Goal: Use online tool/utility: Utilize a website feature to perform a specific function

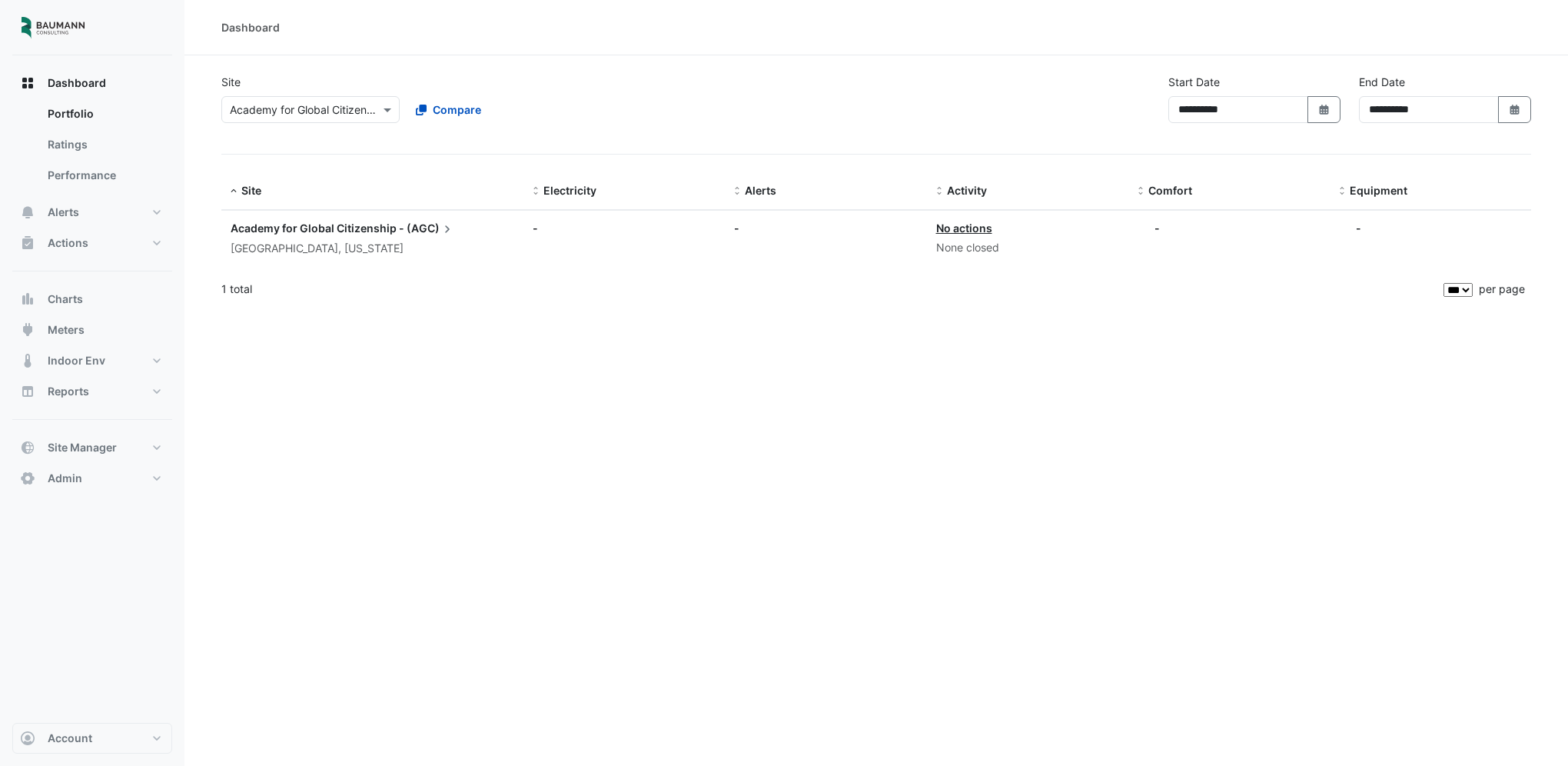
select select "***"
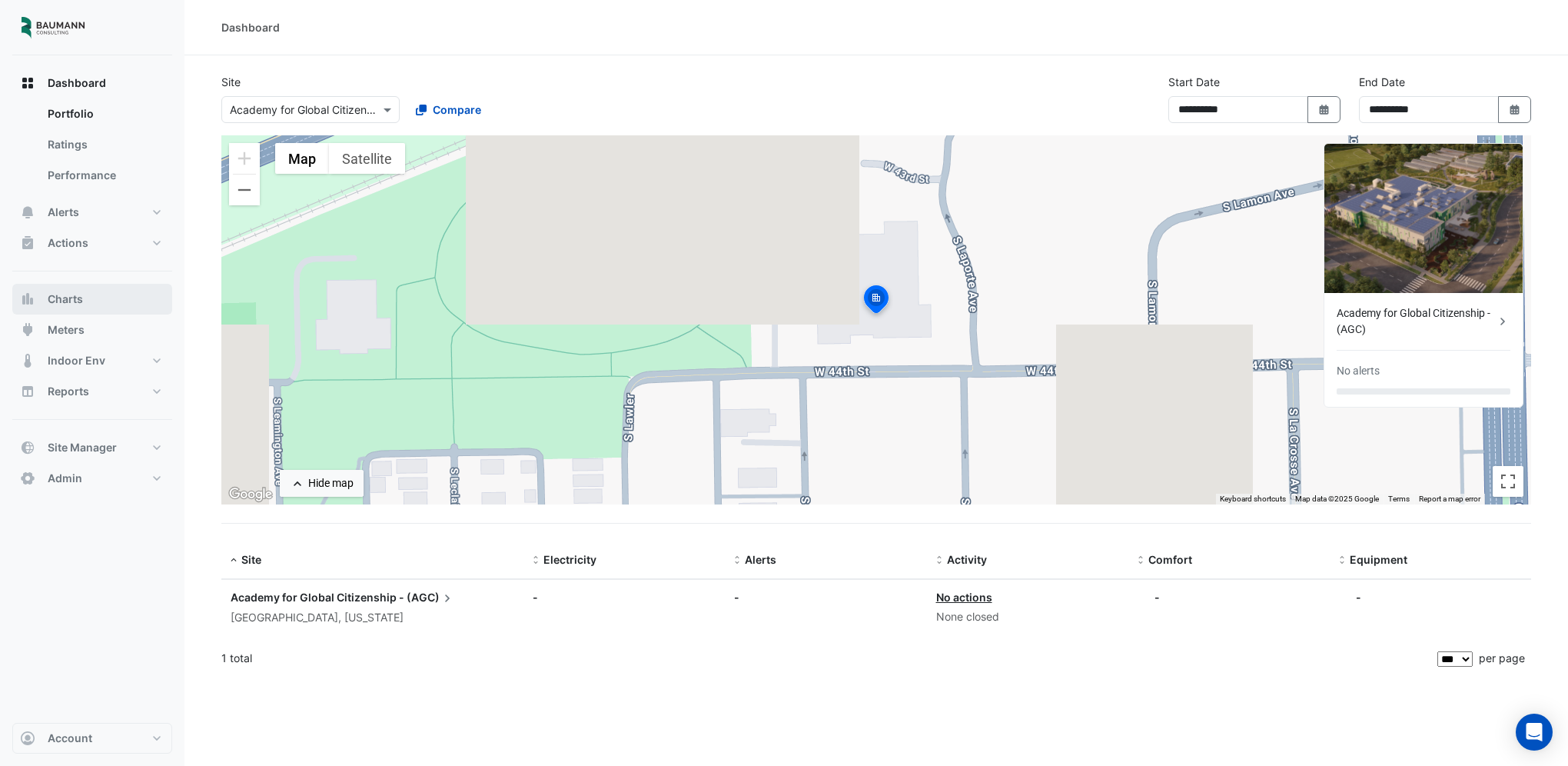
click at [83, 303] on button "Charts" at bounding box center [92, 298] width 159 height 31
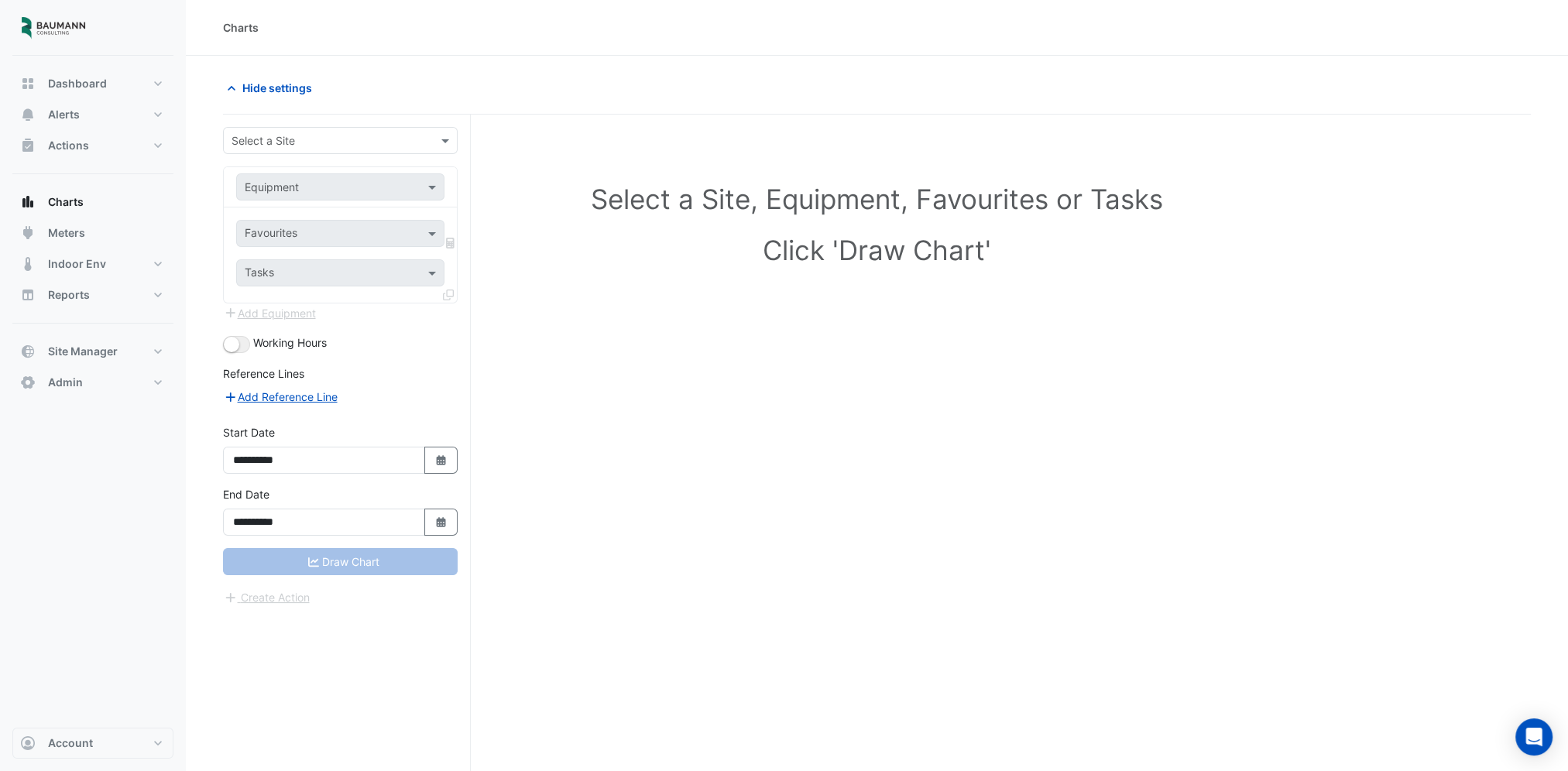
click at [320, 143] on input "text" at bounding box center [325, 140] width 187 height 16
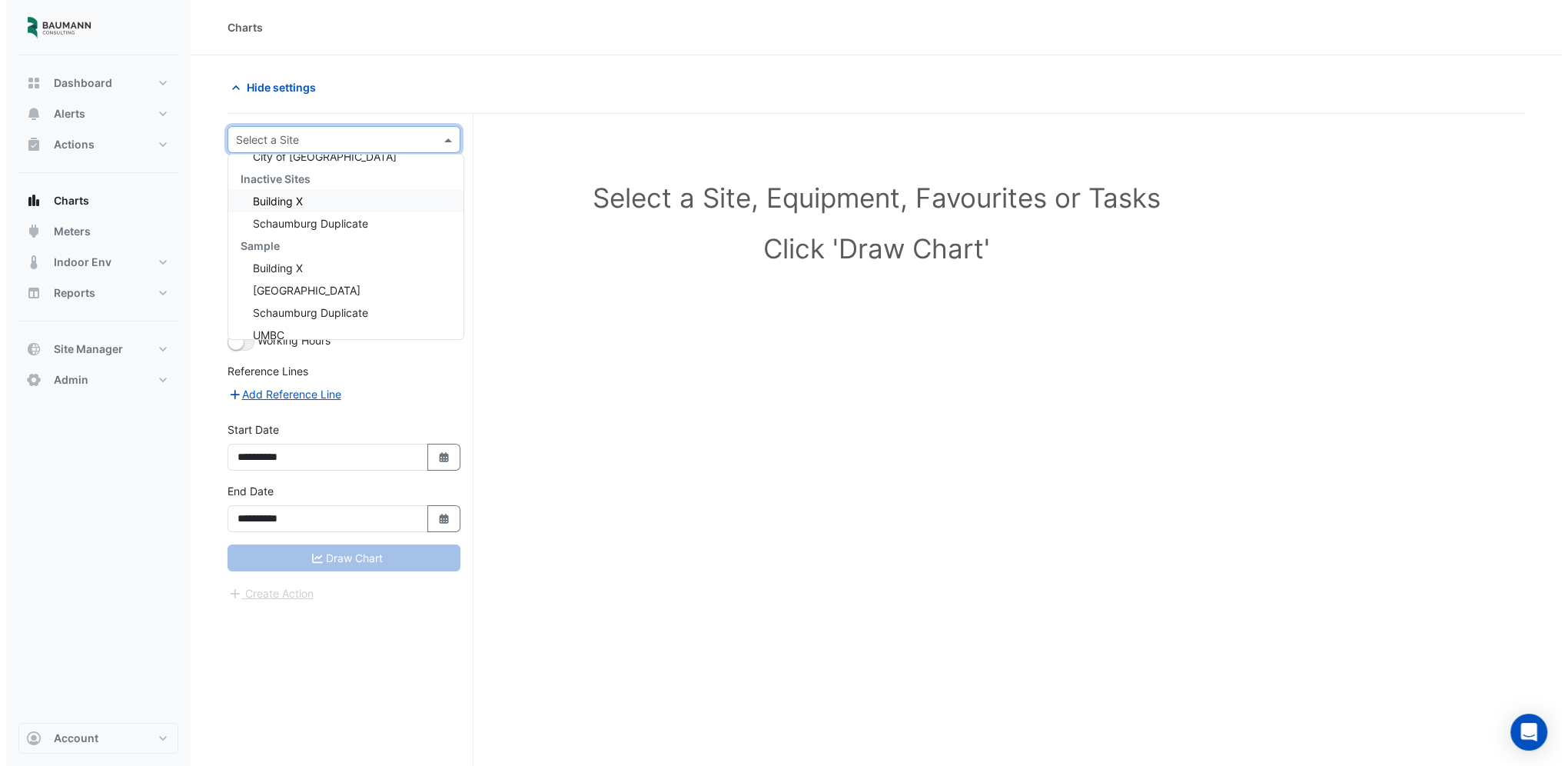
scroll to position [139, 0]
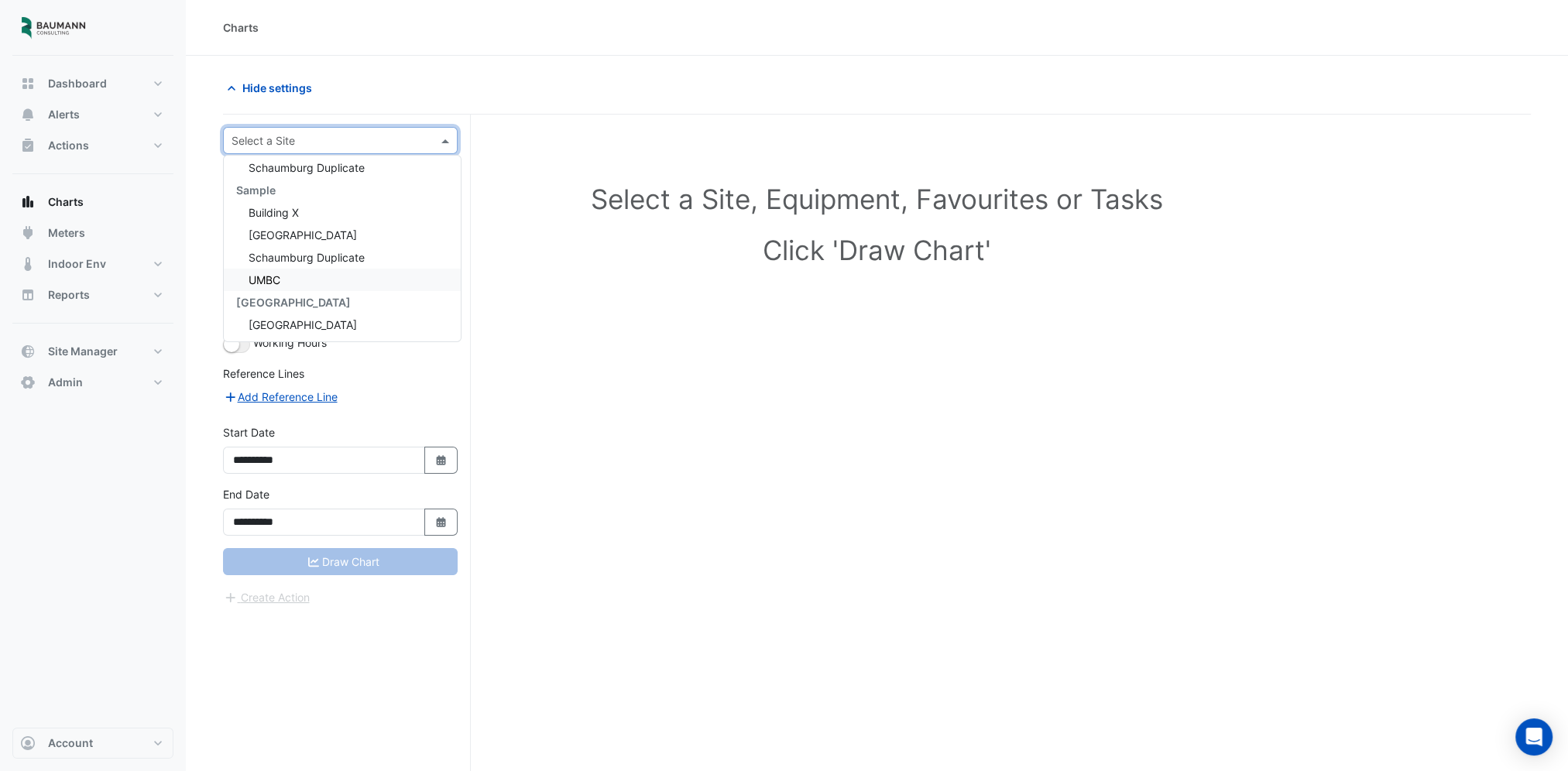
click at [285, 278] on div "UMBC" at bounding box center [341, 279] width 237 height 23
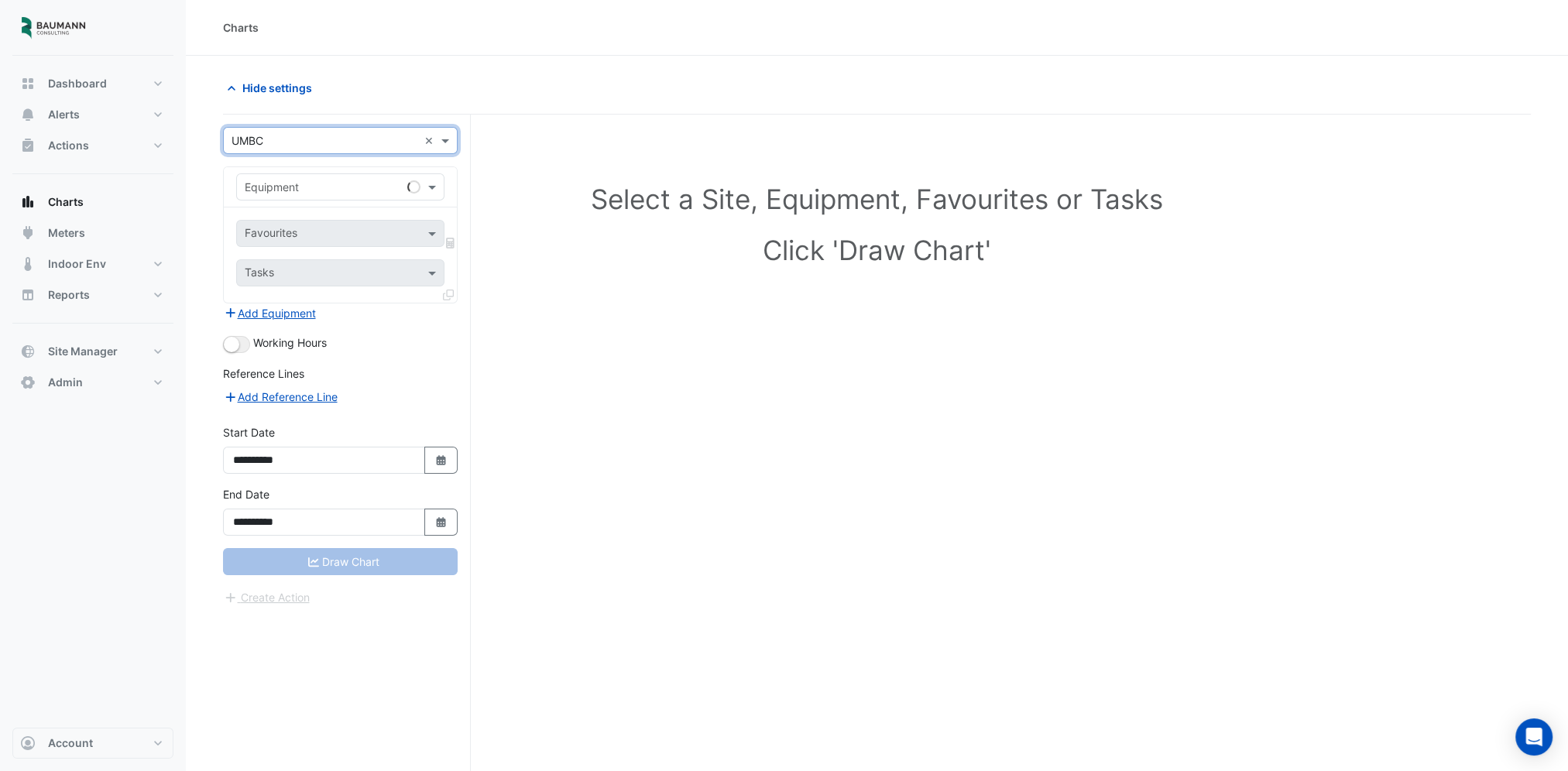
click at [316, 195] on div "Equipment" at bounding box center [340, 186] width 208 height 27
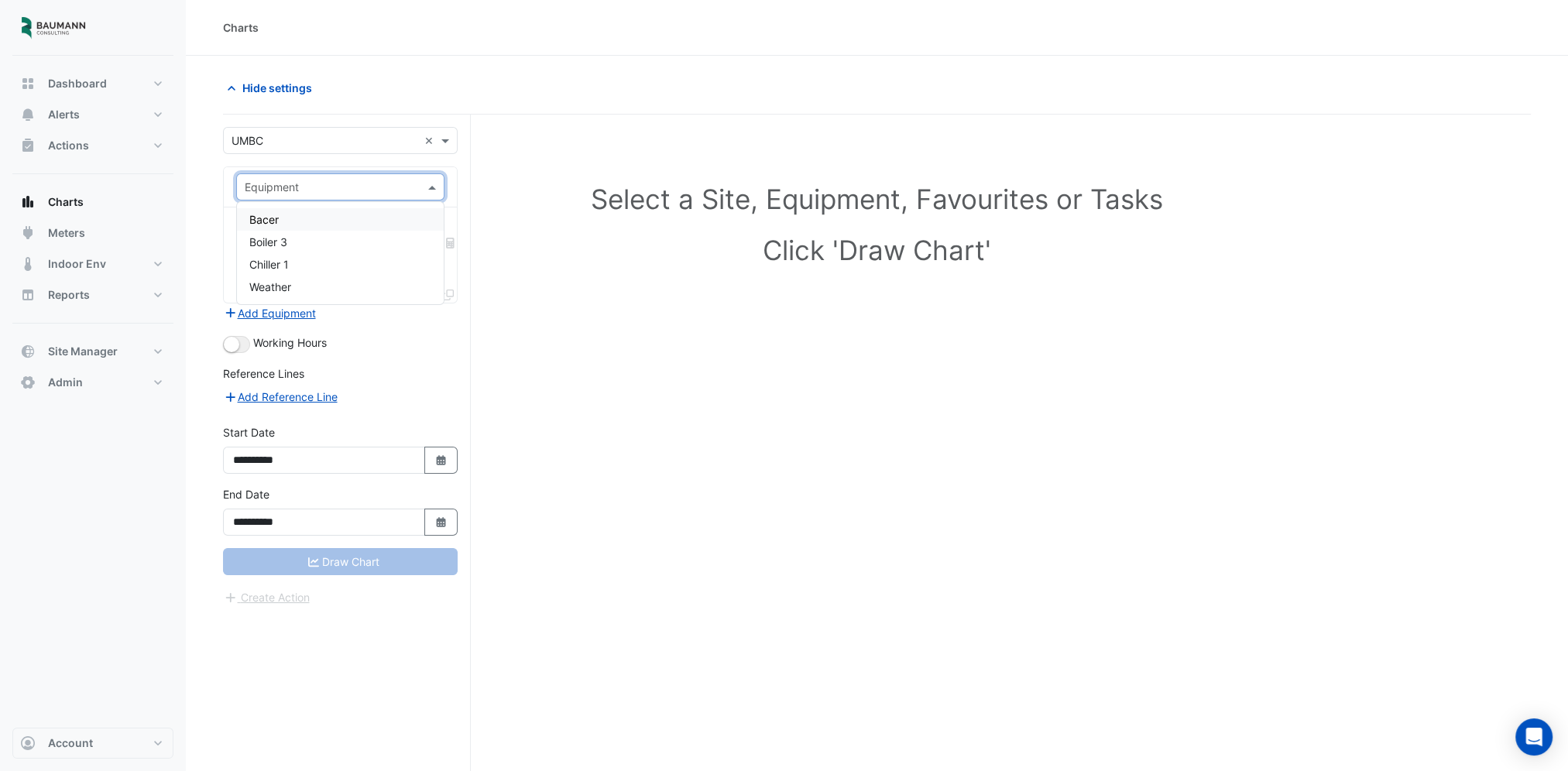
click at [305, 220] on div "Bacer" at bounding box center [341, 219] width 208 height 23
click at [301, 238] on input "text" at bounding box center [322, 234] width 156 height 16
click at [305, 282] on span "Bacer Sync Status" at bounding box center [296, 288] width 94 height 13
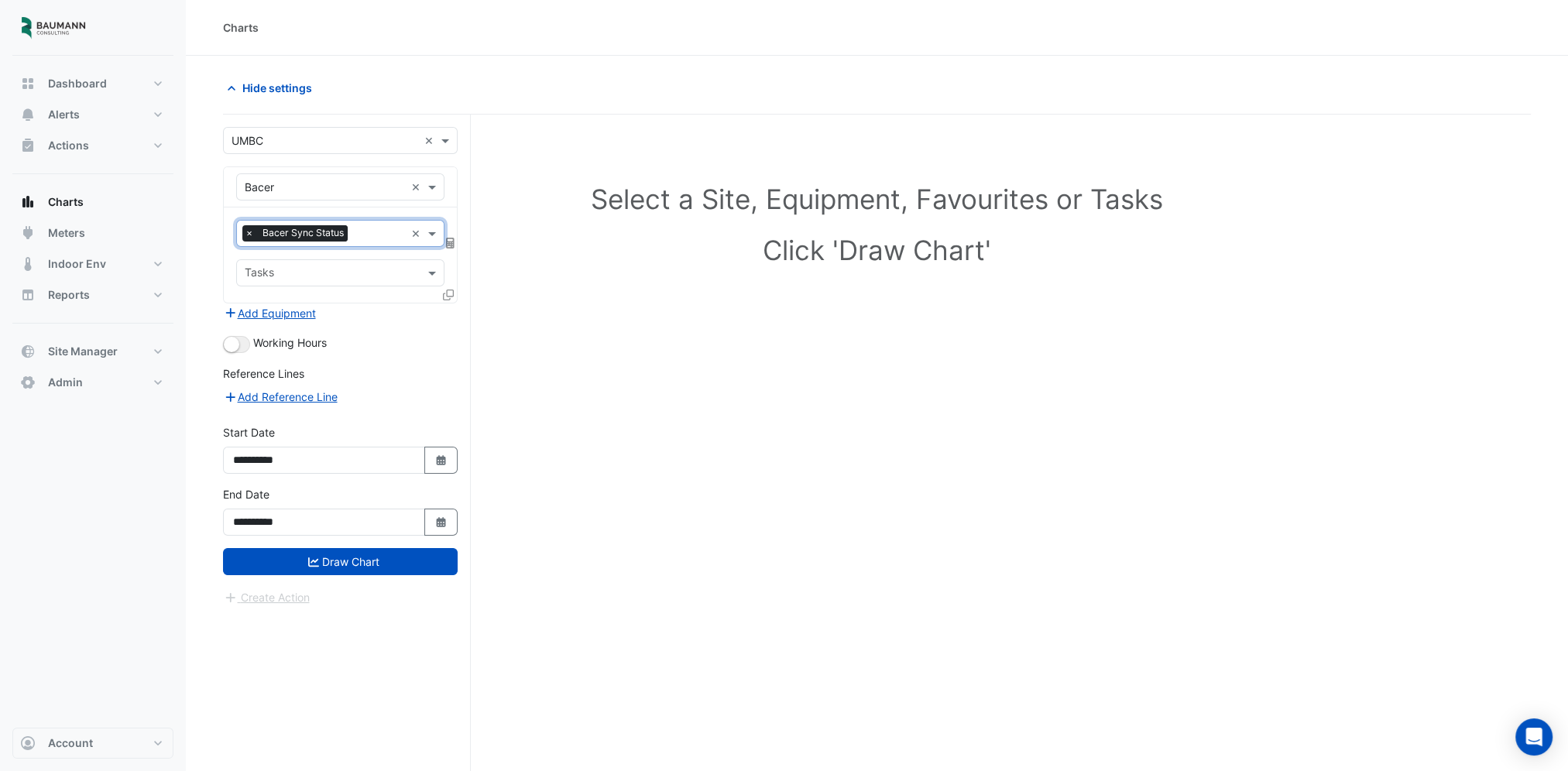
click at [309, 268] on input "text" at bounding box center [331, 273] width 173 height 16
click at [307, 300] on span "BACER0001 1018841" at bounding box center [304, 305] width 109 height 13
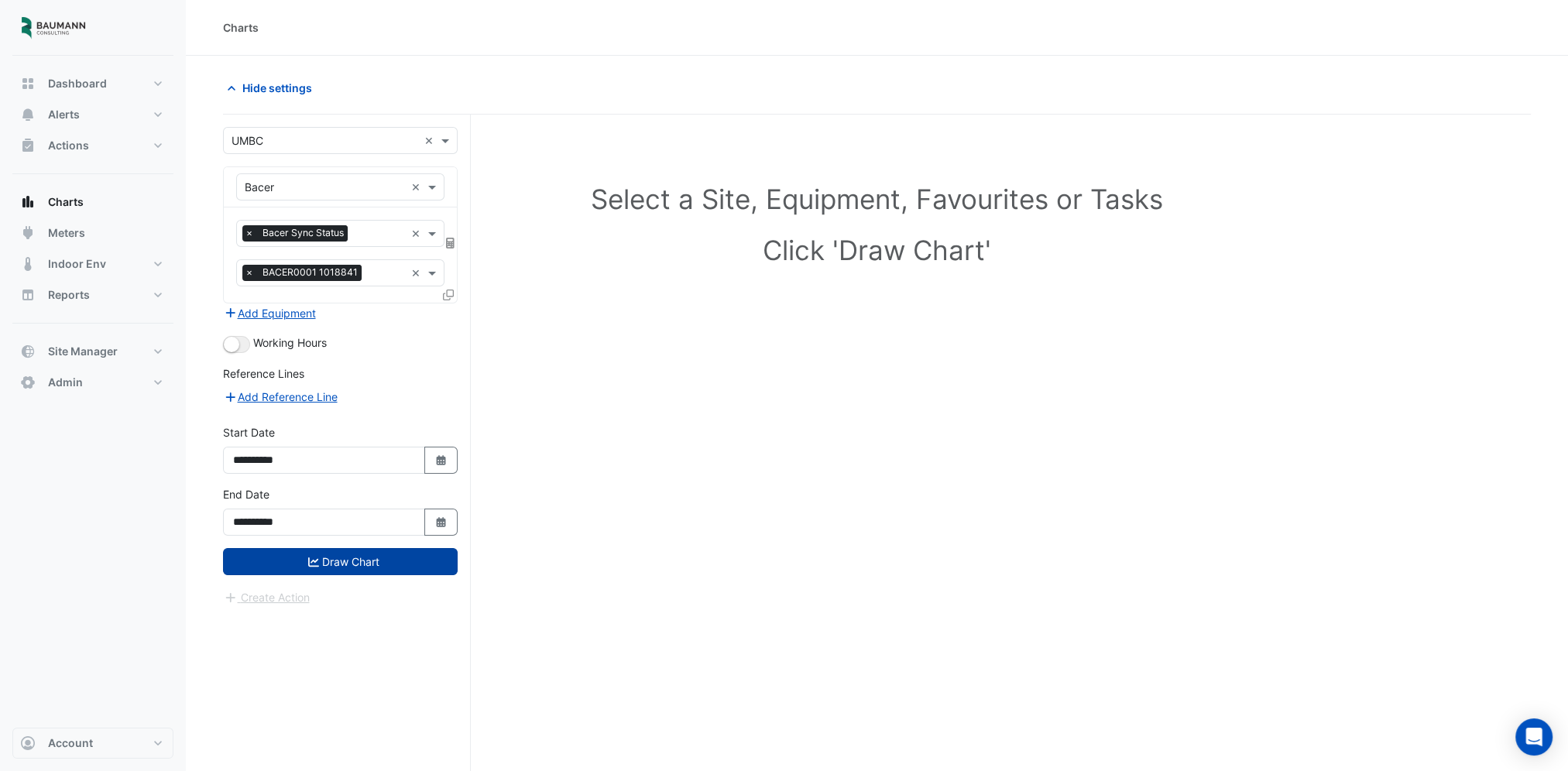
click at [383, 557] on button "Draw Chart" at bounding box center [340, 561] width 234 height 27
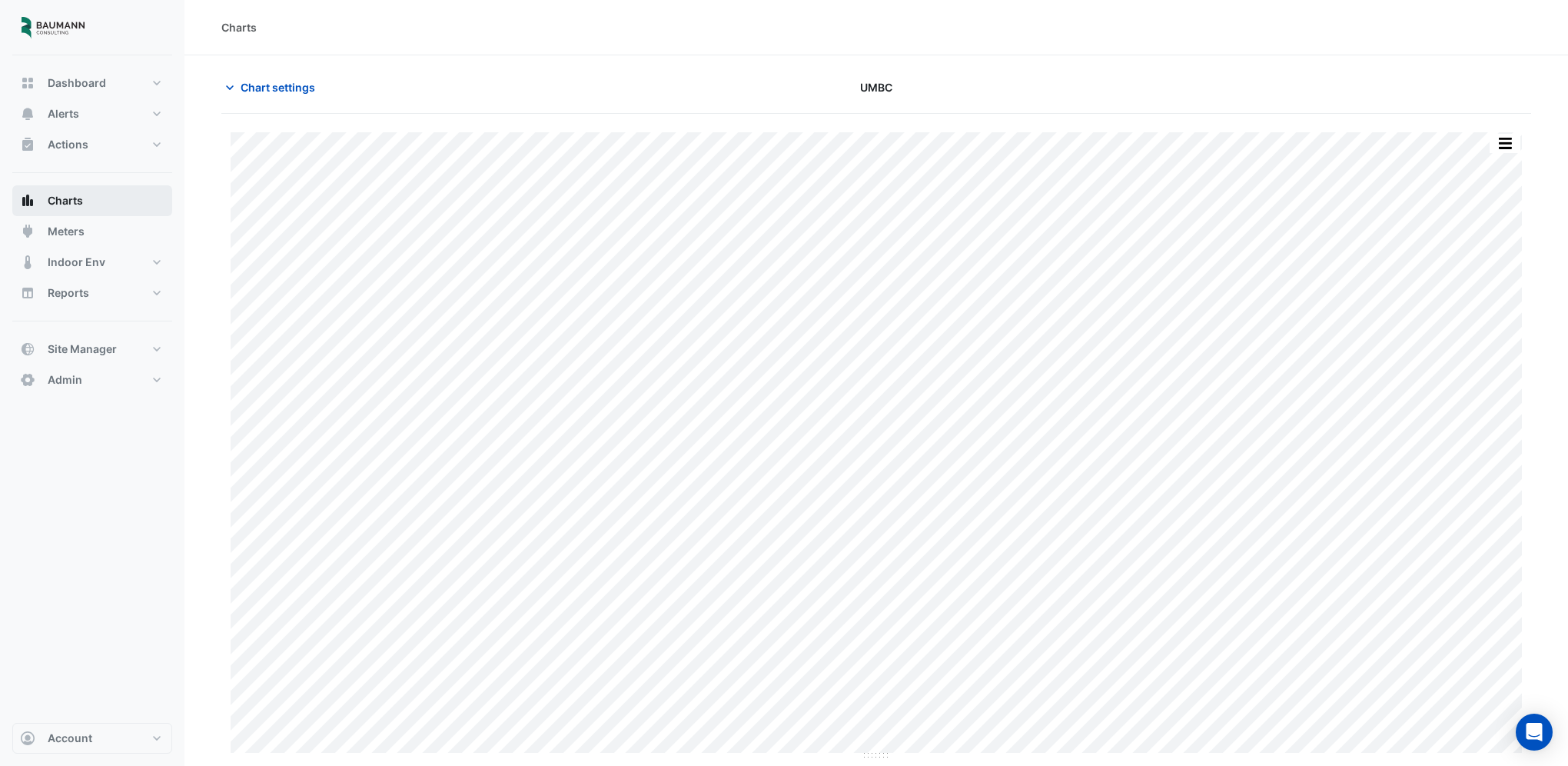
click at [86, 194] on button "Charts" at bounding box center [92, 200] width 159 height 31
click at [269, 94] on span "Chart settings" at bounding box center [278, 86] width 75 height 16
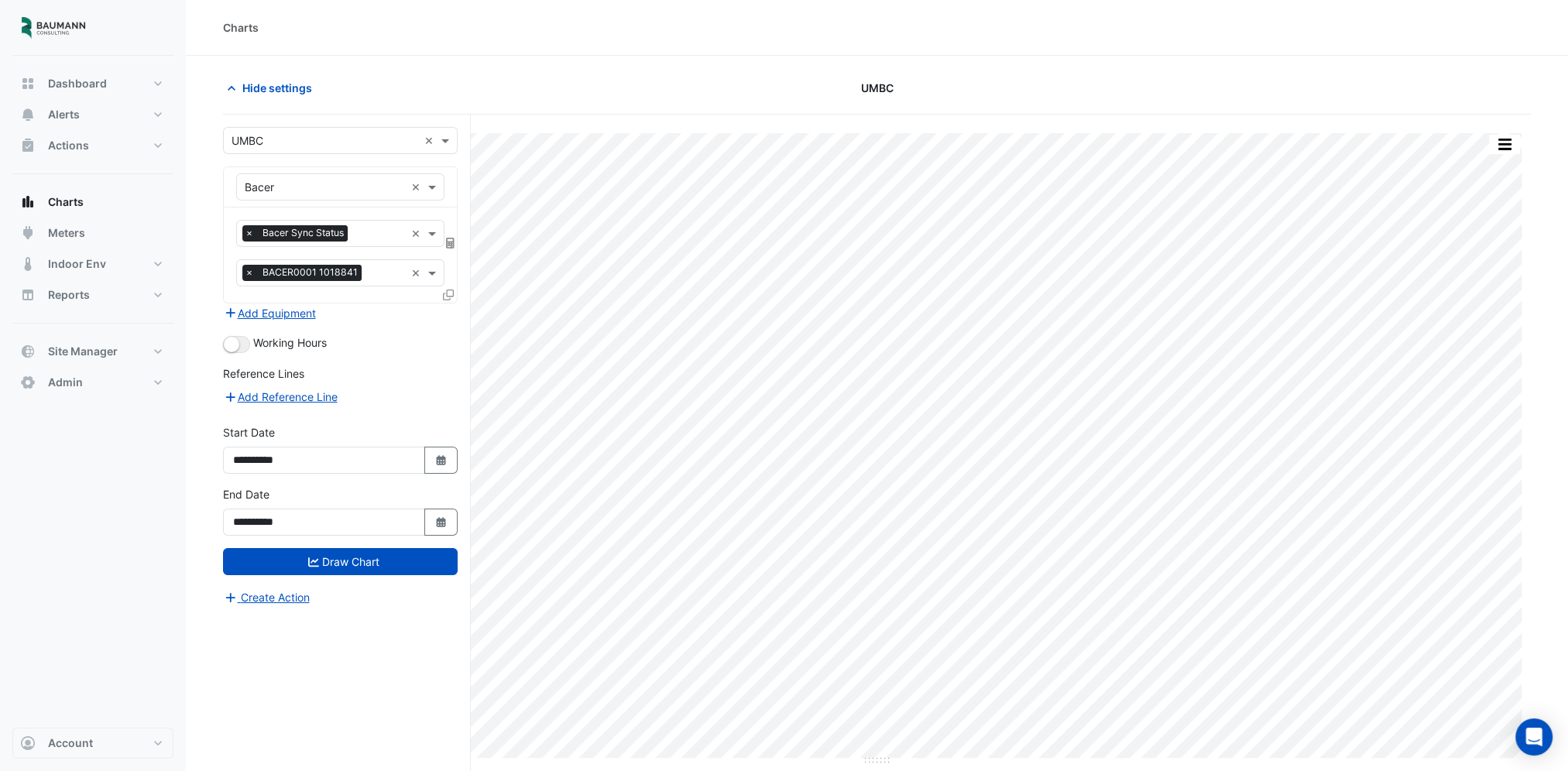
click at [357, 189] on input "text" at bounding box center [325, 187] width 161 height 16
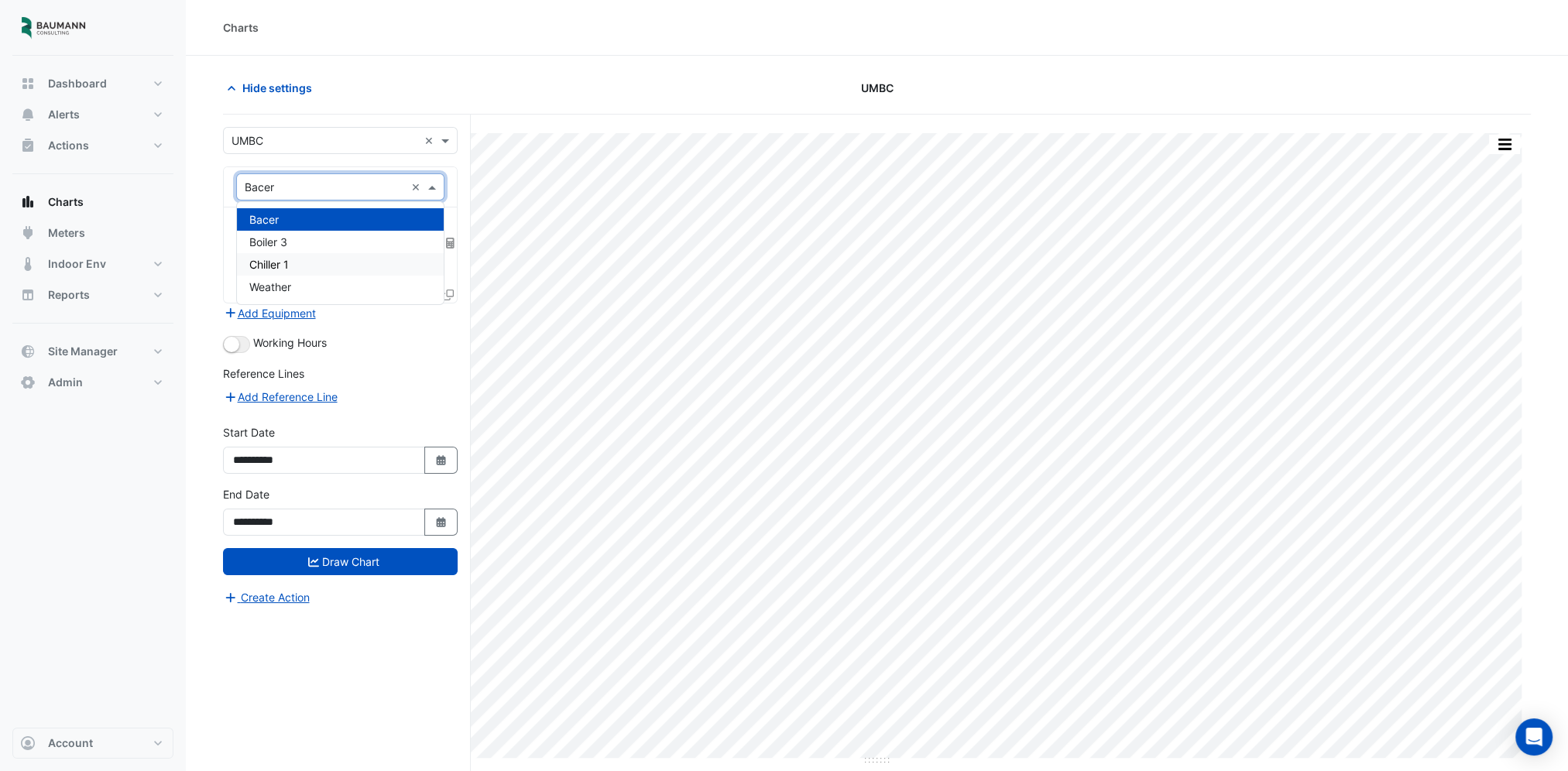
click at [326, 258] on div "Chiller 1" at bounding box center [341, 264] width 208 height 23
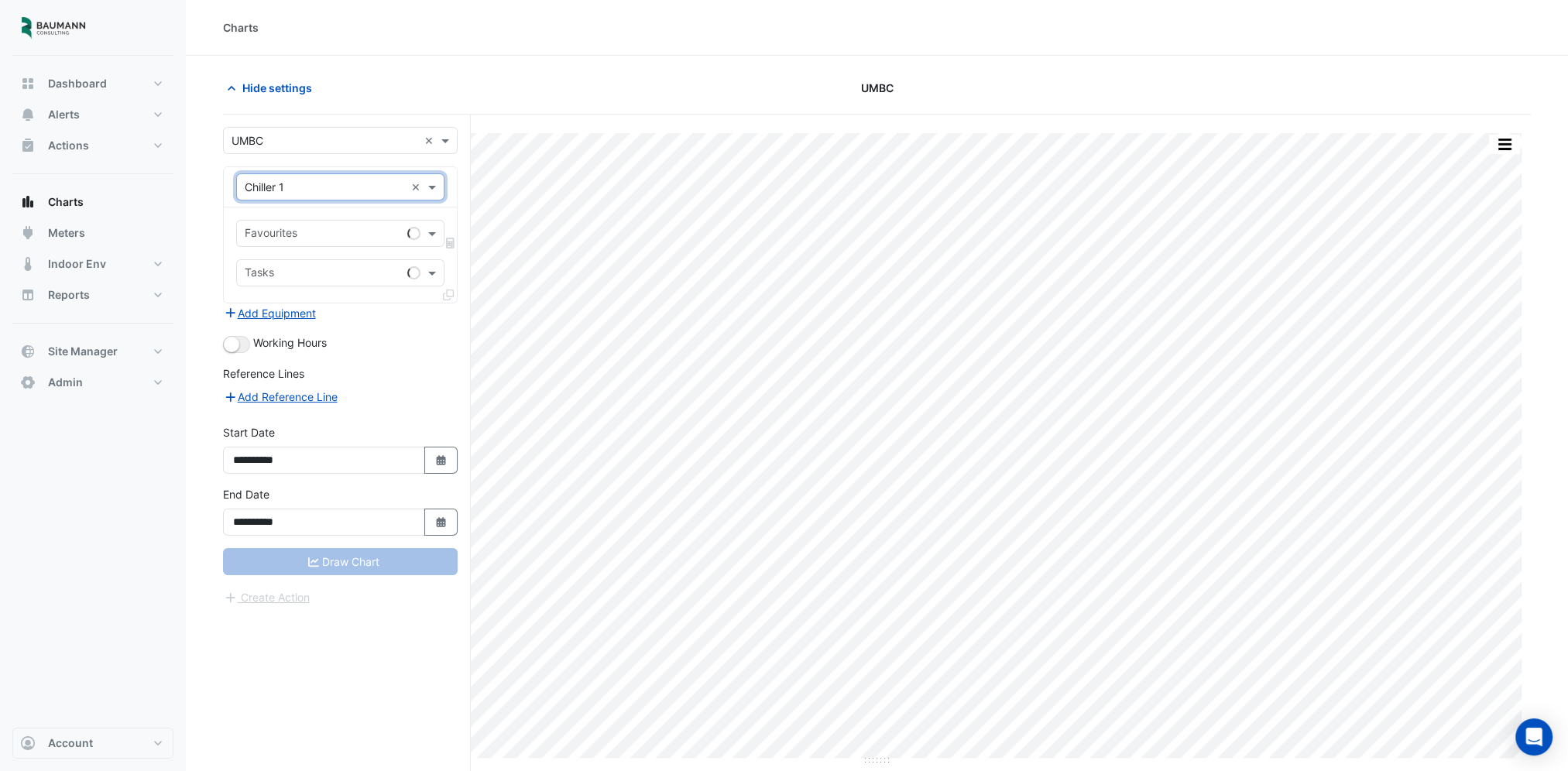
click at [330, 240] on input "text" at bounding box center [322, 234] width 156 height 16
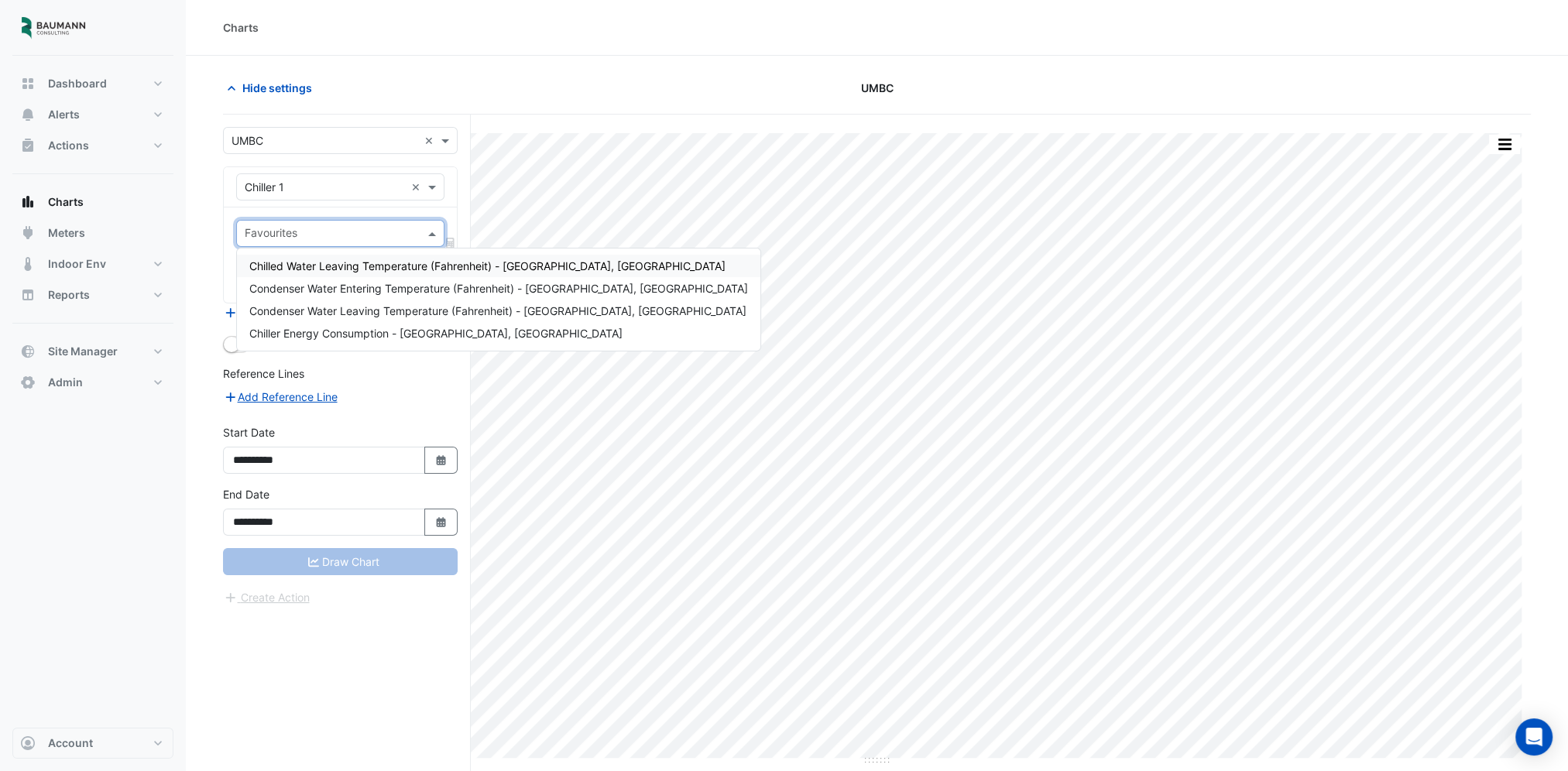
click at [341, 272] on div "Chilled Water Leaving Temperature (Fahrenheit) - [GEOGRAPHIC_DATA], [GEOGRAPHIC…" at bounding box center [498, 265] width 523 height 23
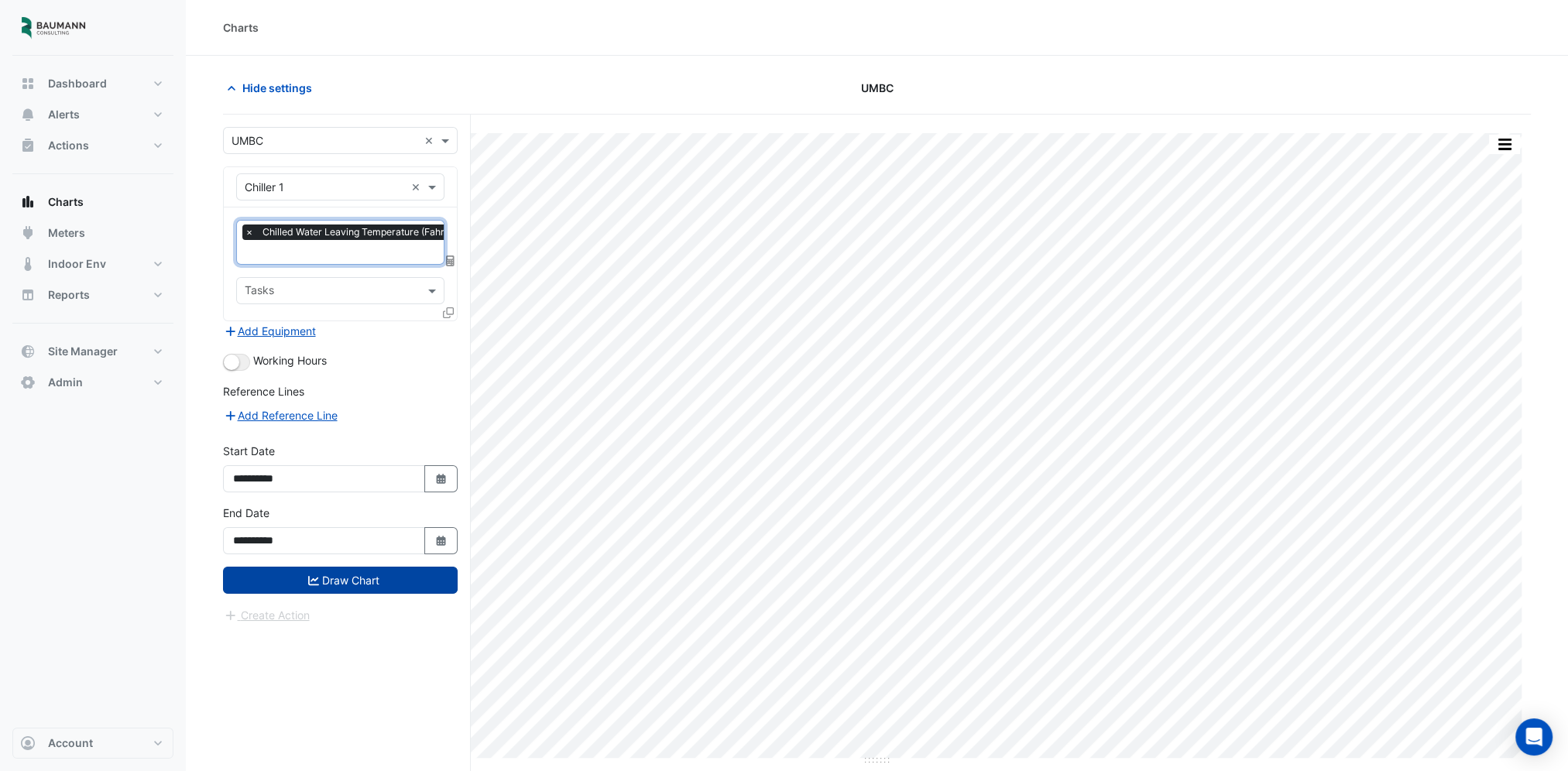
drag, startPoint x: 332, startPoint y: 572, endPoint x: 356, endPoint y: 574, distance: 24.1
click at [333, 571] on button "Draw Chart" at bounding box center [340, 580] width 234 height 27
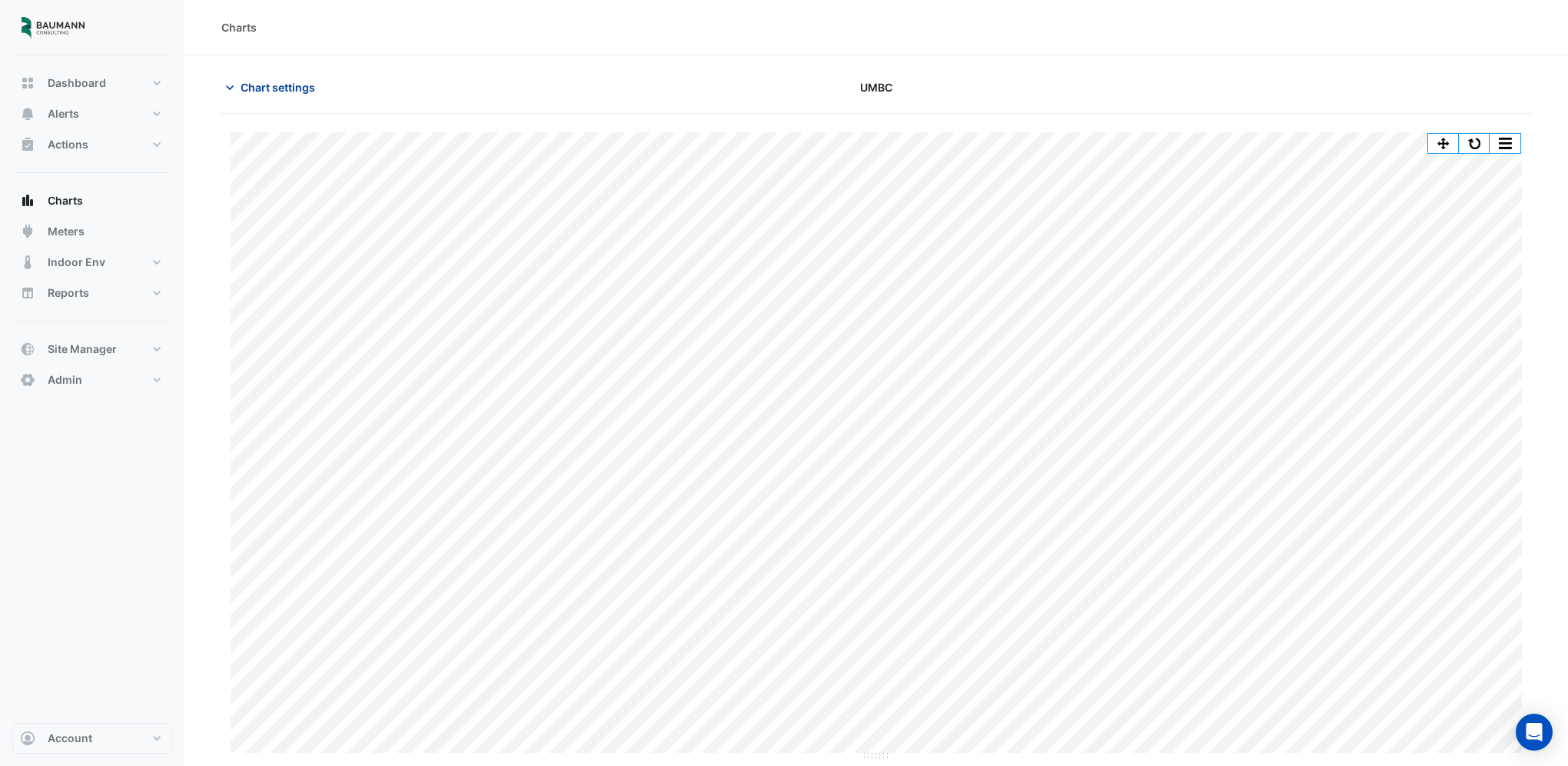
drag, startPoint x: 298, startPoint y: 67, endPoint x: 293, endPoint y: 82, distance: 15.8
click at [298, 71] on section "Chart settings UMBC Print Save as JPEG Save as PNG Pivot Data Table Export CSV …" at bounding box center [876, 408] width 1384 height 705
click at [292, 82] on span "Chart settings" at bounding box center [278, 86] width 75 height 16
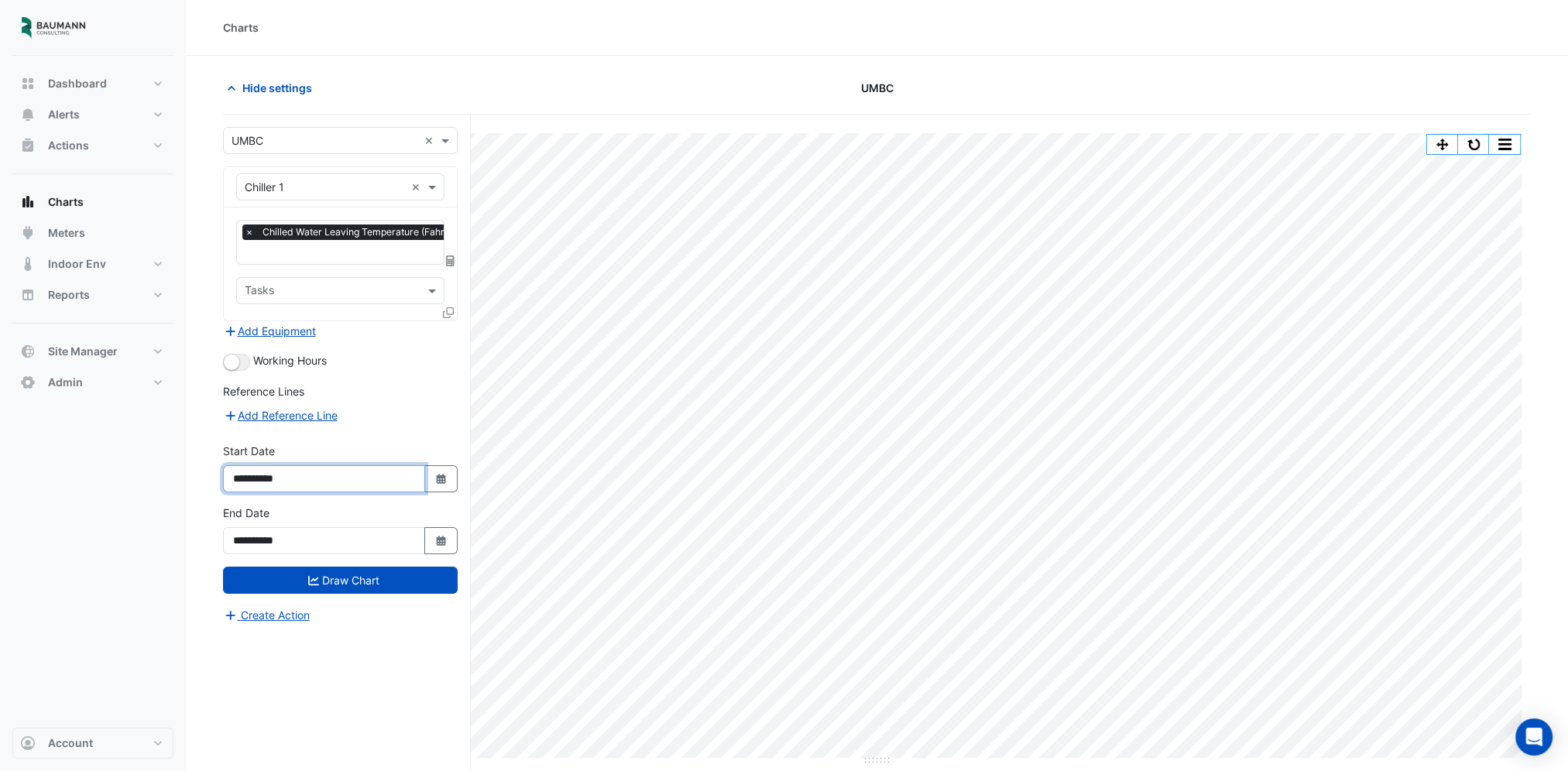
click at [336, 468] on input "**********" at bounding box center [324, 478] width 202 height 27
click at [443, 482] on button "Select Date" at bounding box center [441, 478] width 34 height 27
select select "*"
select select "****"
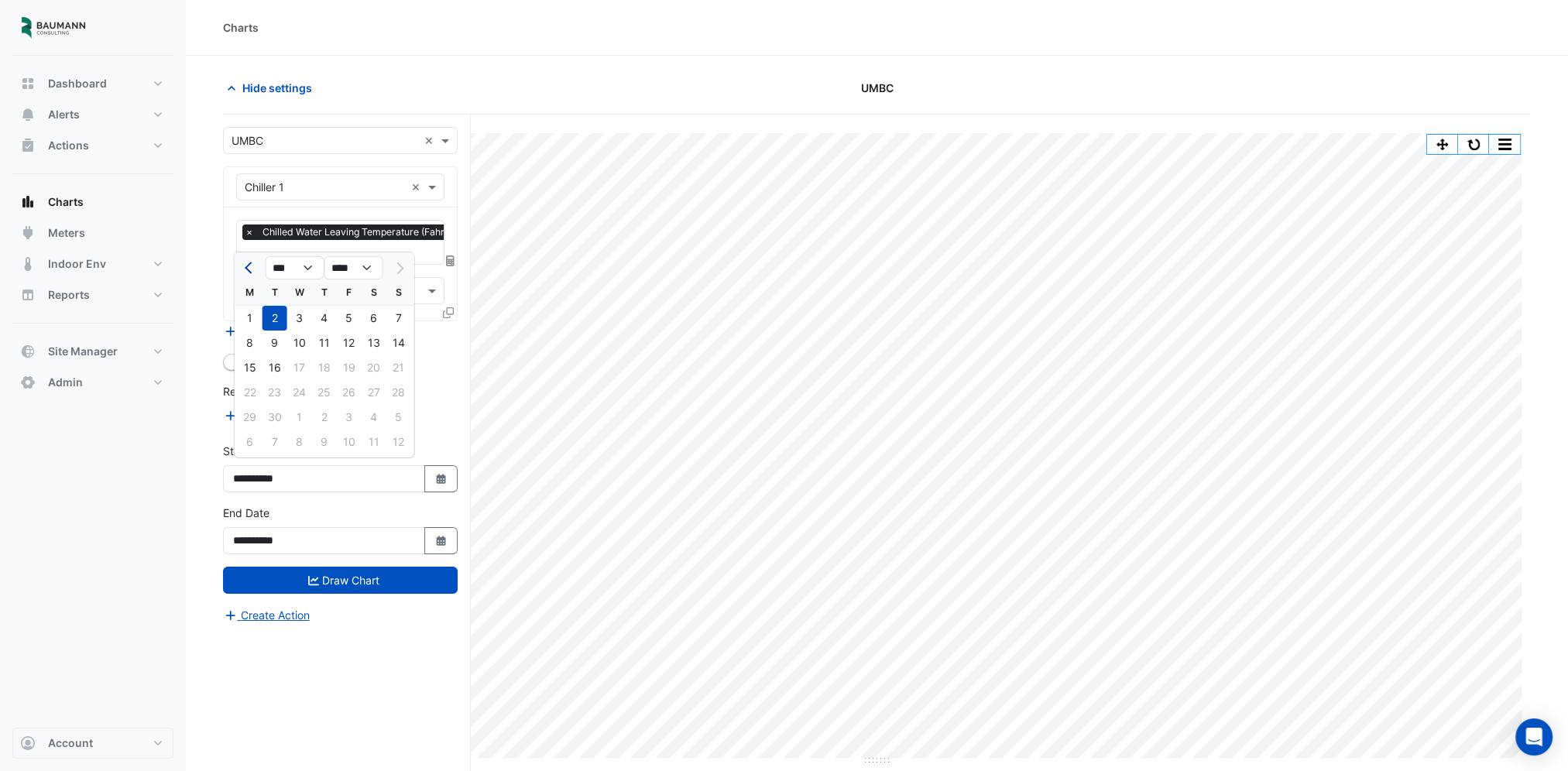
click at [249, 273] on span "Previous month" at bounding box center [250, 268] width 12 height 12
select select "*"
click at [269, 410] on div "26" at bounding box center [275, 417] width 25 height 25
type input "**********"
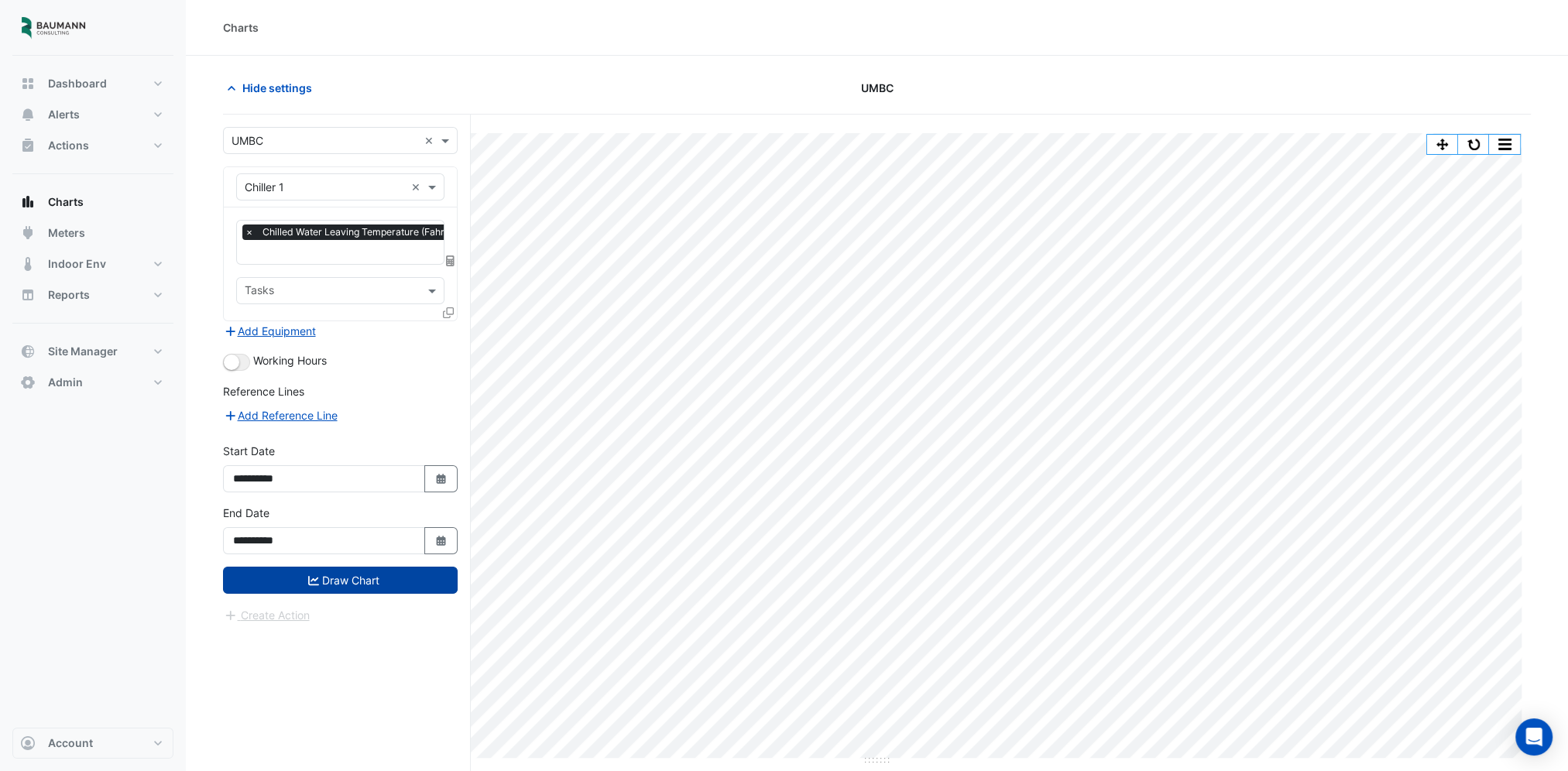
click at [361, 579] on button "Draw Chart" at bounding box center [340, 580] width 234 height 27
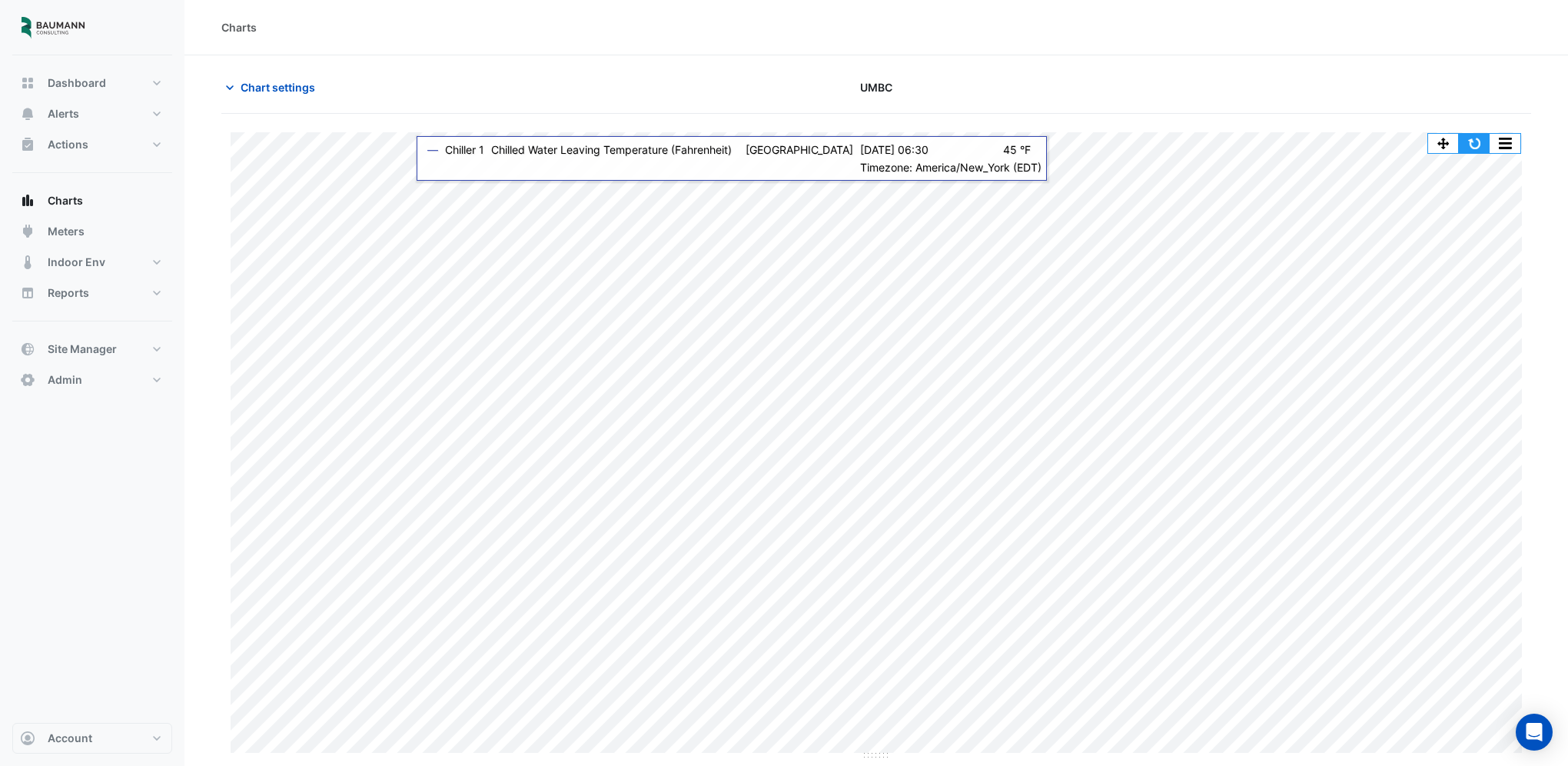
click at [1476, 148] on button "button" at bounding box center [1473, 143] width 31 height 19
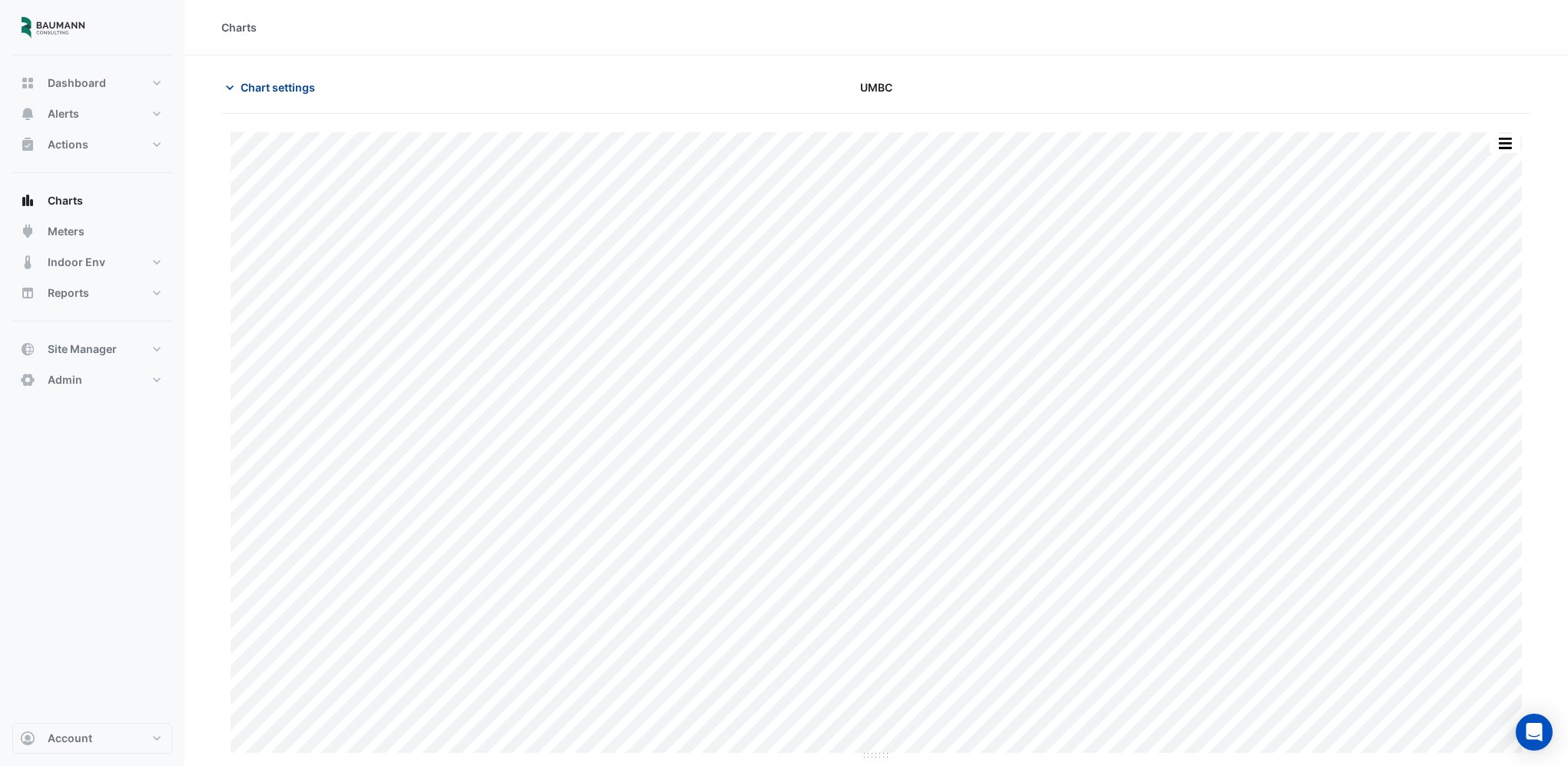
click at [262, 96] on button "Chart settings" at bounding box center [272, 87] width 104 height 27
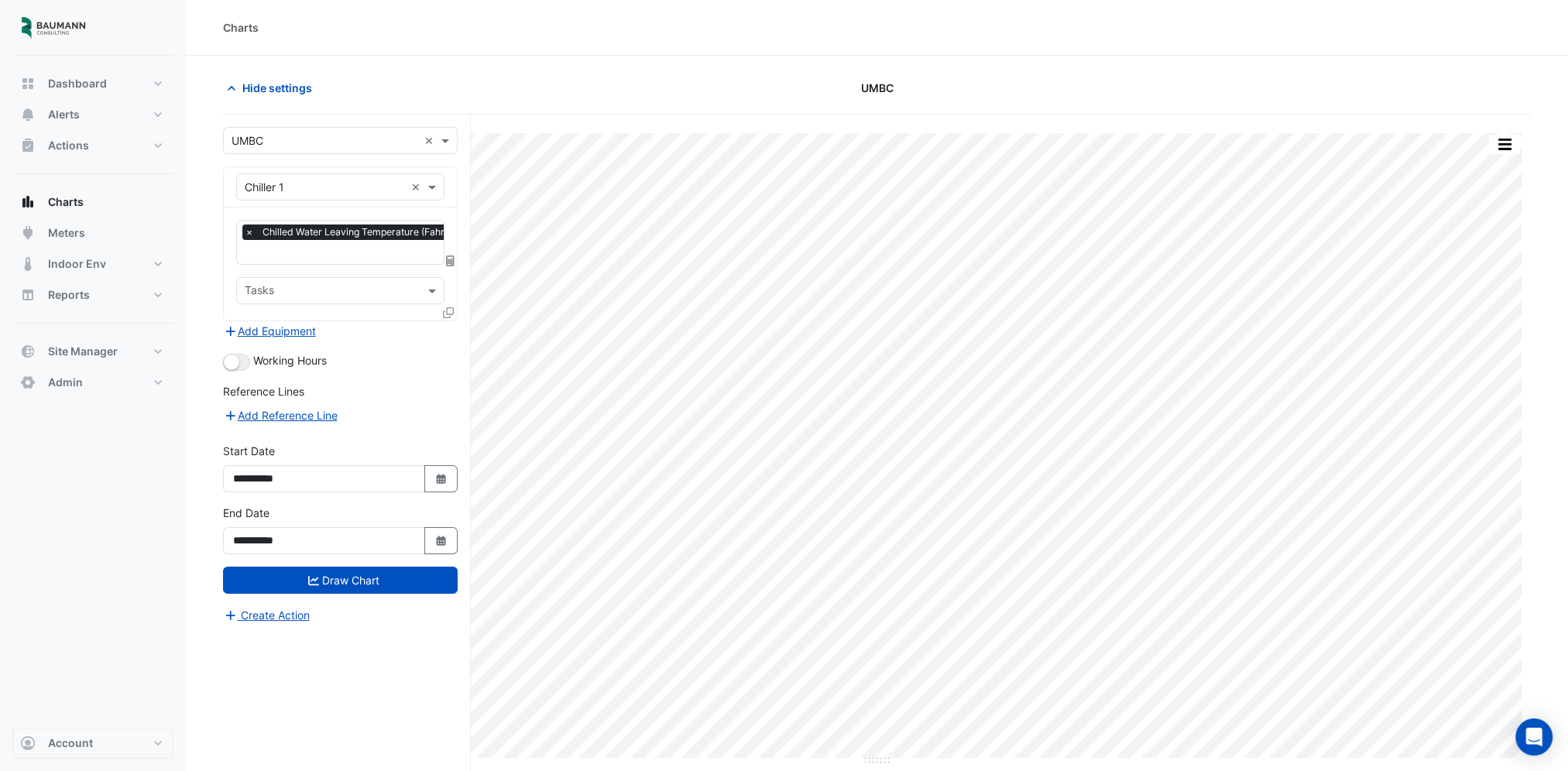
click at [336, 189] on input "text" at bounding box center [325, 187] width 161 height 16
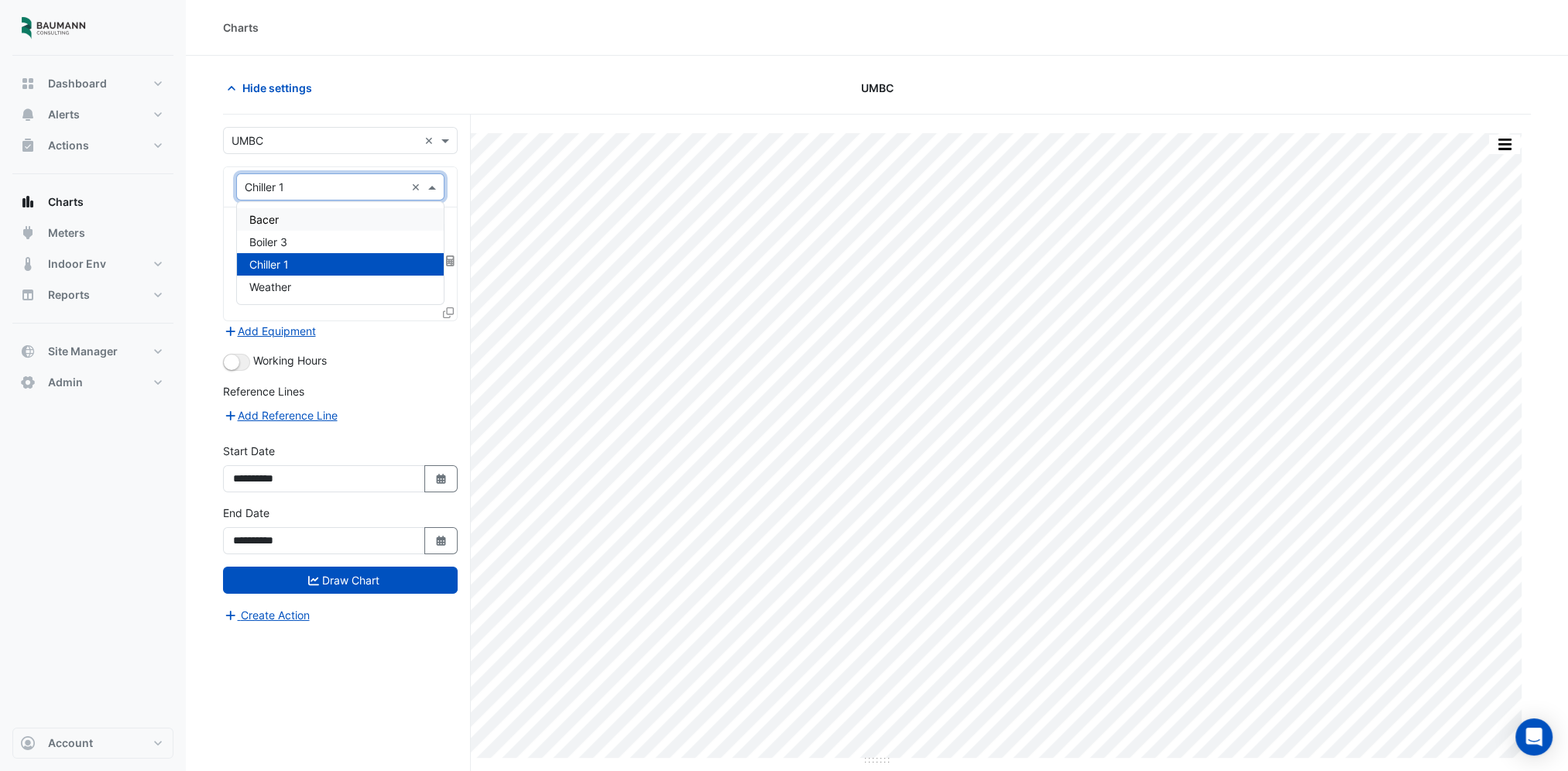
click at [313, 224] on div "Bacer" at bounding box center [341, 219] width 208 height 23
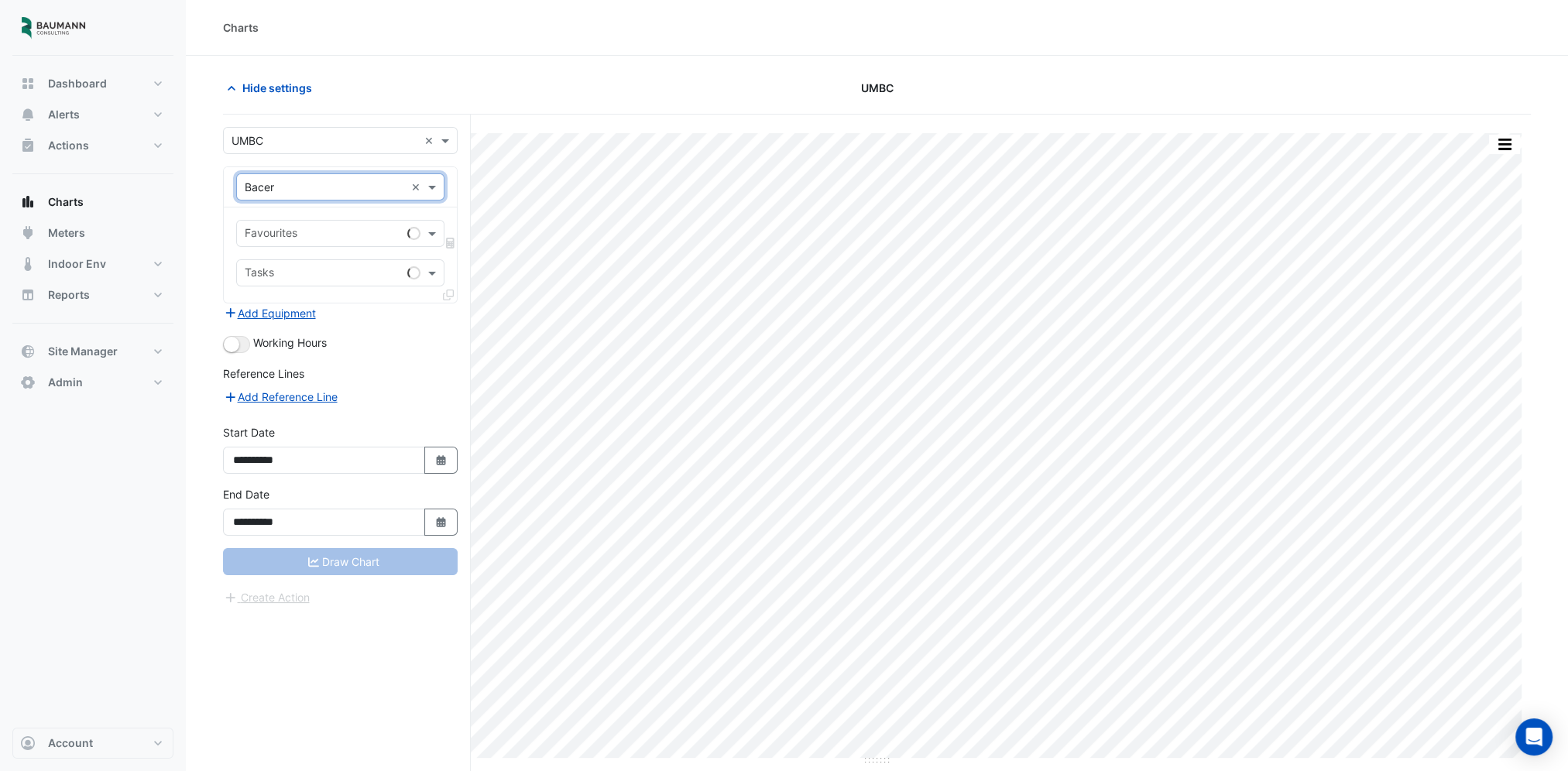
click at [347, 231] on input "text" at bounding box center [322, 234] width 156 height 16
click at [325, 288] on span "Bacer Sync Status" at bounding box center [296, 288] width 94 height 13
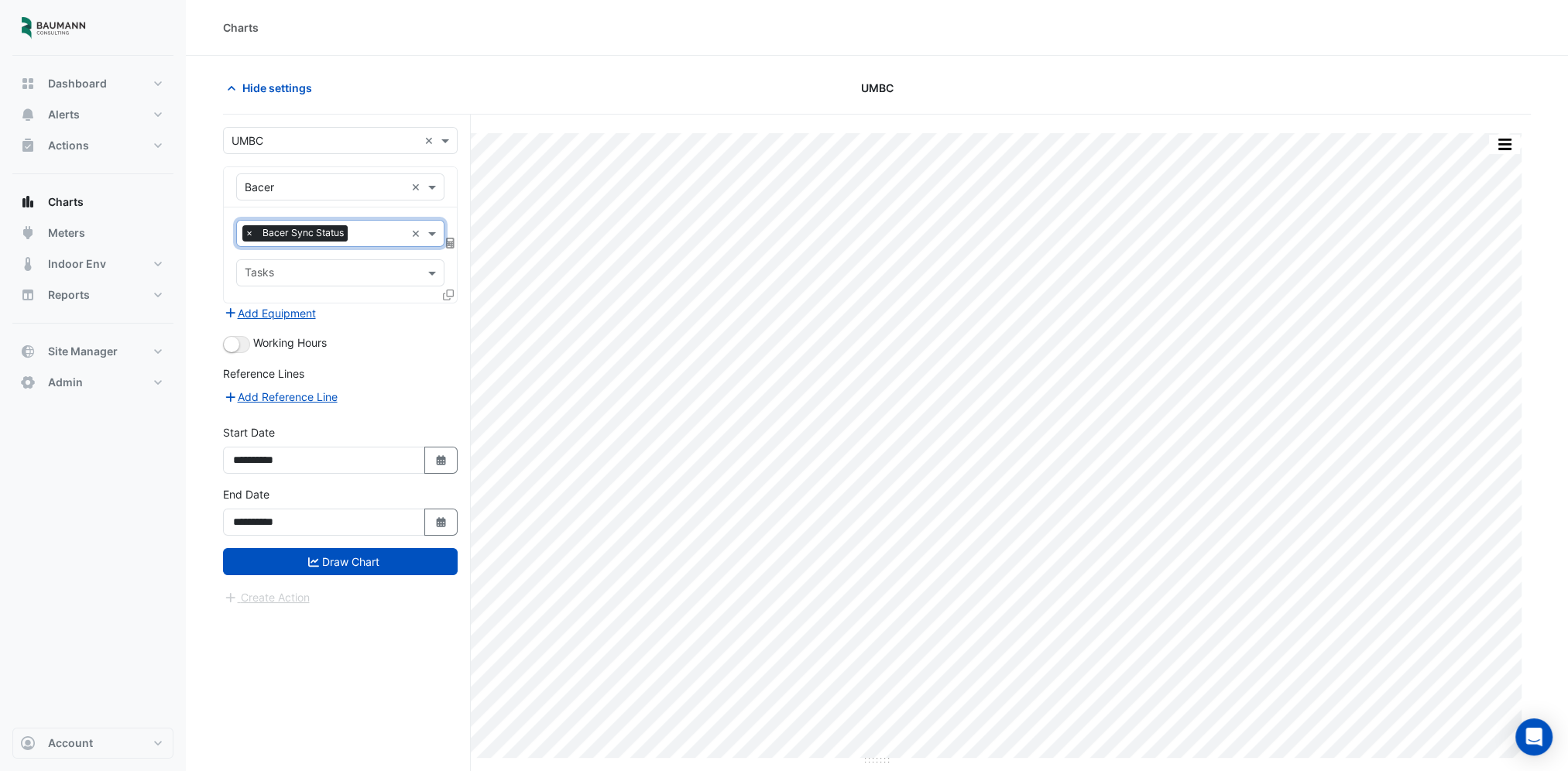
click at [328, 273] on input "text" at bounding box center [331, 273] width 173 height 16
click at [321, 306] on span "BACER0001 1018841" at bounding box center [304, 305] width 109 height 13
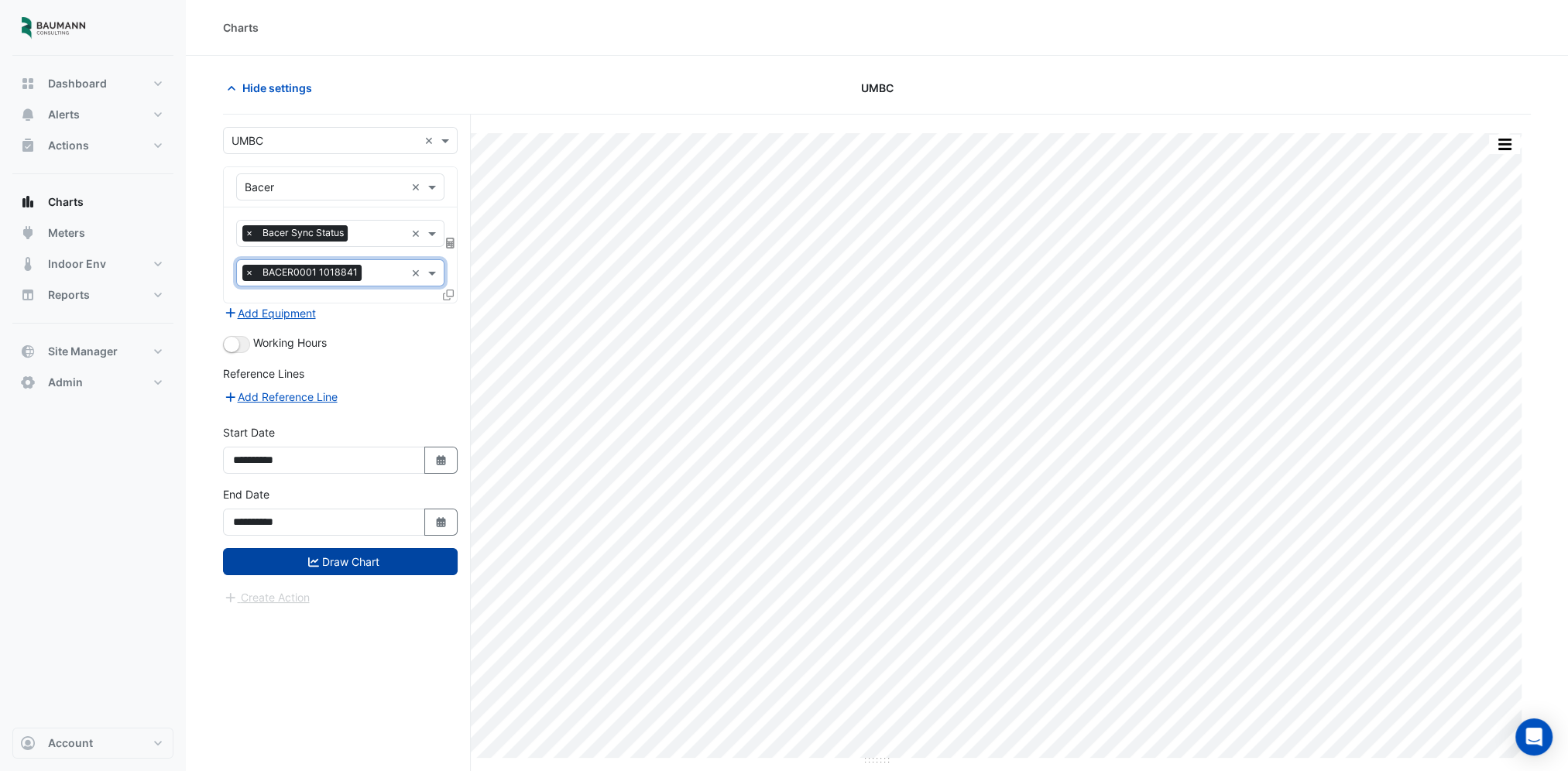
click at [337, 560] on button "Draw Chart" at bounding box center [340, 561] width 234 height 27
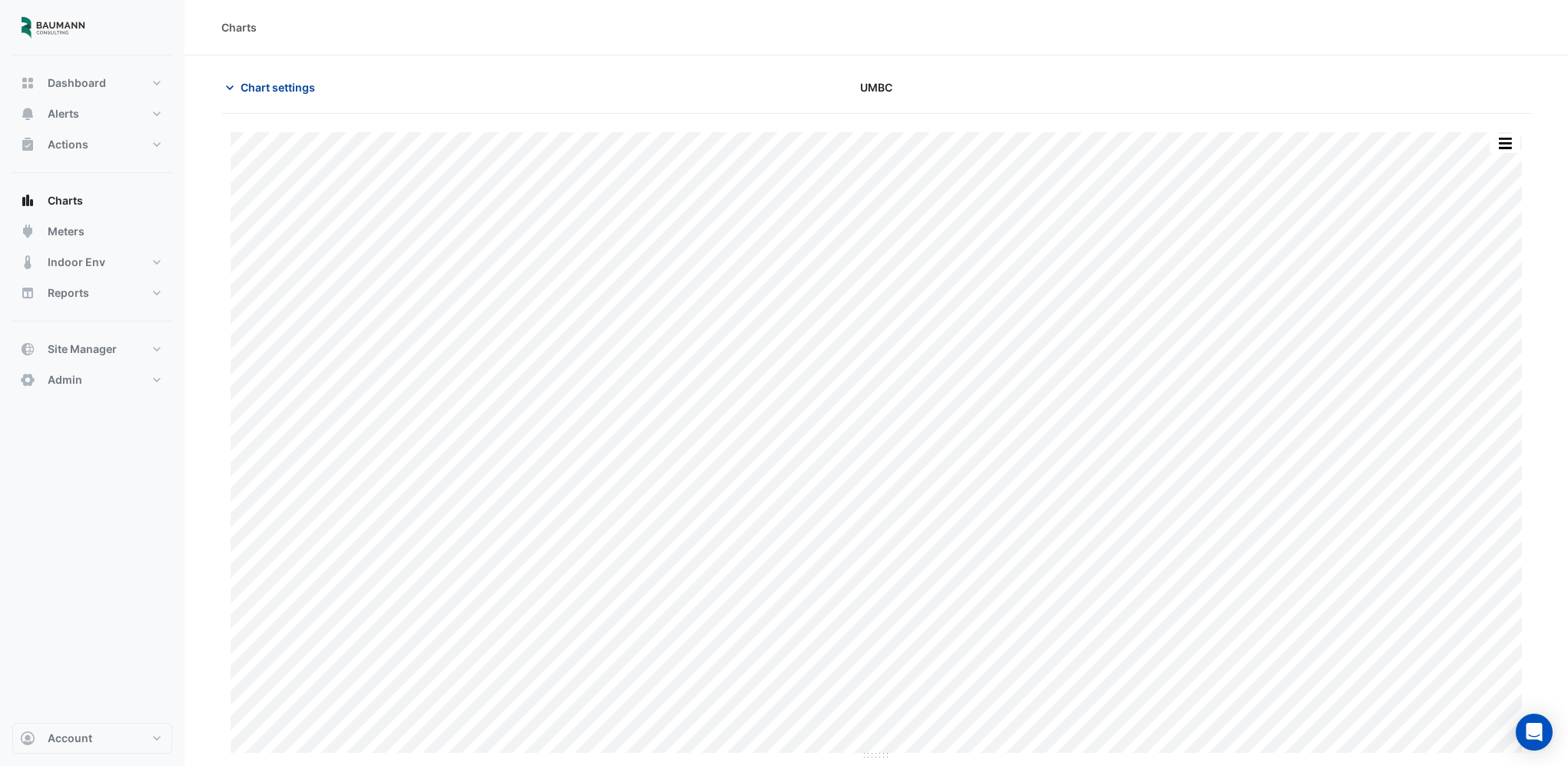
click at [301, 95] on span "Chart settings" at bounding box center [278, 86] width 75 height 16
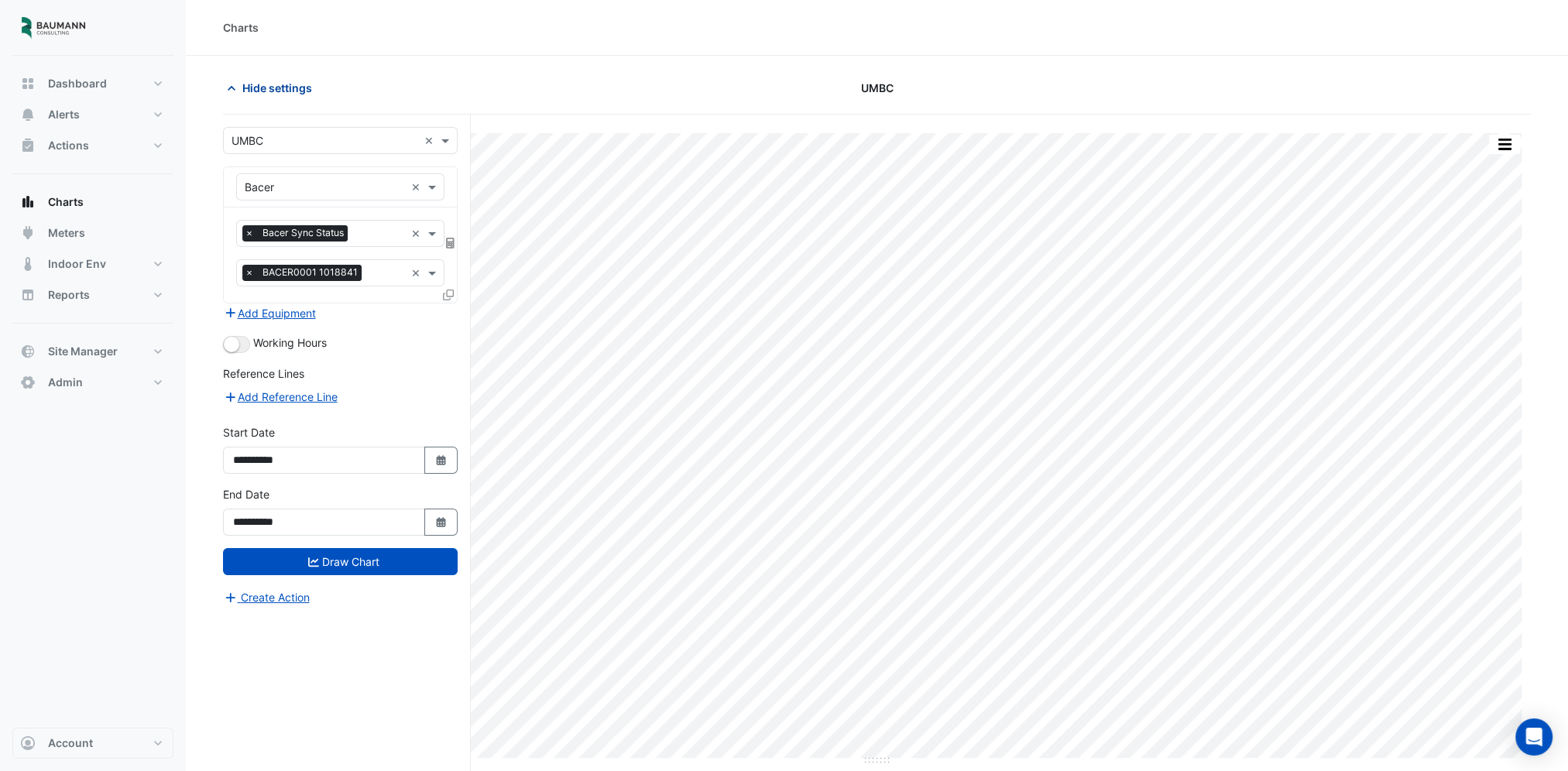
click at [303, 95] on span "Hide settings" at bounding box center [277, 87] width 69 height 16
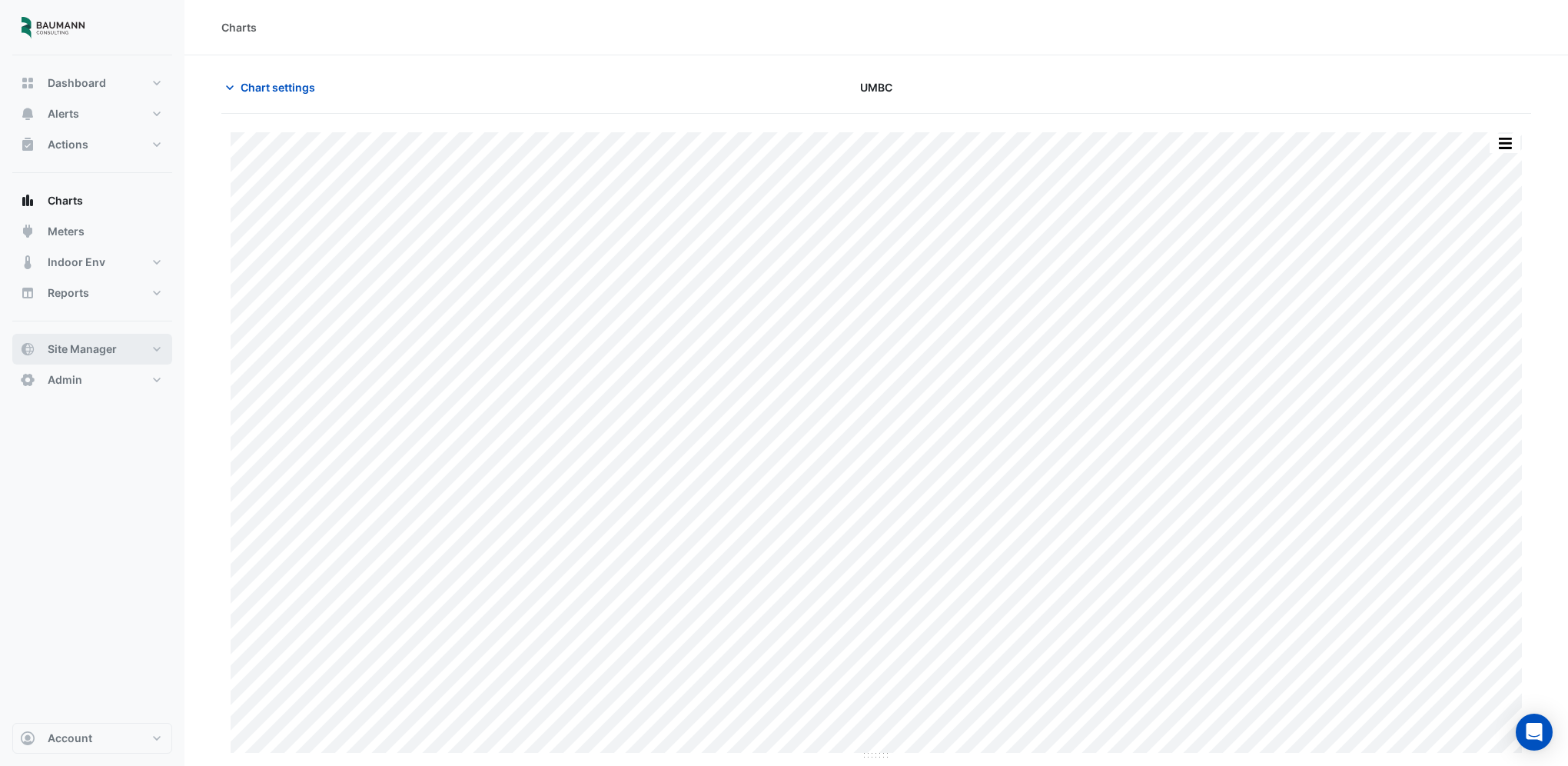
click at [91, 342] on span "Site Manager" at bounding box center [81, 349] width 69 height 16
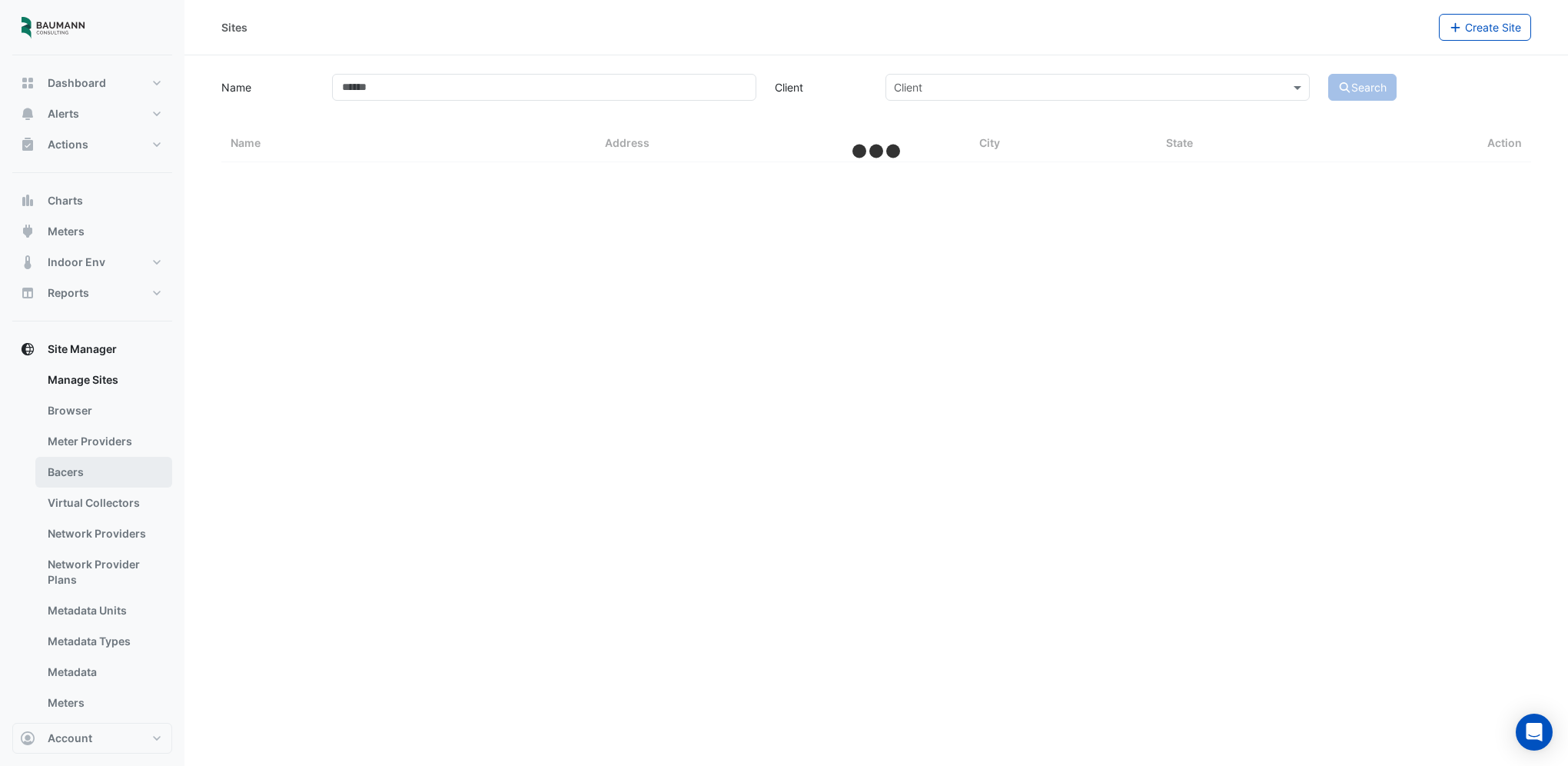
select select "***"
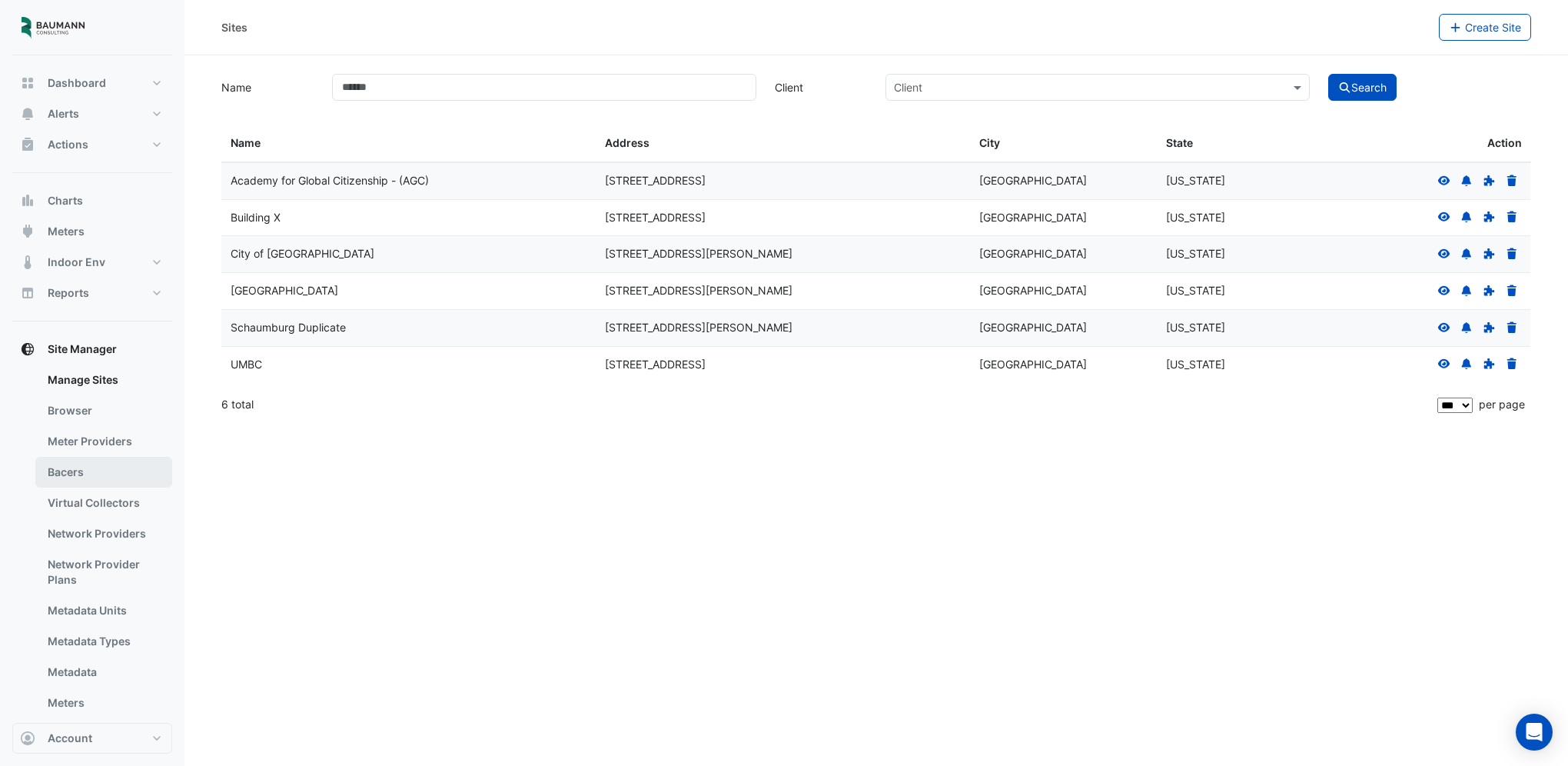
click at [110, 471] on link "Bacers" at bounding box center [104, 472] width 137 height 31
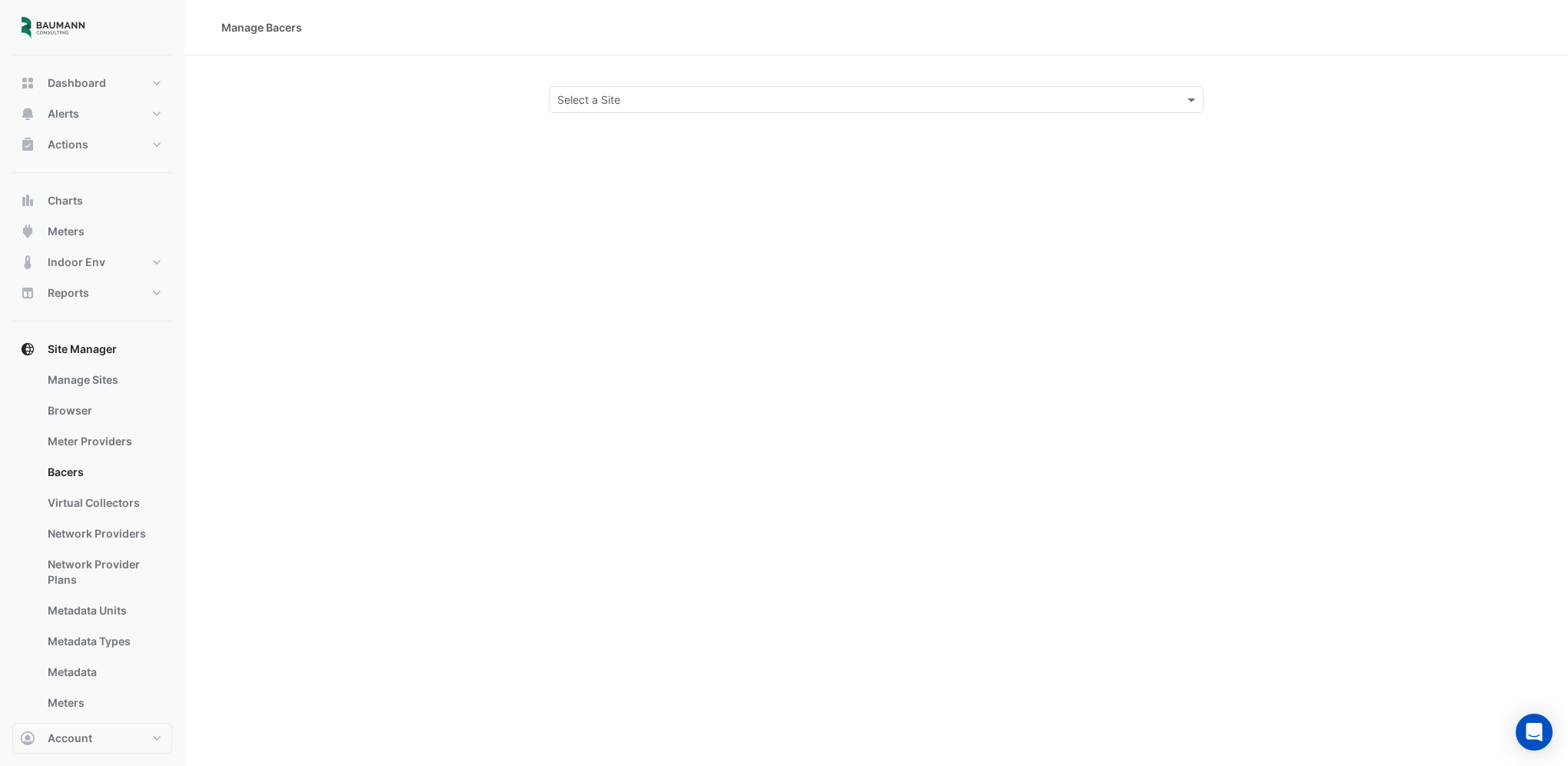
click at [679, 108] on div "Select a Site" at bounding box center [876, 100] width 654 height 27
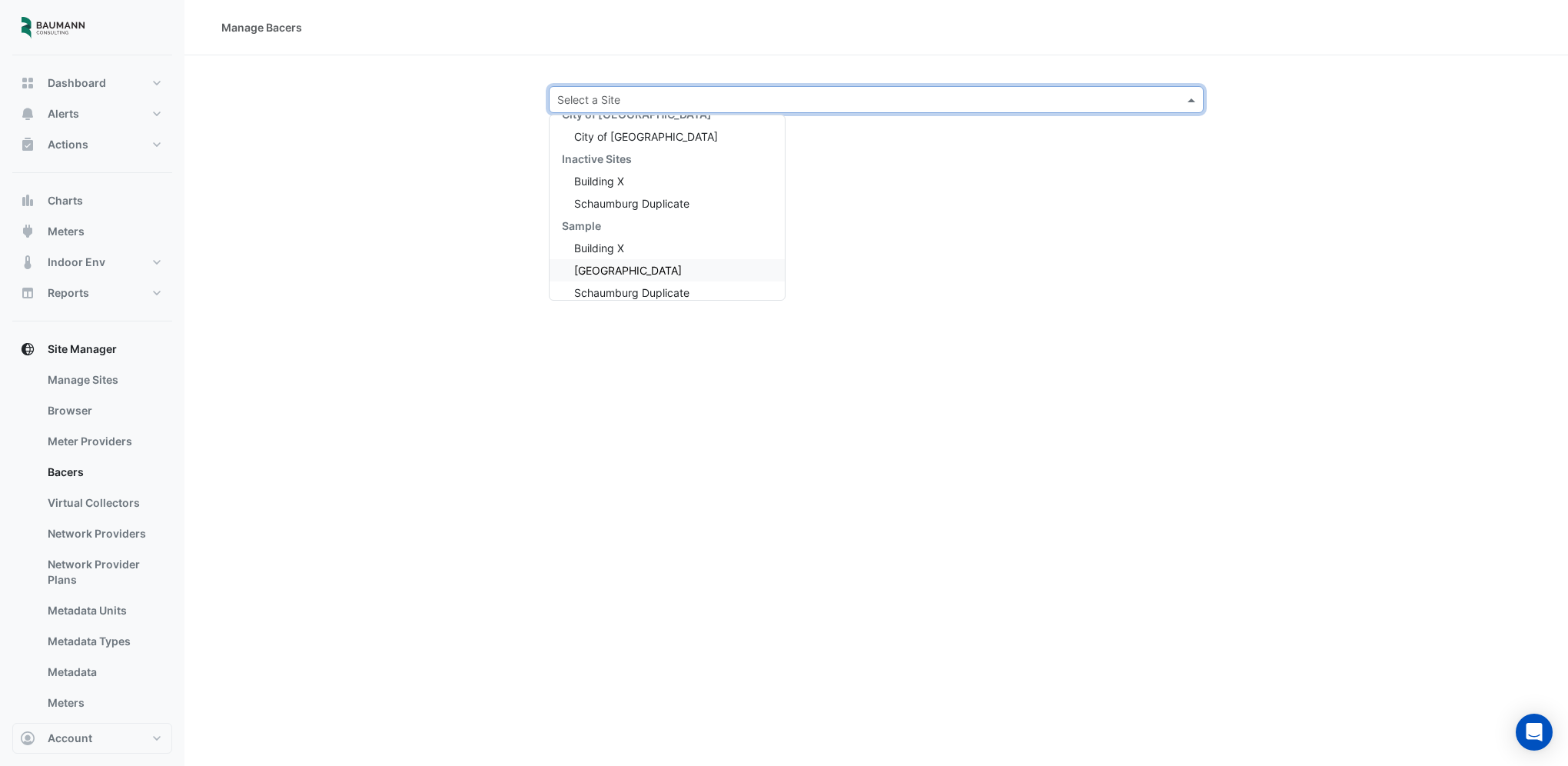
scroll to position [140, 0]
click at [616, 237] on div "UMBC" at bounding box center [667, 238] width 235 height 22
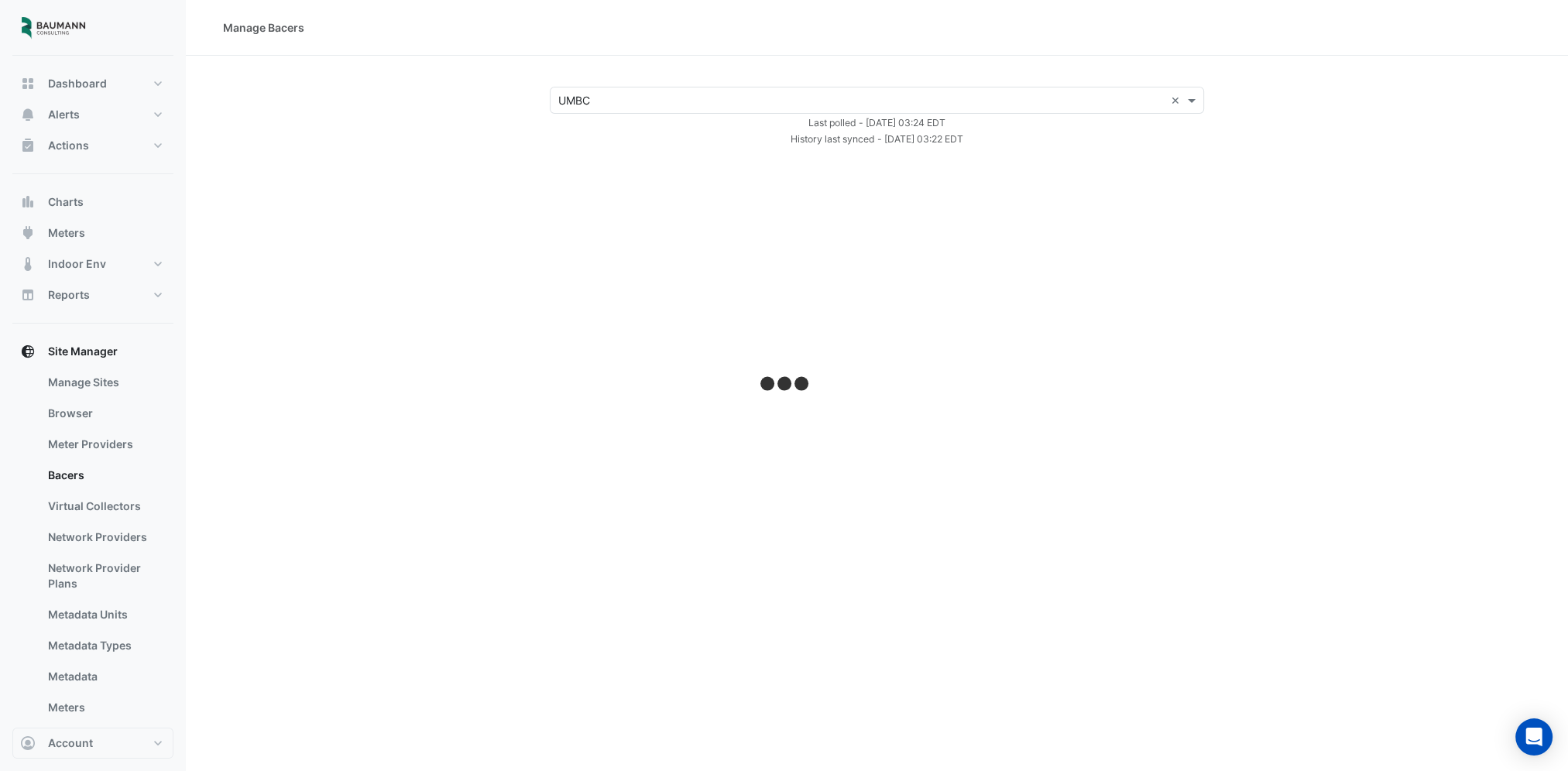
select select "***"
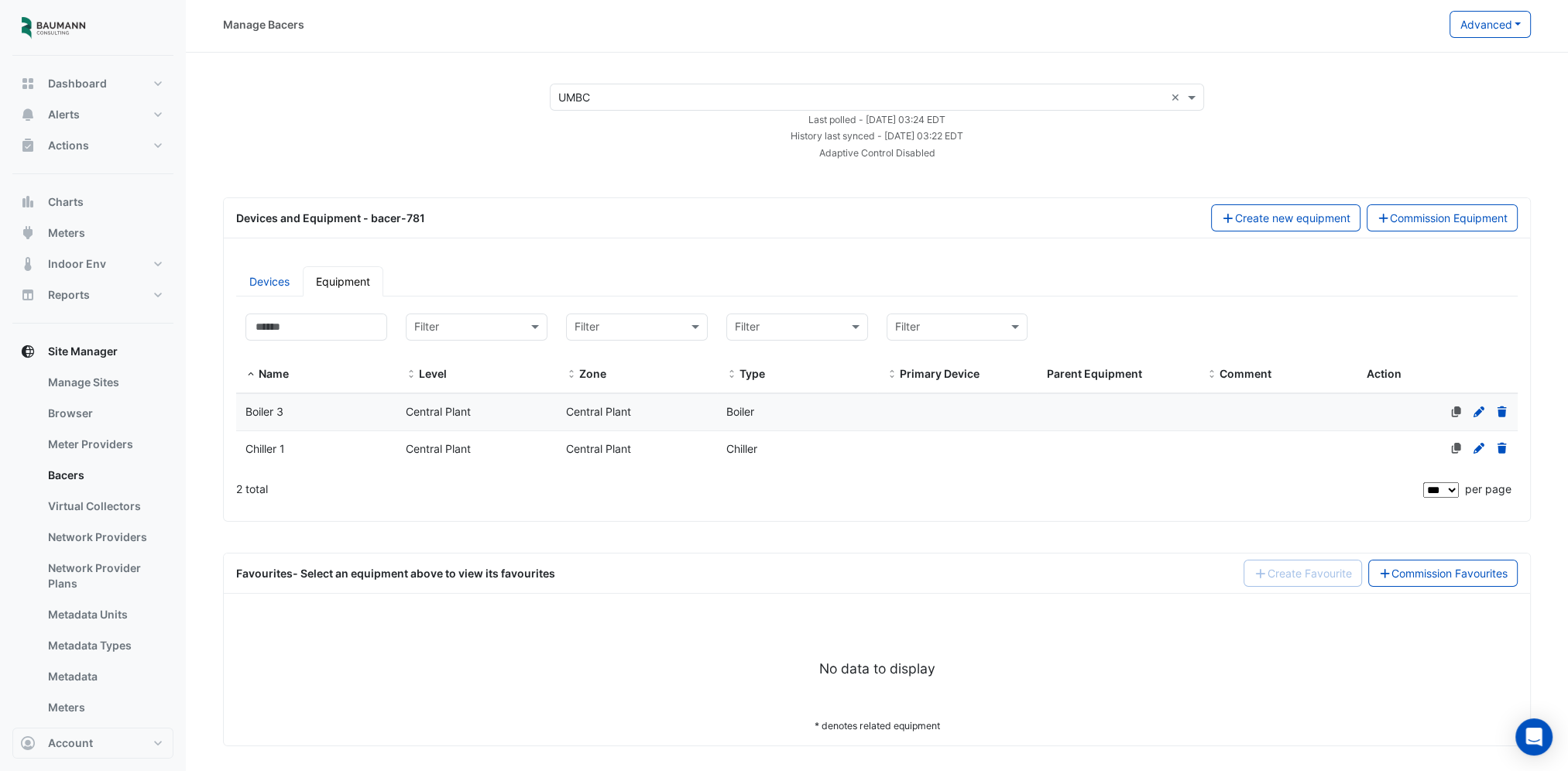
scroll to position [6, 0]
click at [309, 437] on div "Chiller 1" at bounding box center [316, 446] width 161 height 18
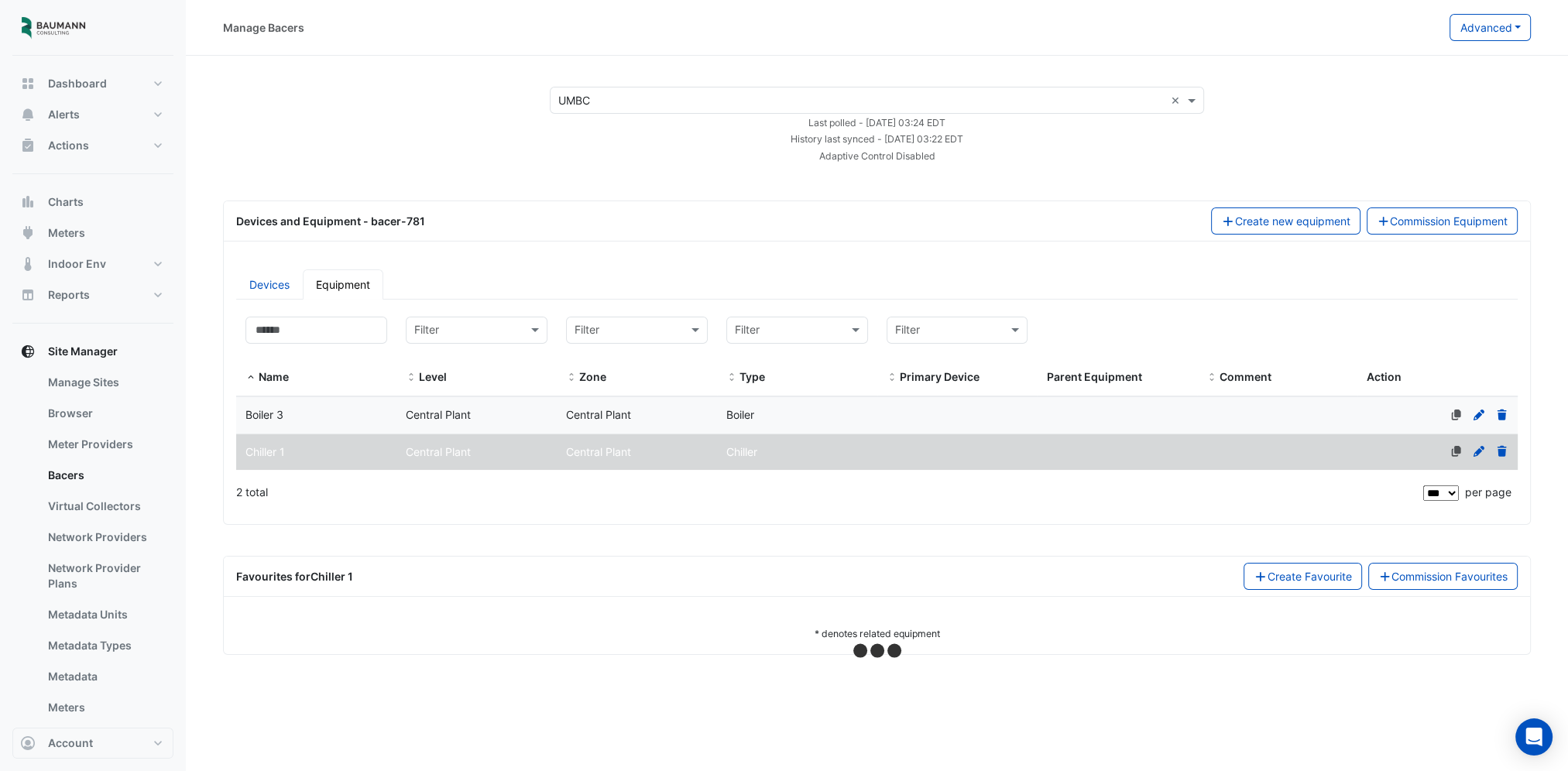
scroll to position [0, 0]
select select "***"
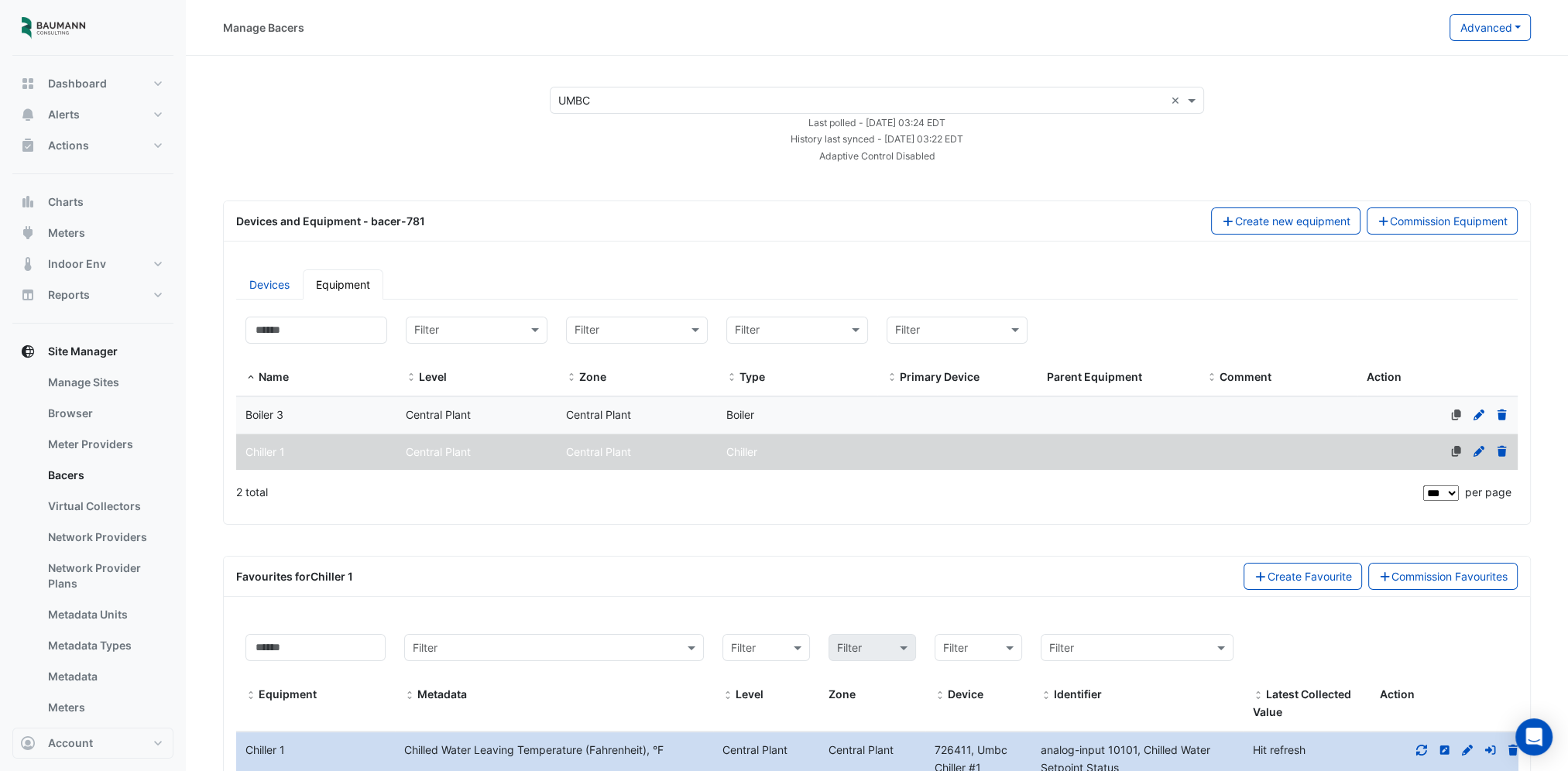
scroll to position [278, 0]
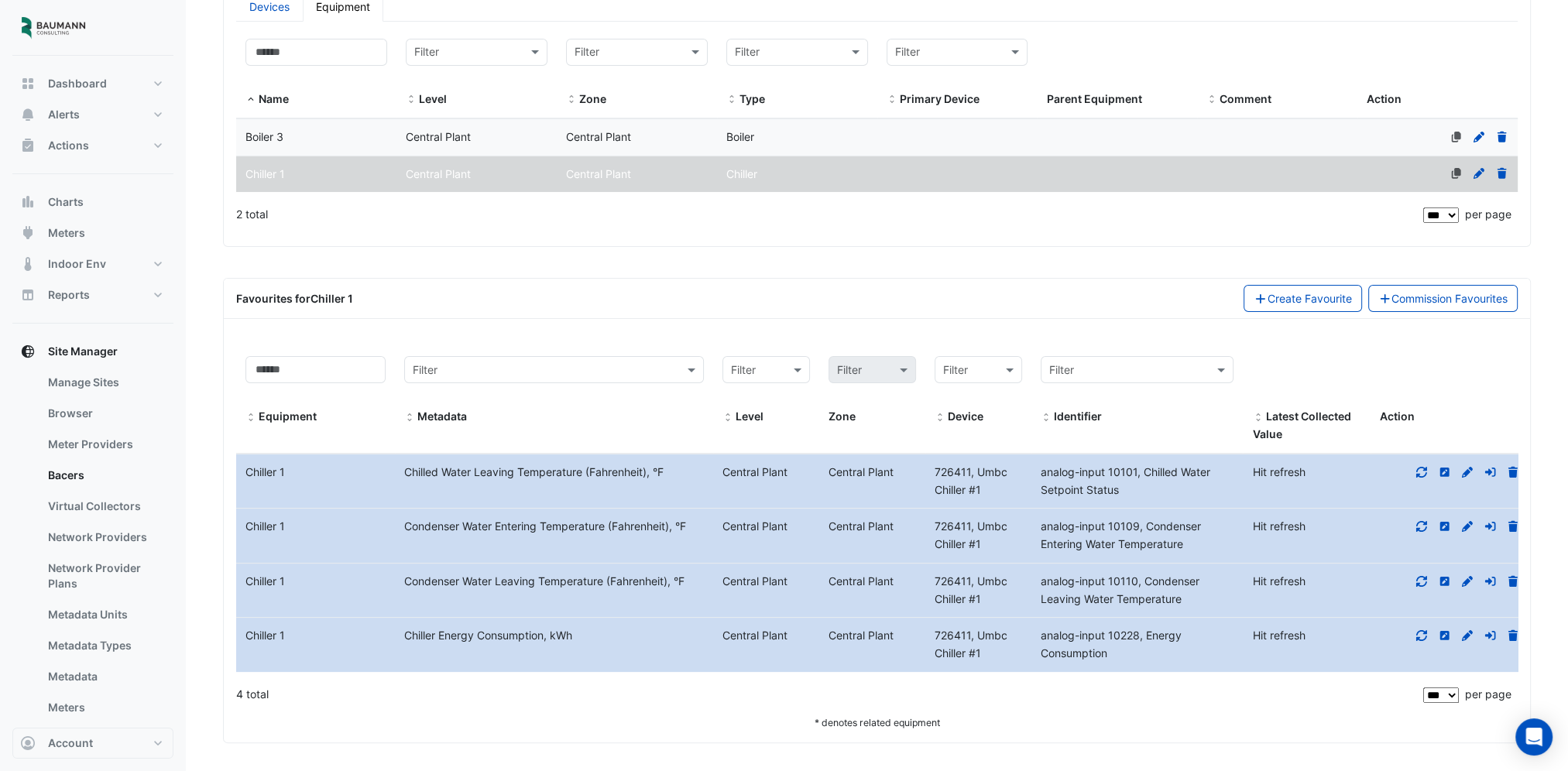
drag, startPoint x: 1412, startPoint y: 468, endPoint x: 1415, endPoint y: 477, distance: 9.5
click at [1413, 468] on div at bounding box center [1450, 472] width 159 height 18
click at [1420, 525] on icon at bounding box center [1422, 526] width 14 height 11
click at [1423, 575] on icon at bounding box center [1422, 580] width 14 height 11
click at [1415, 631] on icon at bounding box center [1410, 635] width 14 height 11
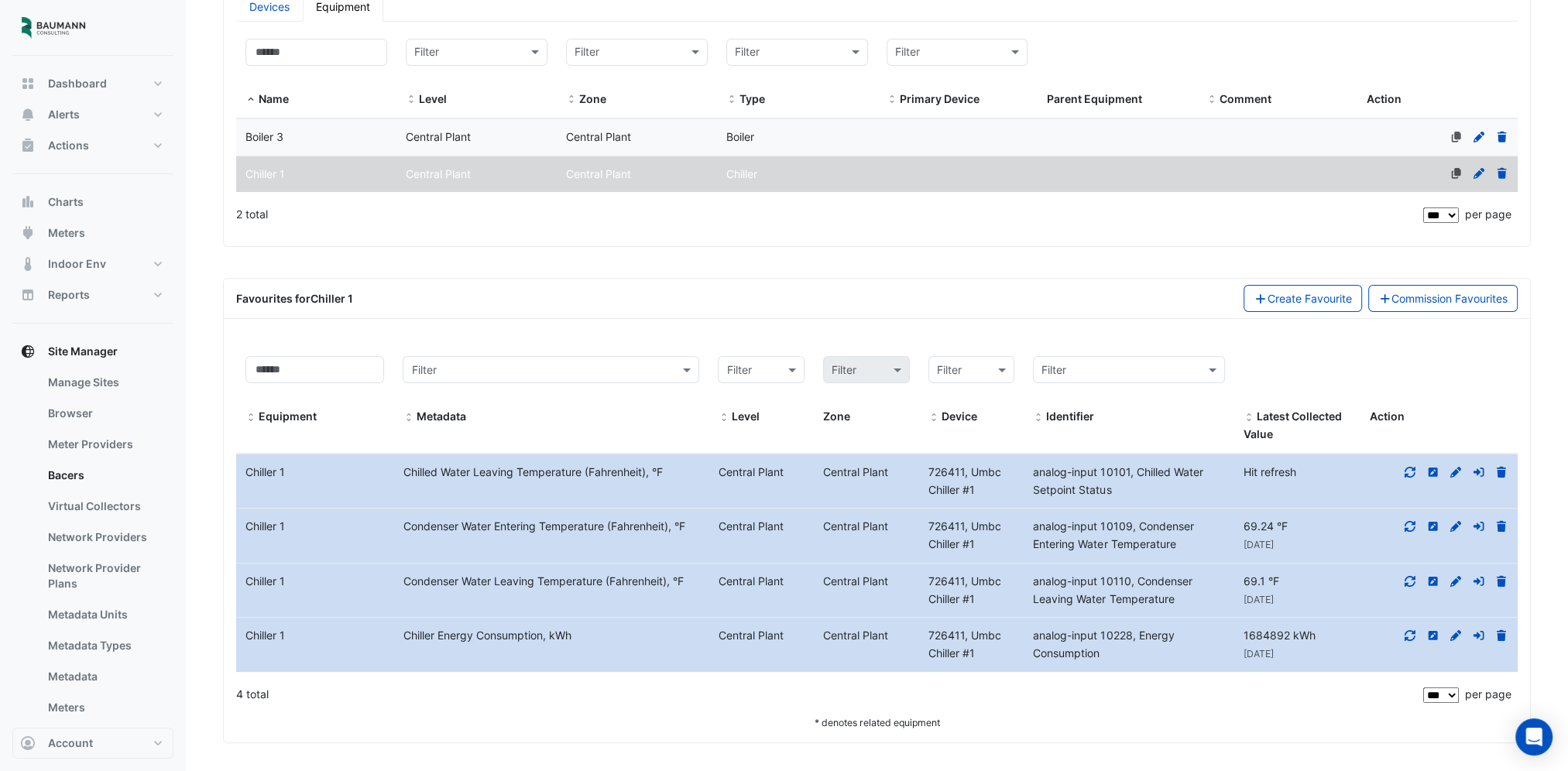
click at [1408, 470] on icon at bounding box center [1410, 472] width 14 height 11
click at [1409, 473] on icon at bounding box center [1409, 472] width 11 height 11
click at [1409, 523] on icon at bounding box center [1410, 526] width 14 height 11
click at [1410, 575] on icon at bounding box center [1410, 580] width 14 height 11
click at [1407, 630] on icon at bounding box center [1410, 635] width 14 height 11
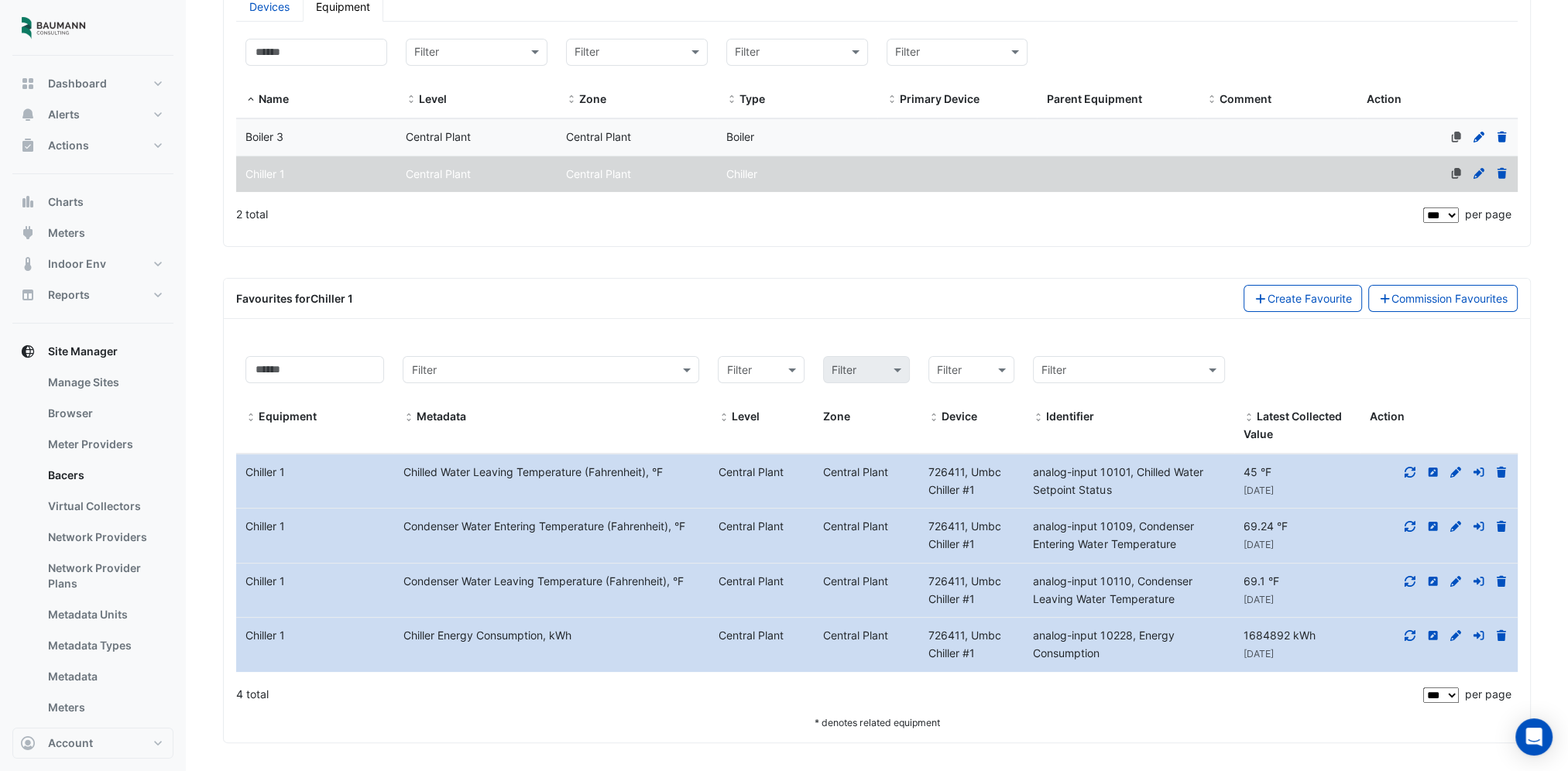
click at [322, 129] on div "Boiler 3" at bounding box center [316, 137] width 161 height 18
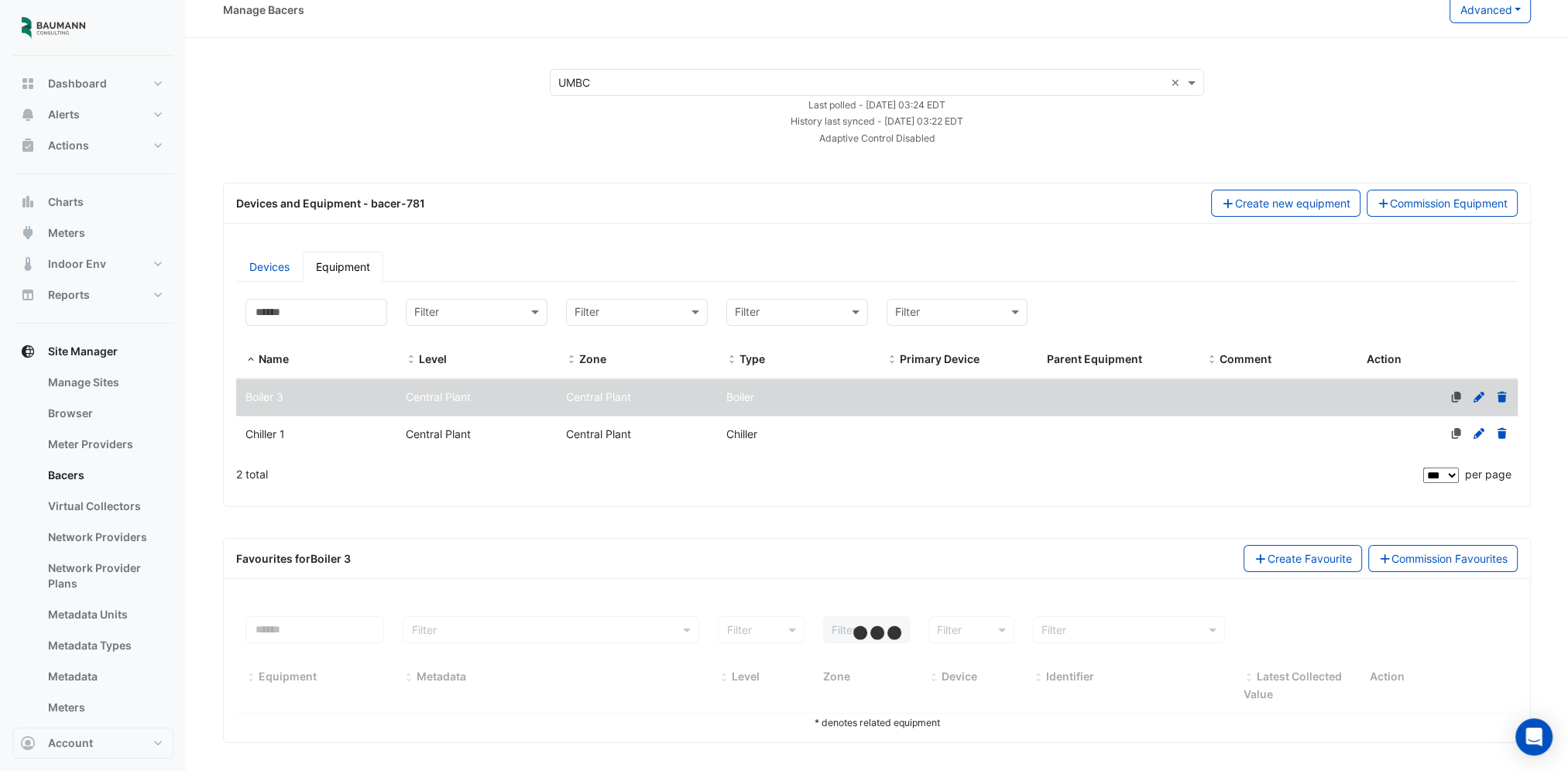
select select "***"
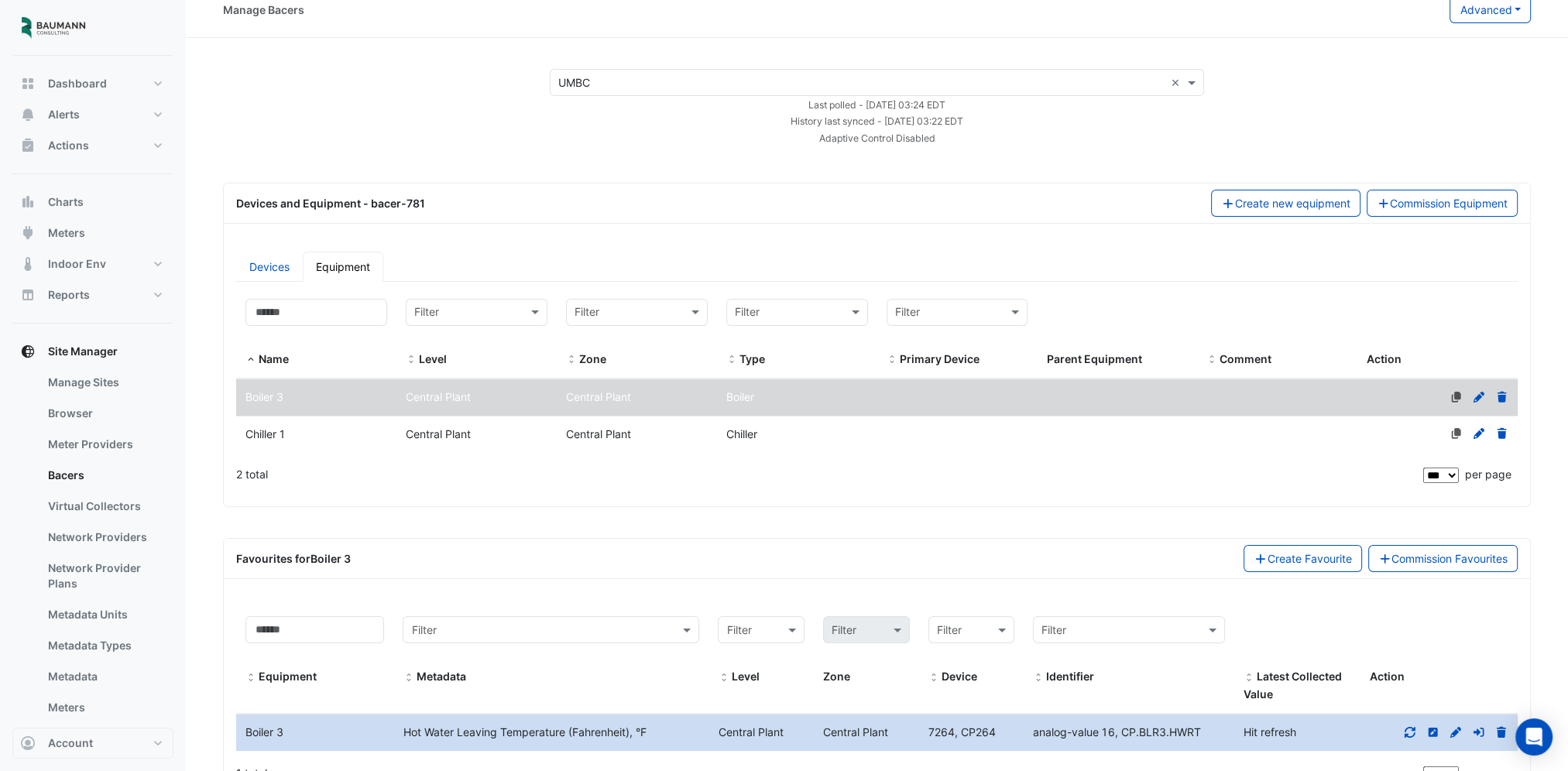
scroll to position [97, 0]
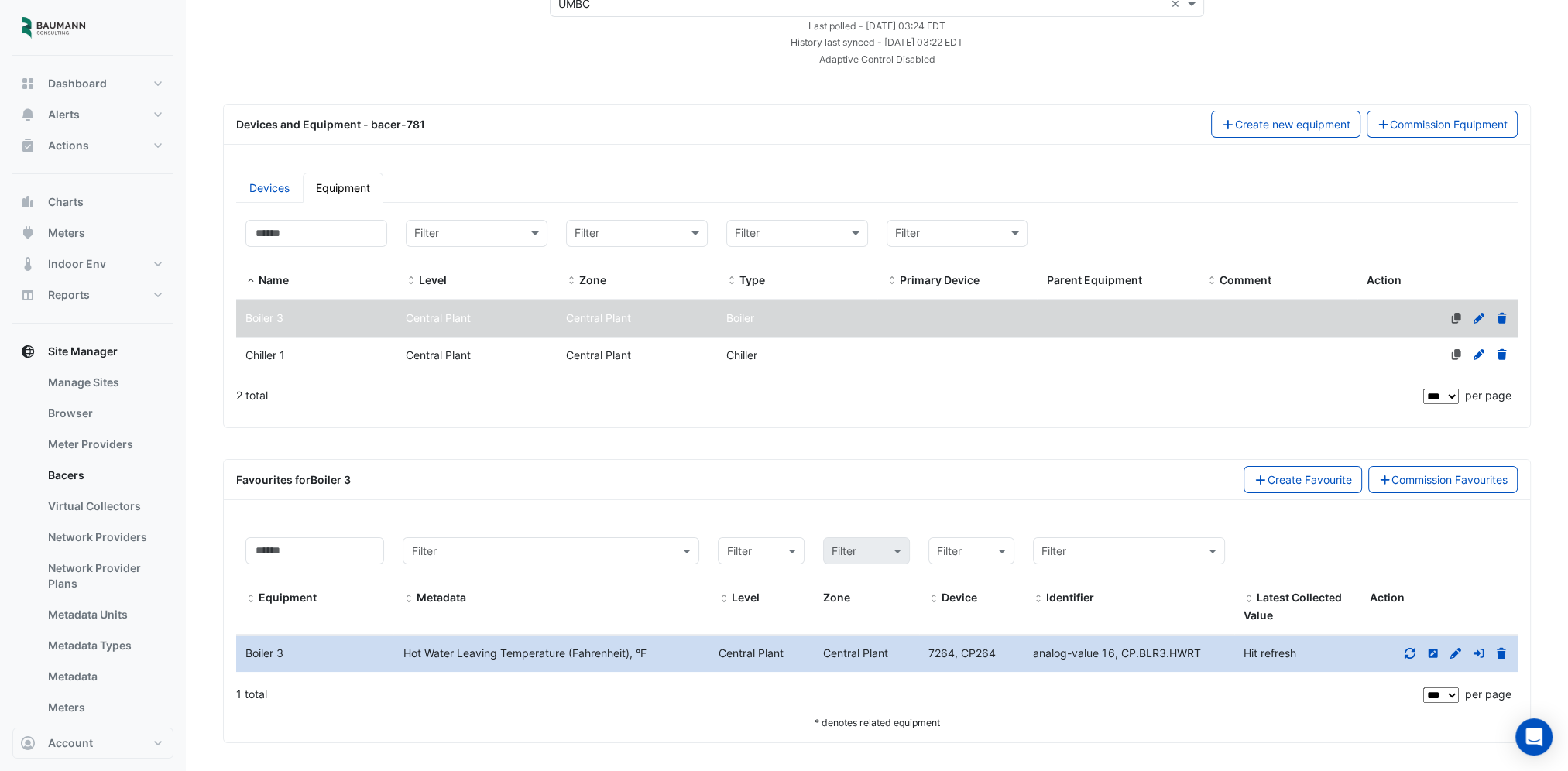
click at [1409, 648] on icon at bounding box center [1410, 652] width 14 height 11
click at [61, 201] on span "Charts" at bounding box center [65, 202] width 36 height 16
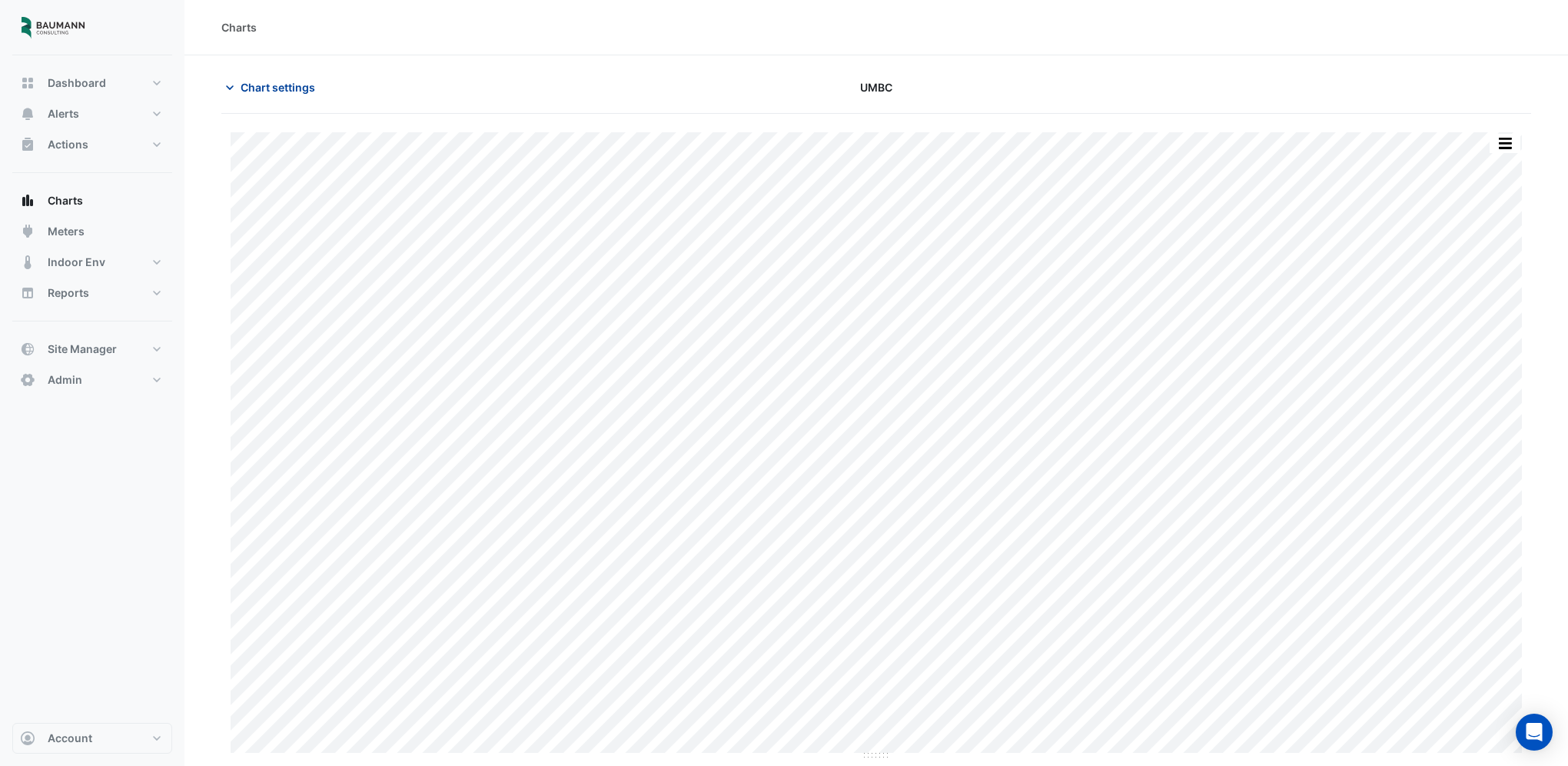
click at [283, 88] on span "Chart settings" at bounding box center [278, 86] width 75 height 16
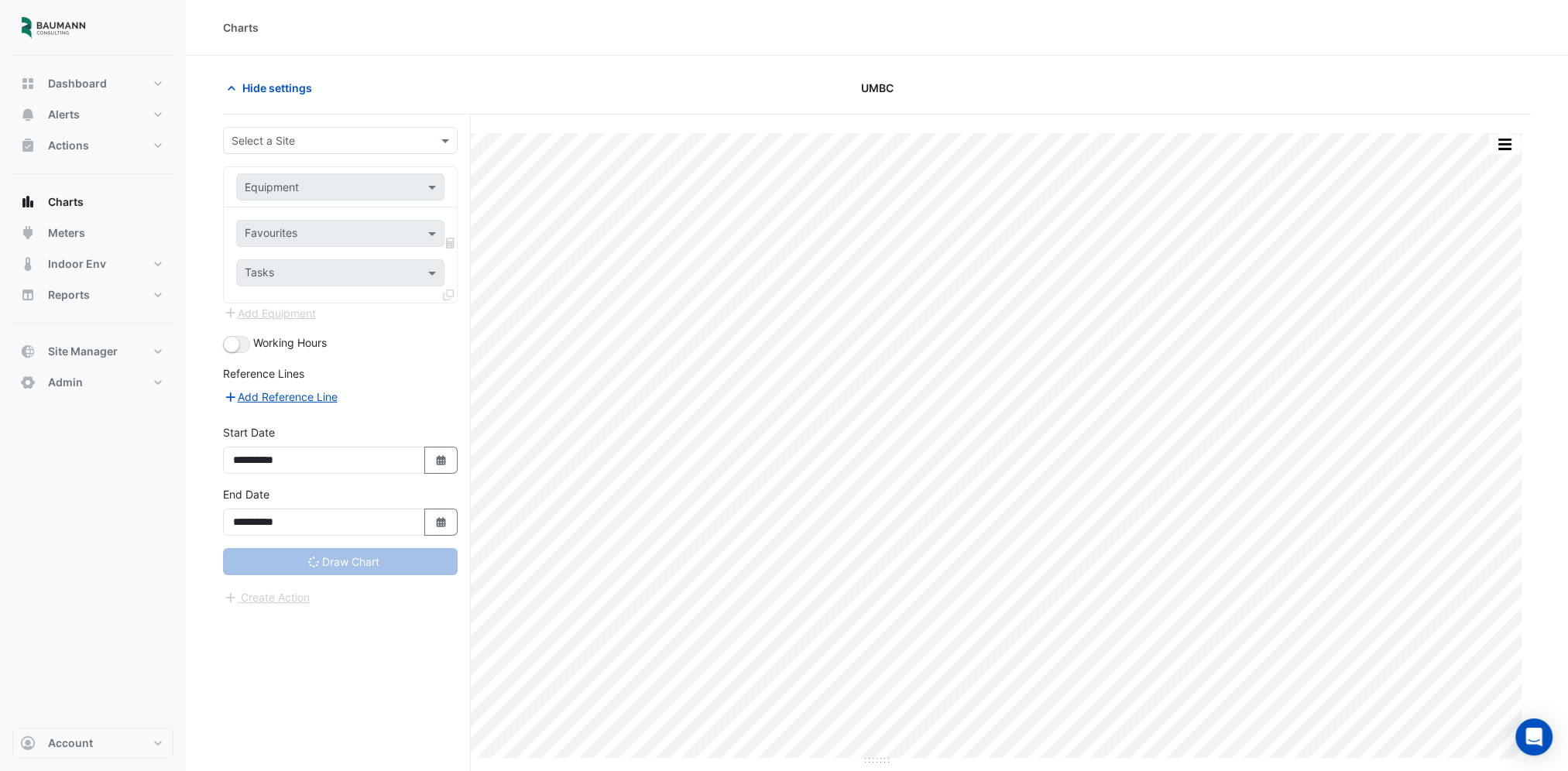
type input "**********"
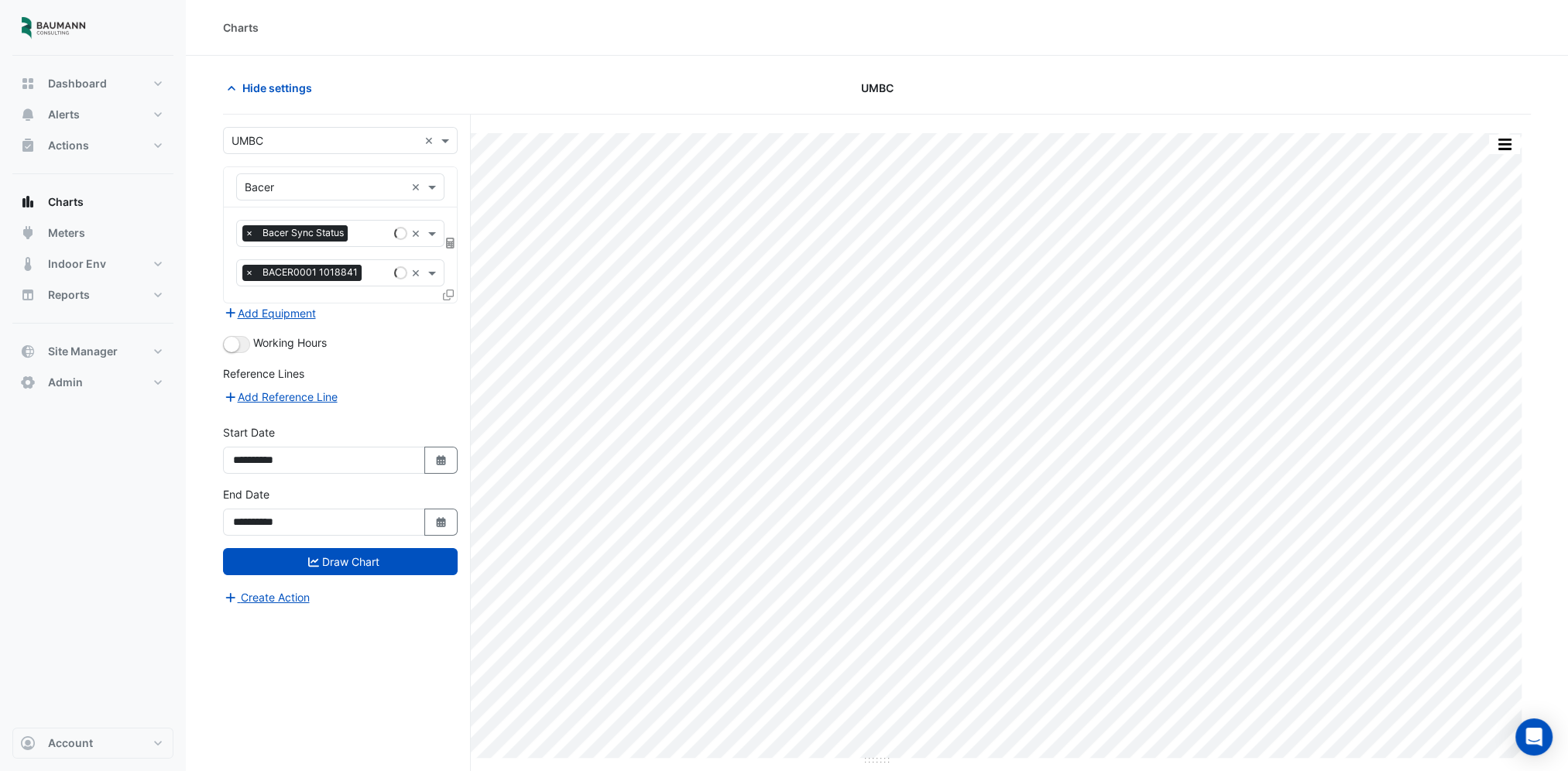
click at [321, 171] on div "× Bacer ×" at bounding box center [340, 187] width 233 height 40
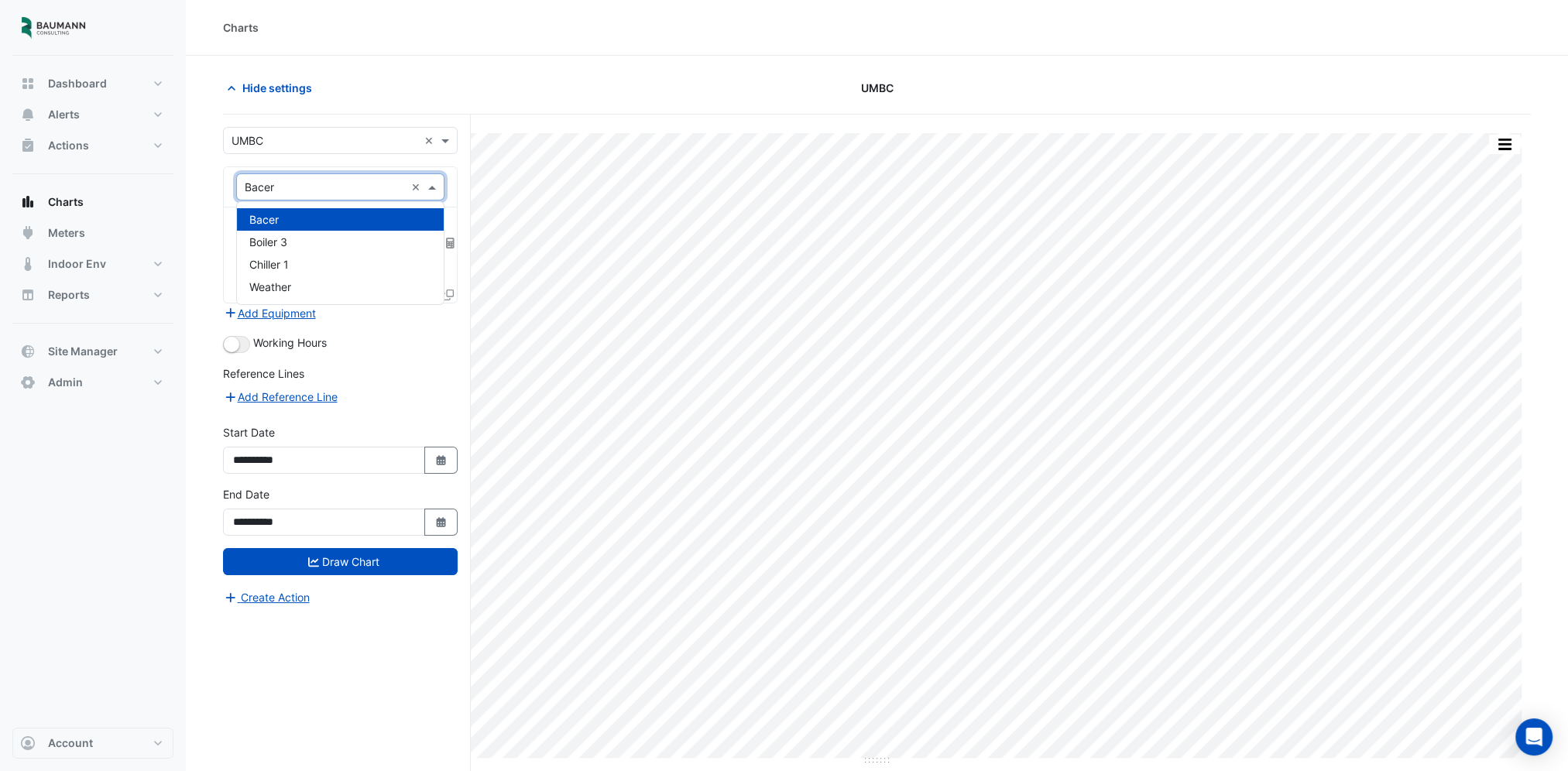
click at [321, 183] on input "text" at bounding box center [325, 187] width 161 height 16
click at [295, 236] on div "Boiler 3" at bounding box center [341, 242] width 208 height 23
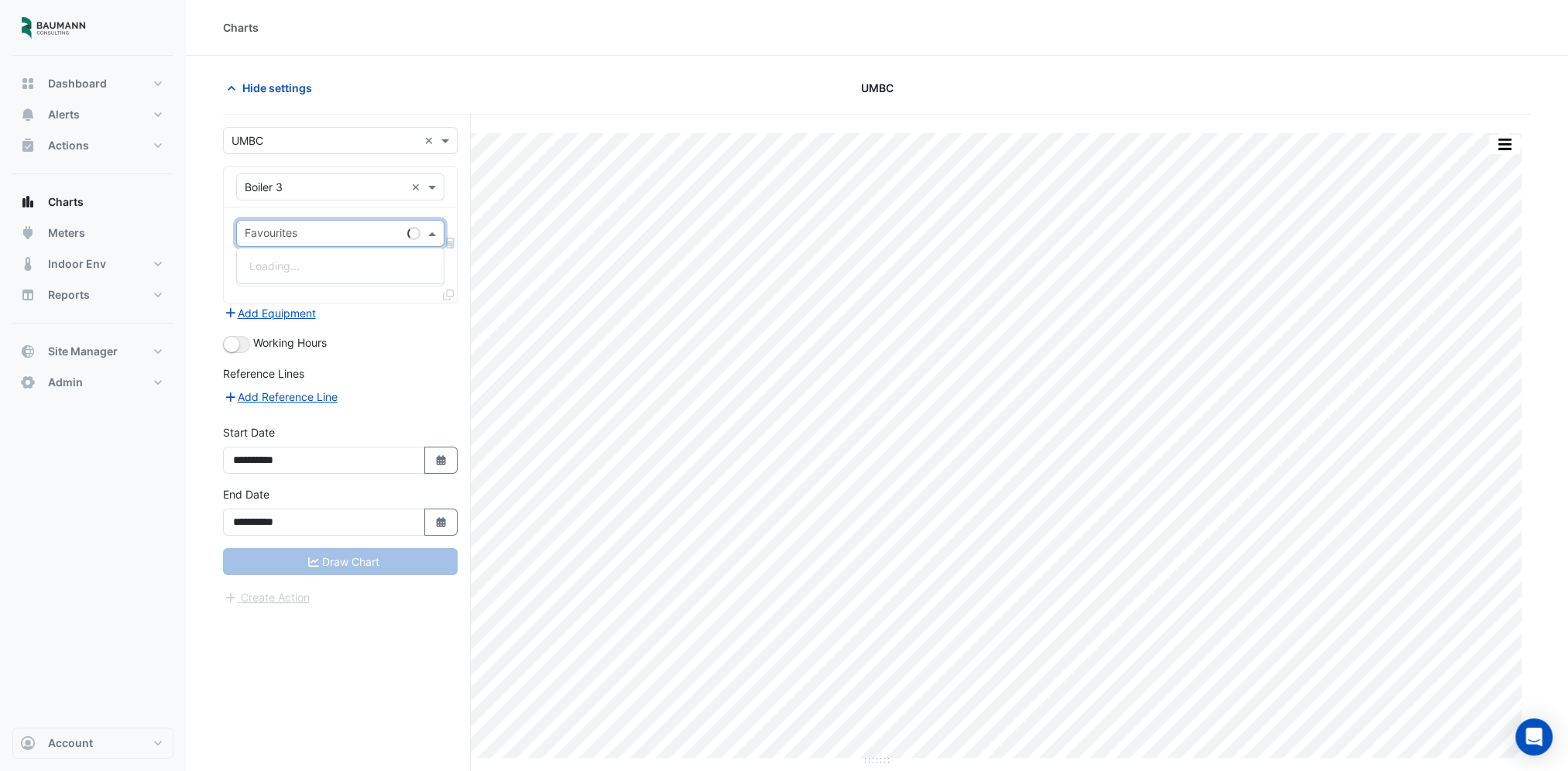
click at [295, 236] on input "text" at bounding box center [322, 234] width 156 height 16
click at [301, 263] on span "Hot Water Leaving Temperature (Fahrenheit) - [GEOGRAPHIC_DATA], [GEOGRAPHIC_DAT…" at bounding box center [479, 266] width 460 height 13
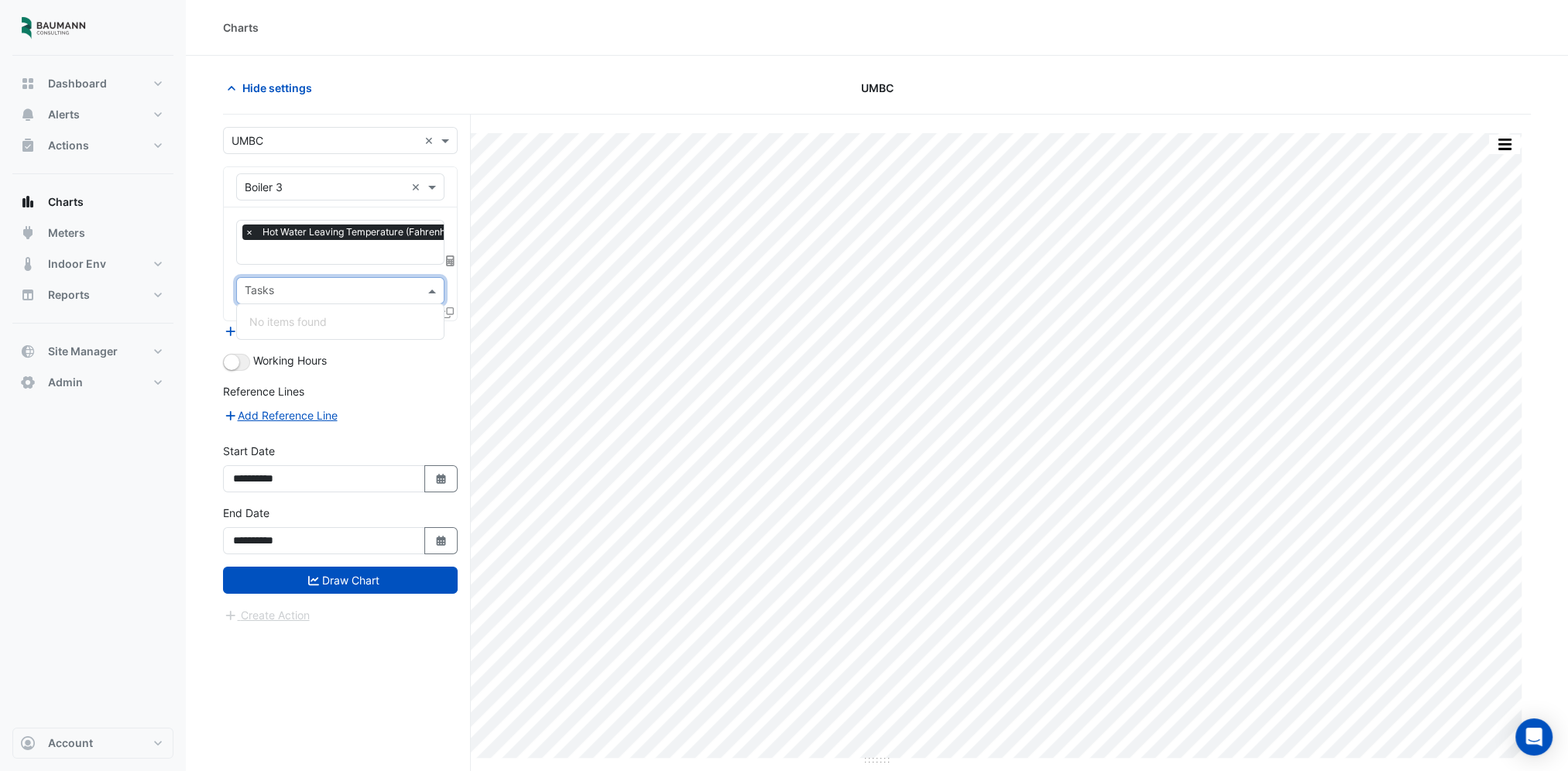
click at [353, 286] on input "text" at bounding box center [331, 292] width 173 height 16
click at [326, 573] on button "Draw Chart" at bounding box center [340, 580] width 234 height 27
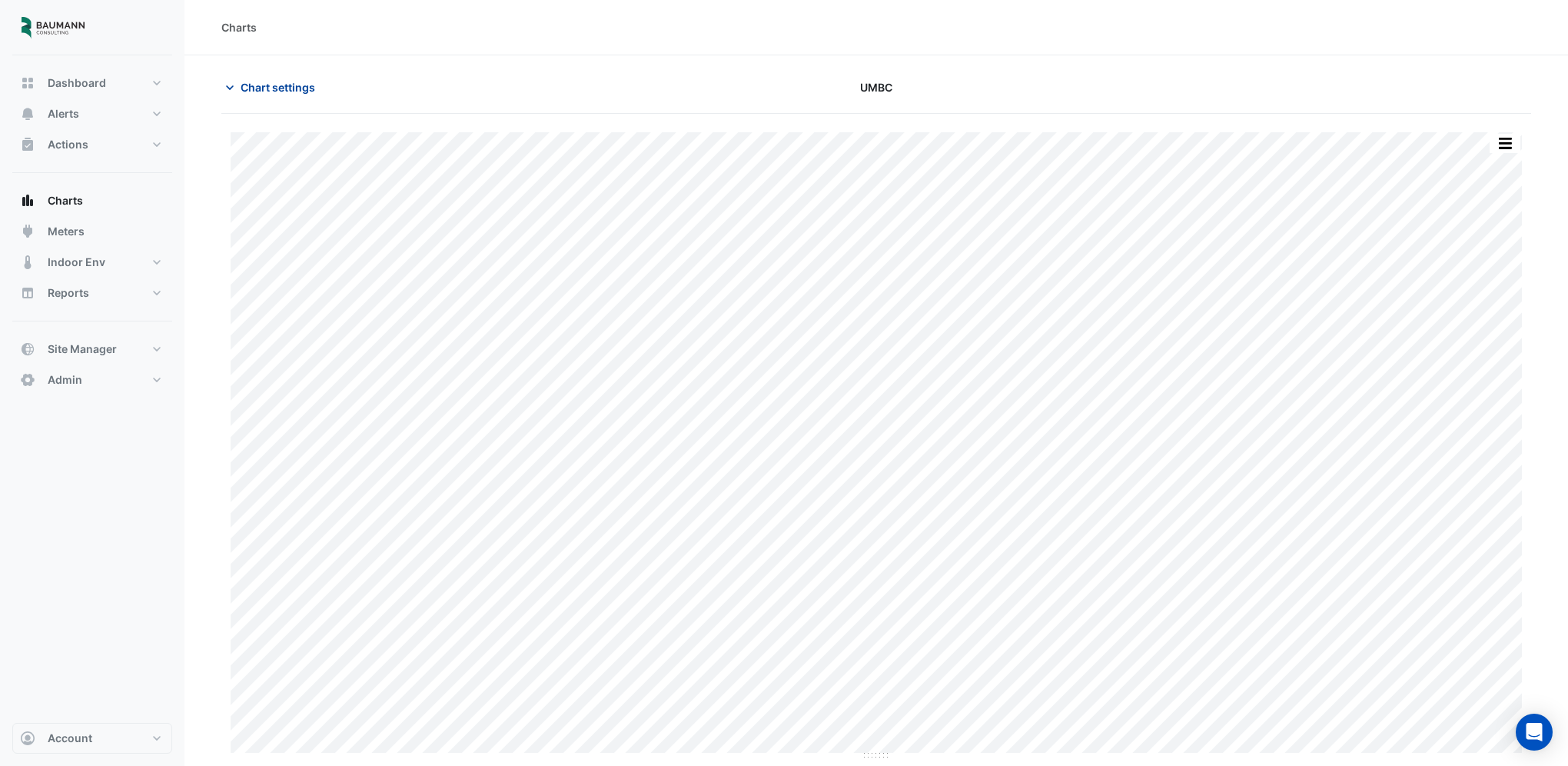
click at [277, 89] on span "Chart settings" at bounding box center [278, 86] width 75 height 16
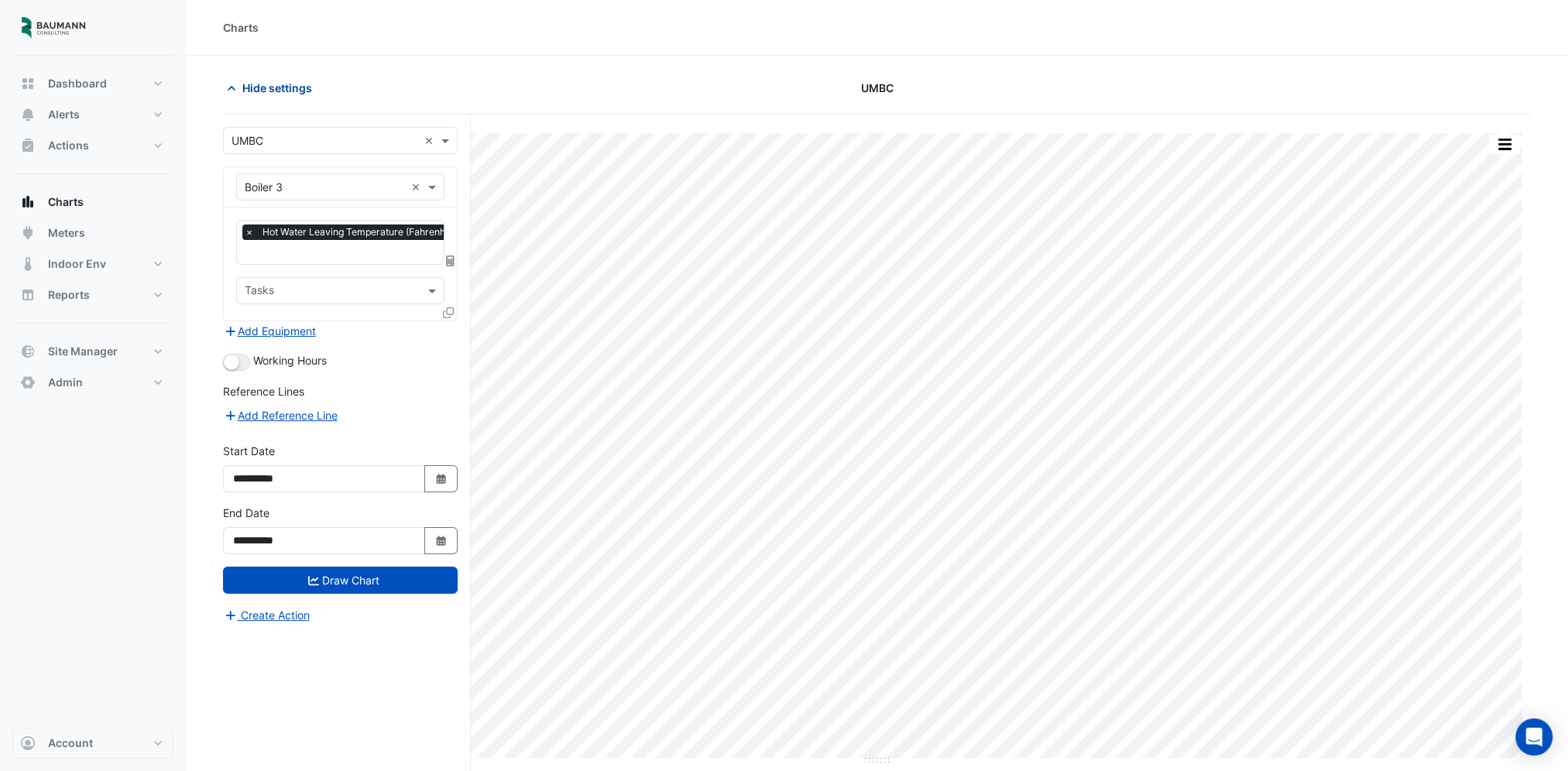
click at [279, 89] on span "Hide settings" at bounding box center [277, 87] width 69 height 16
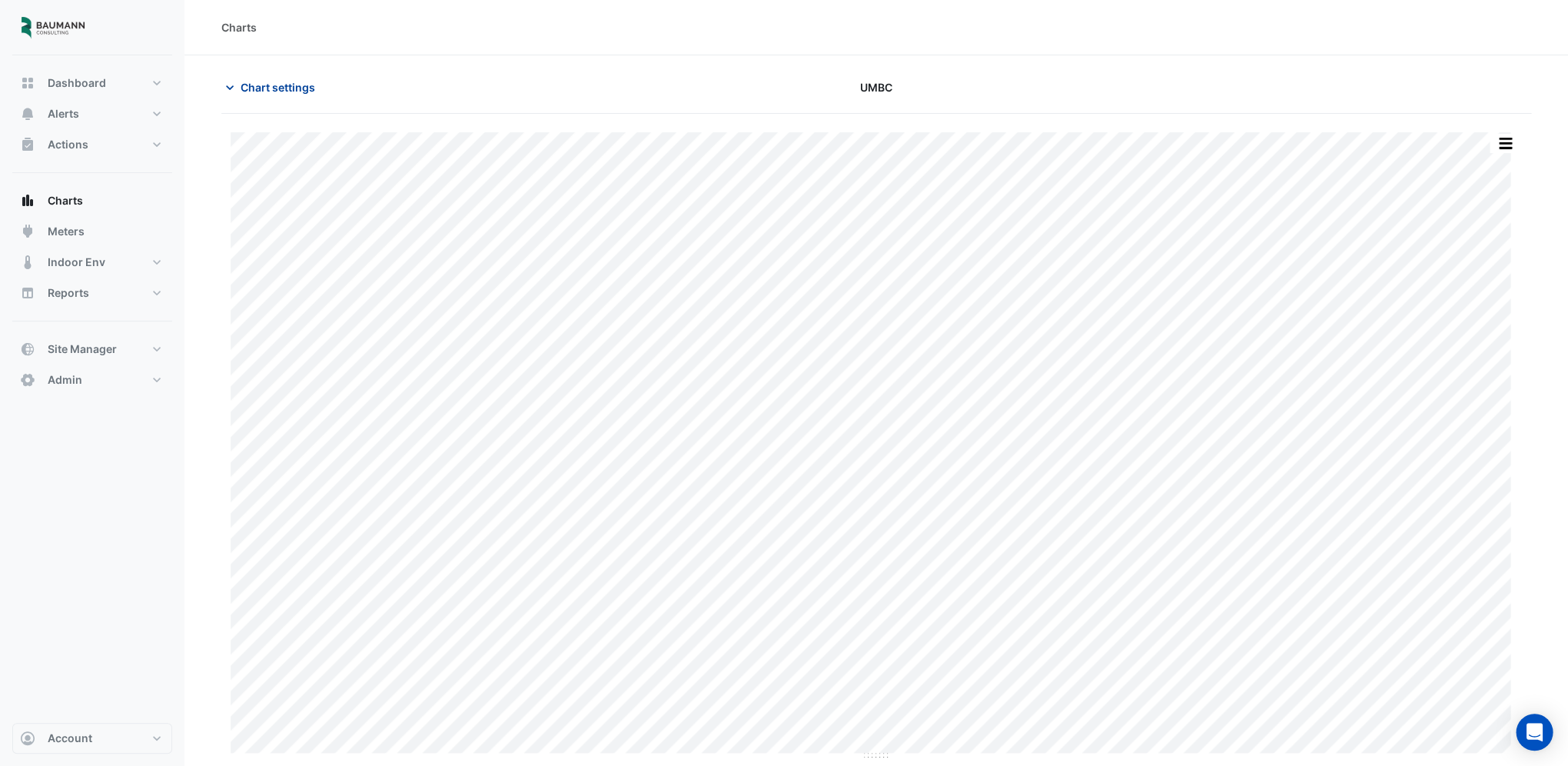
click at [277, 89] on span "Chart settings" at bounding box center [278, 86] width 75 height 16
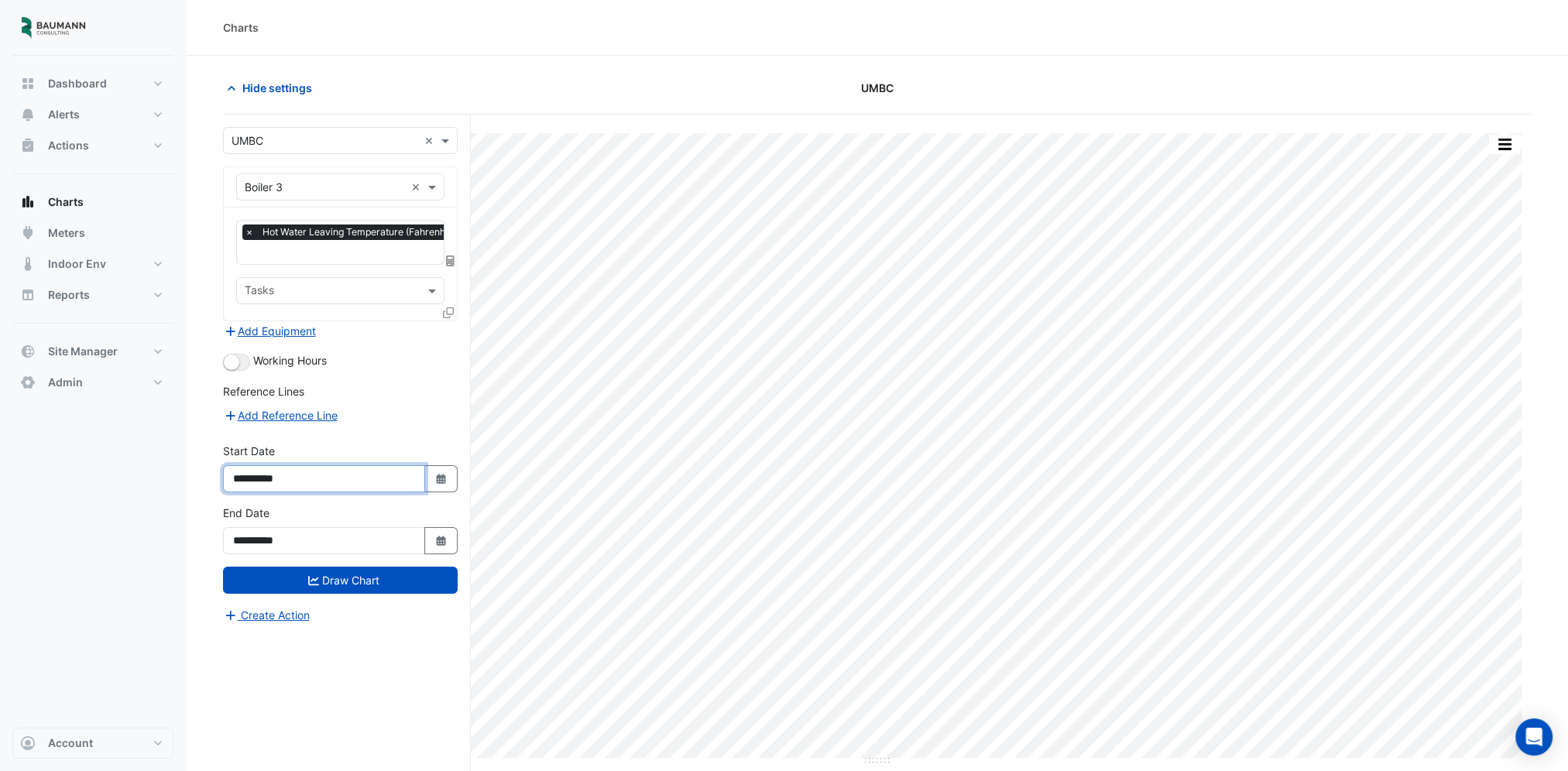
click at [351, 465] on input "**********" at bounding box center [324, 478] width 202 height 27
click at [433, 483] on button "Select Date" at bounding box center [441, 478] width 34 height 27
select select "*"
select select "****"
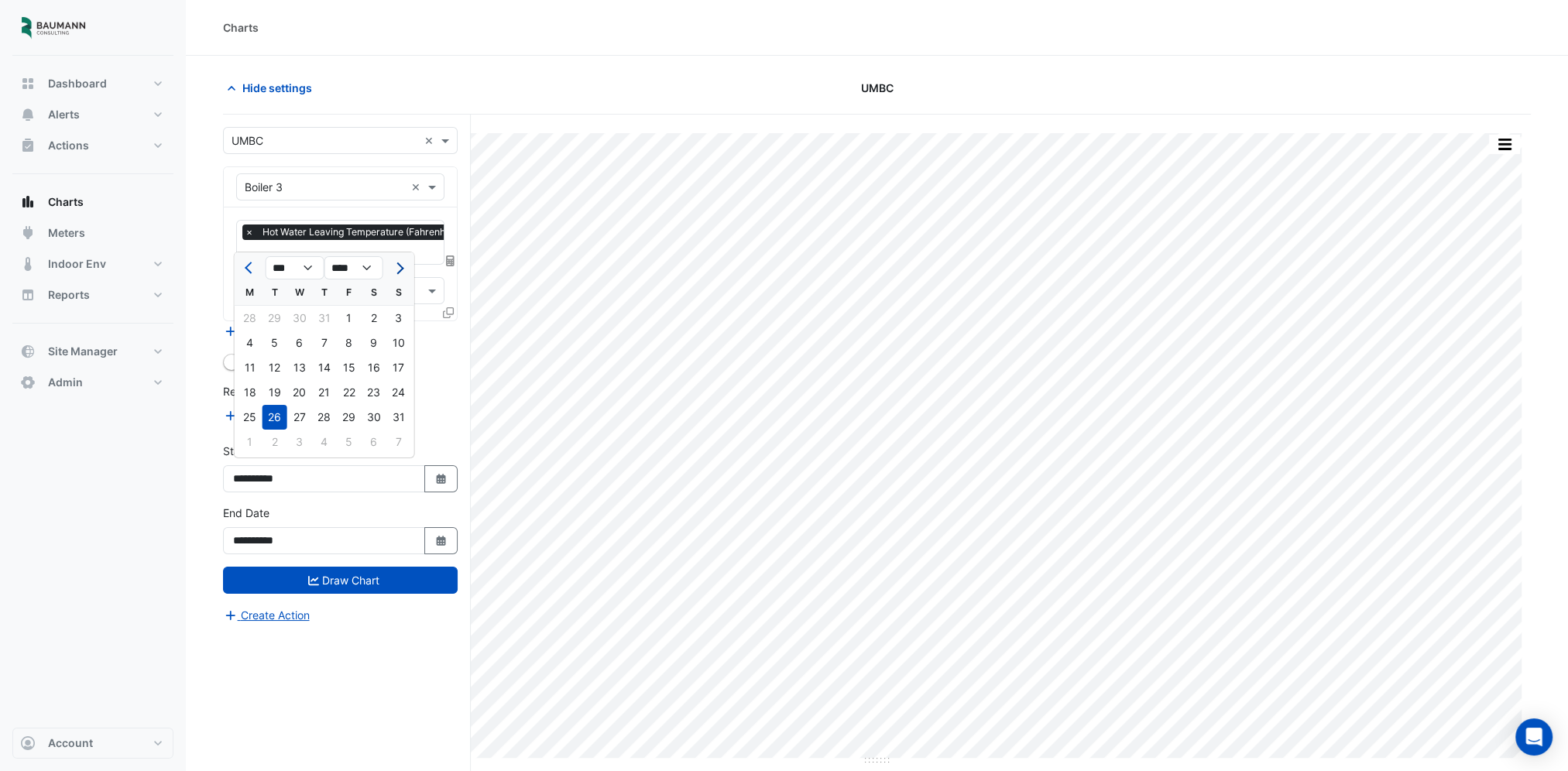
click at [399, 264] on span "Next month" at bounding box center [397, 268] width 12 height 12
select select "*"
click at [269, 318] on div "2" at bounding box center [275, 318] width 25 height 25
type input "**********"
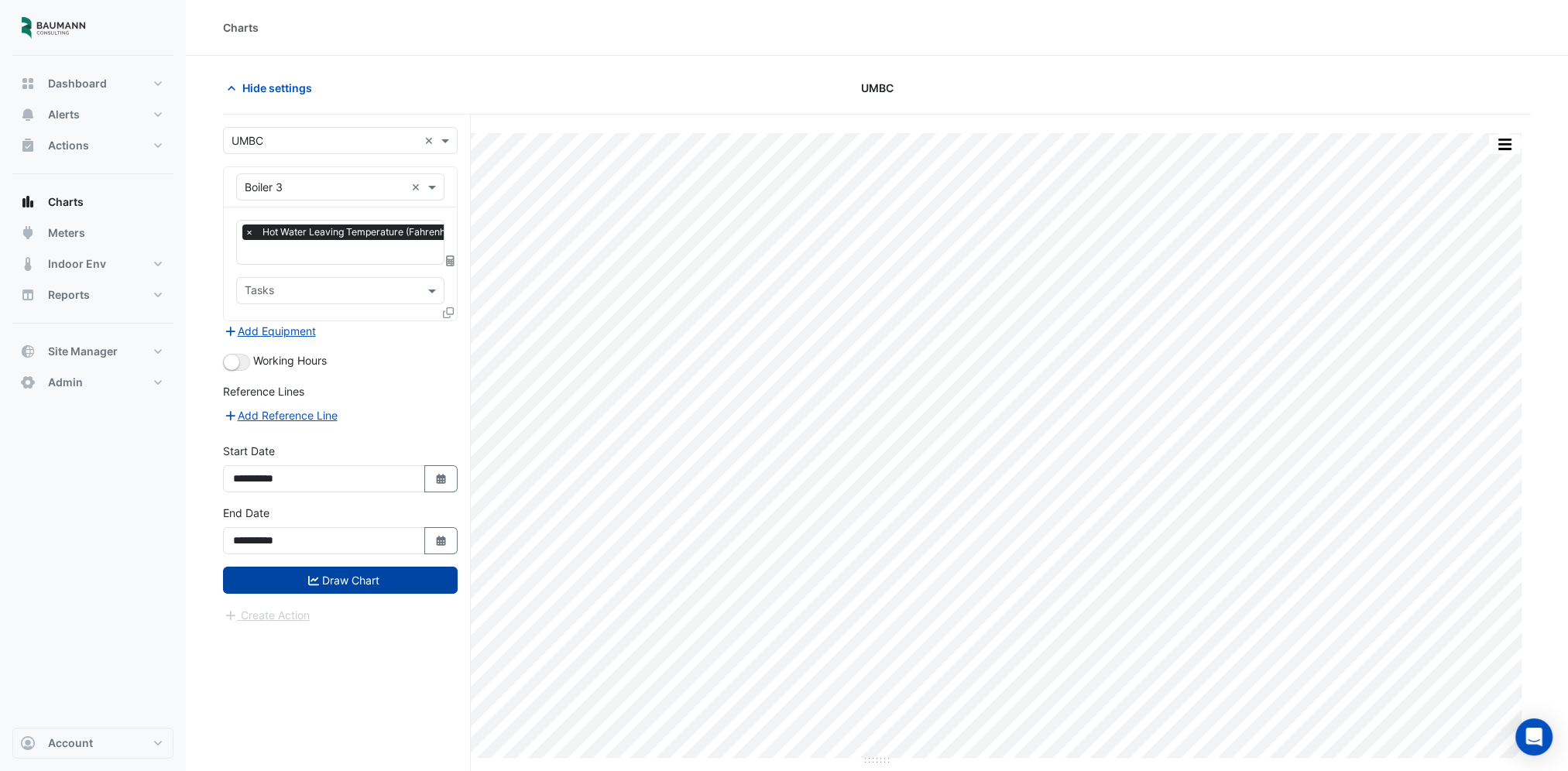
click at [368, 566] on button "Draw Chart" at bounding box center [340, 580] width 234 height 27
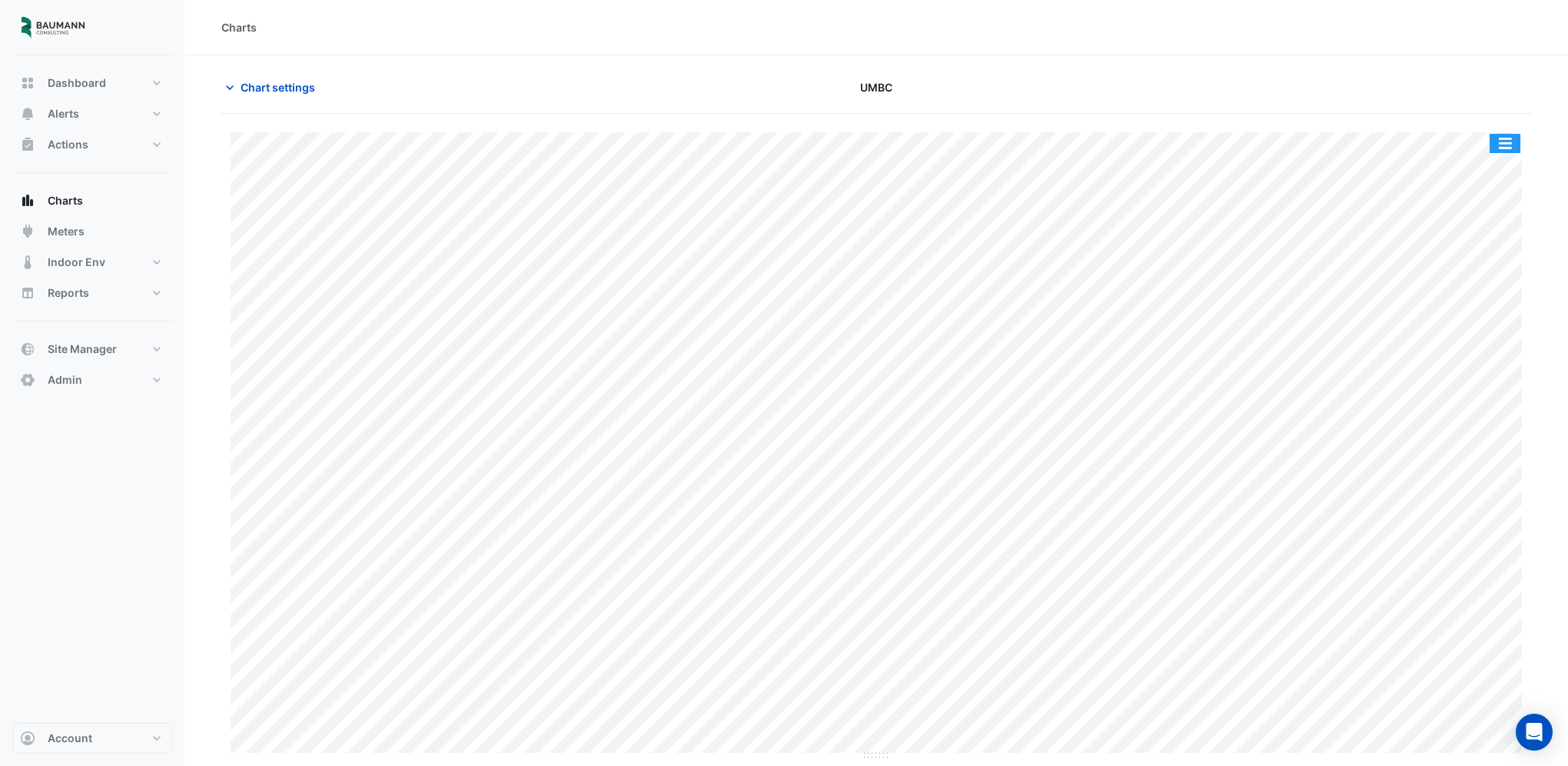
click at [1512, 145] on button "button" at bounding box center [1504, 143] width 31 height 19
click at [1511, 145] on button "button" at bounding box center [1504, 143] width 31 height 19
click at [282, 96] on button "Chart settings" at bounding box center [272, 87] width 104 height 27
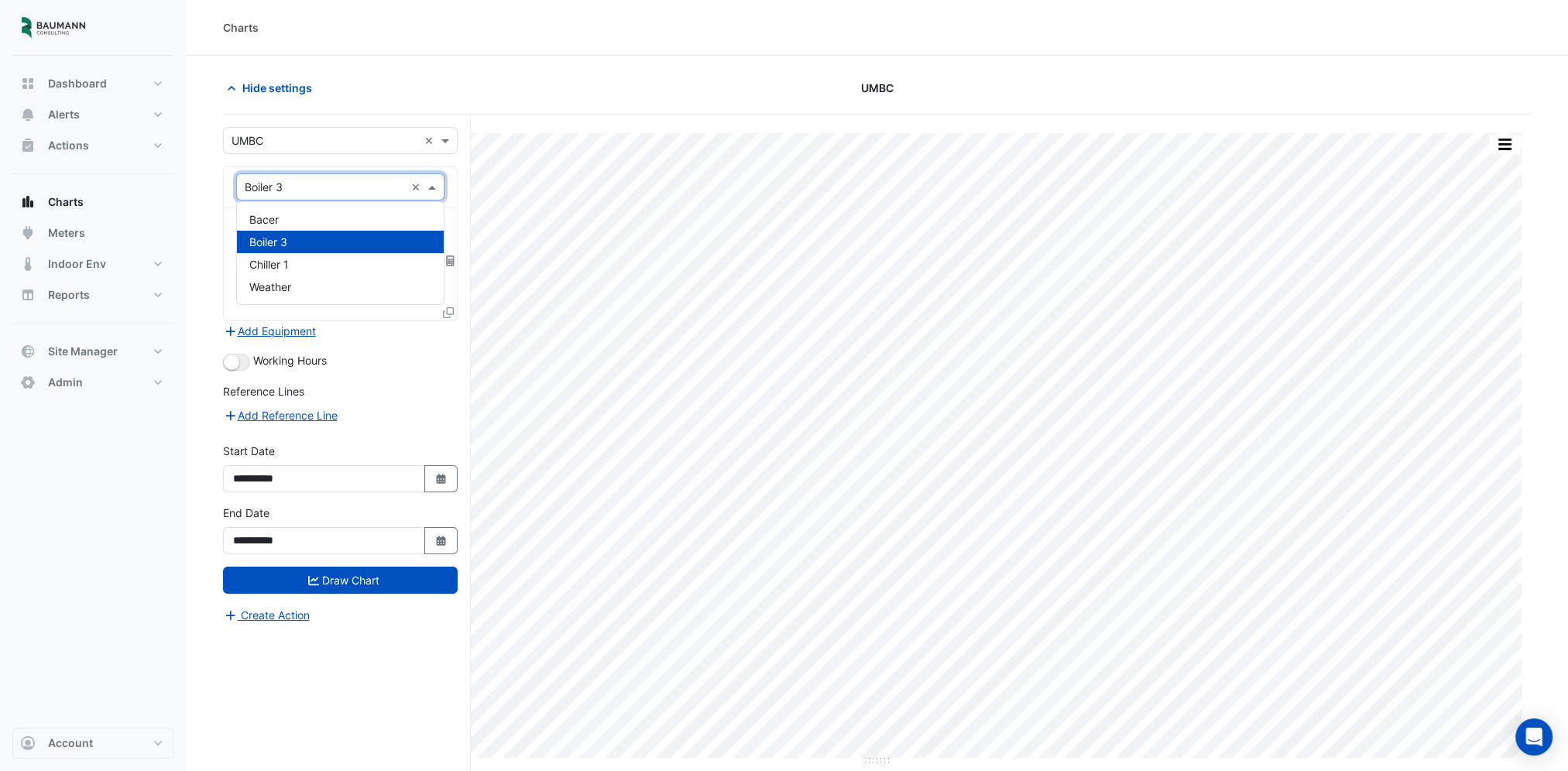
click at [285, 191] on input "text" at bounding box center [325, 187] width 161 height 16
click at [290, 267] on div "Chiller 1" at bounding box center [341, 264] width 208 height 23
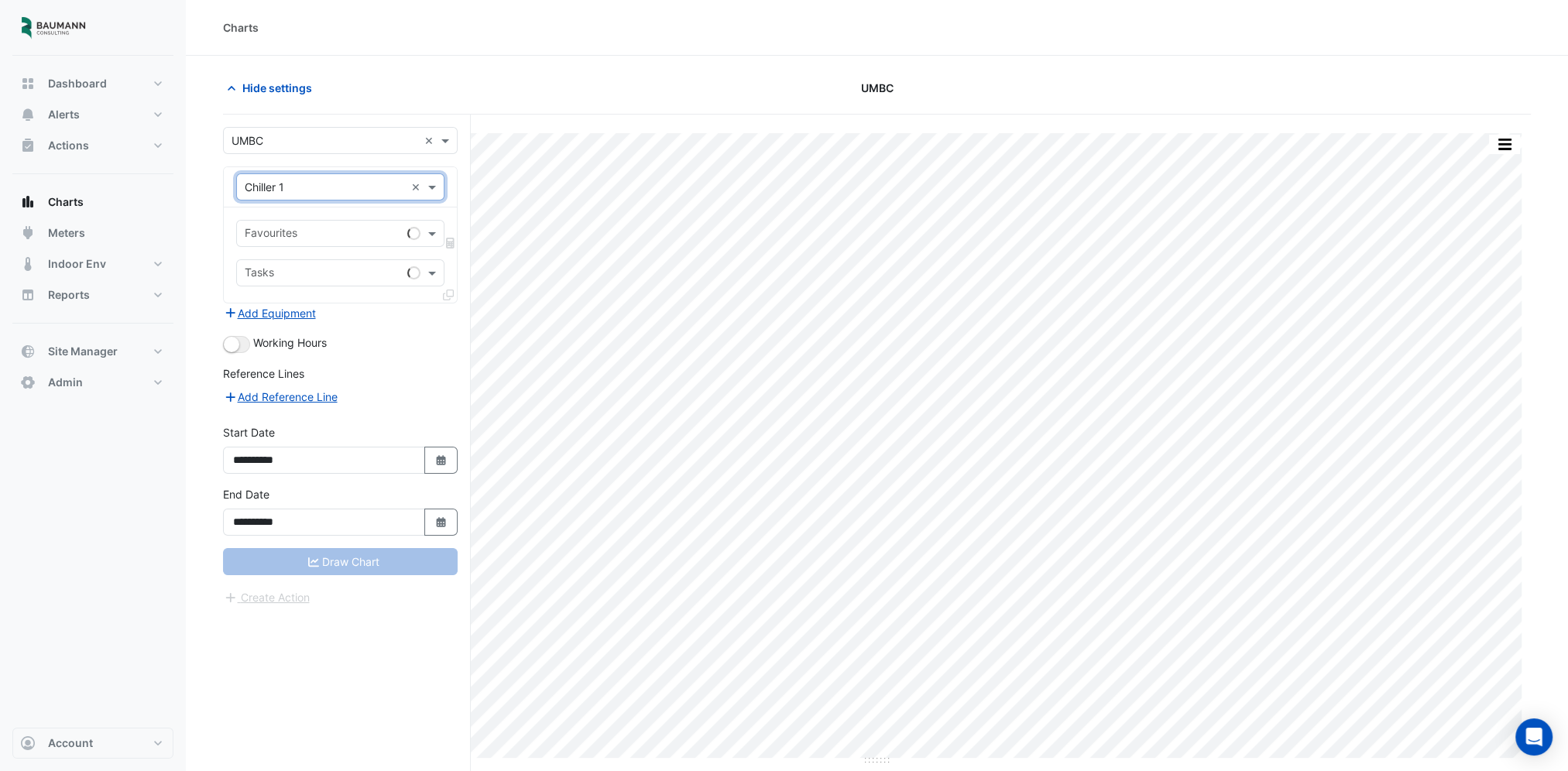
click at [316, 236] on input "text" at bounding box center [322, 234] width 156 height 16
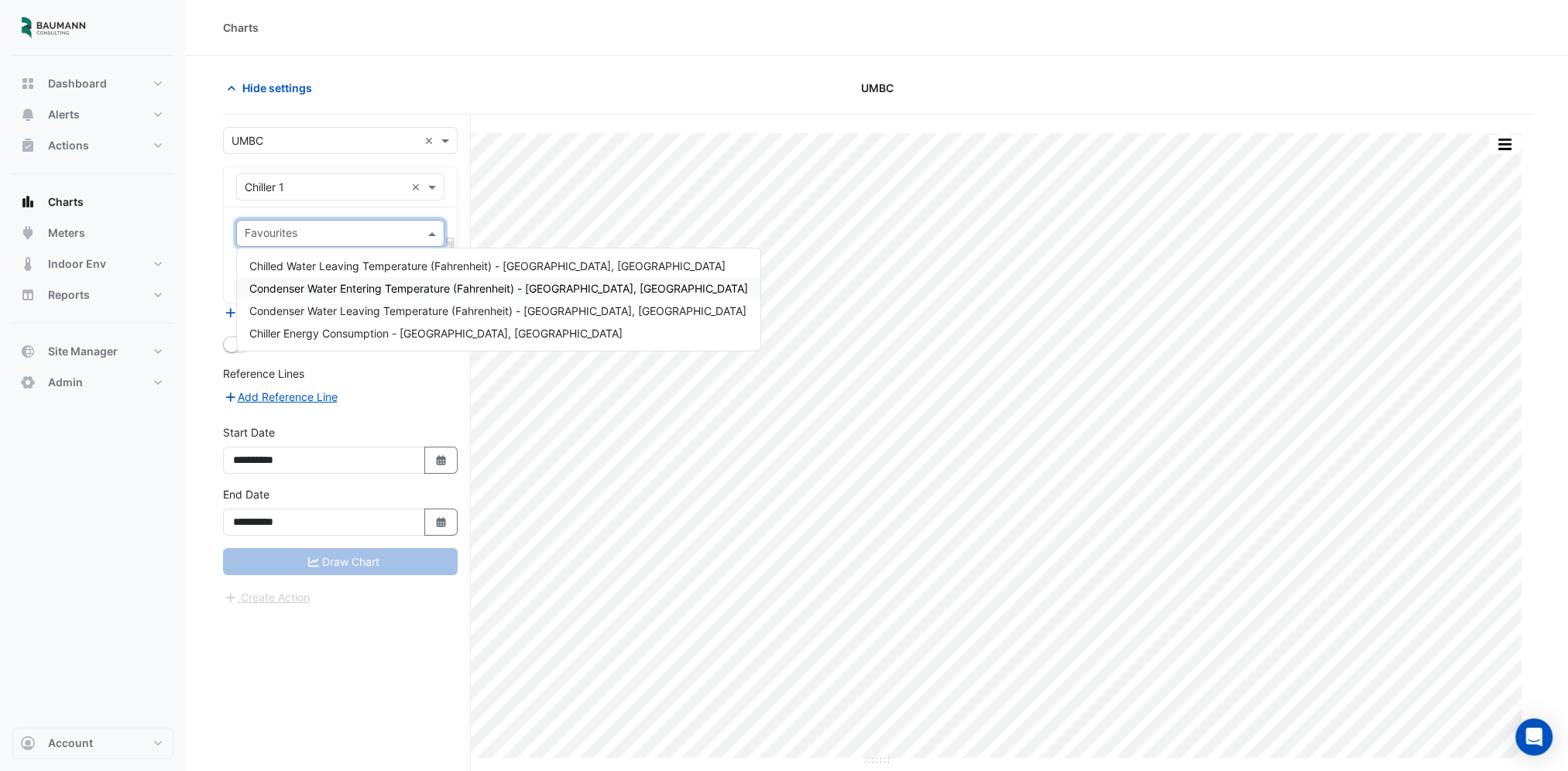
click at [351, 282] on span "Condenser Water Entering Temperature (Fahrenheit) - [GEOGRAPHIC_DATA], [GEOGRAP…" at bounding box center [499, 288] width 499 height 13
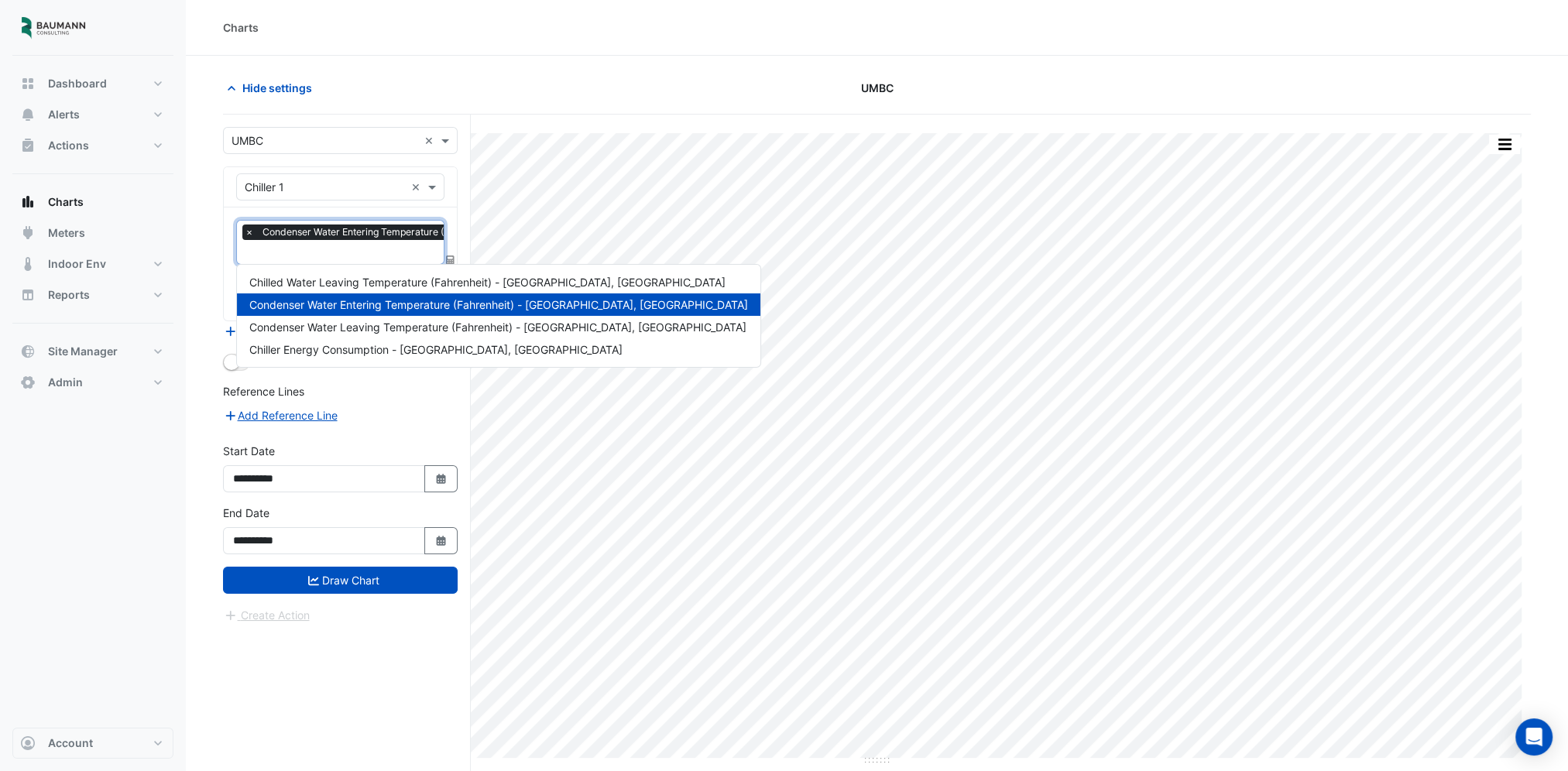
click at [353, 255] on input "text" at bounding box center [475, 253] width 463 height 16
click at [351, 325] on span "Condenser Water Leaving Temperature (Fahrenheit) - [GEOGRAPHIC_DATA], [GEOGRAPH…" at bounding box center [498, 327] width 497 height 13
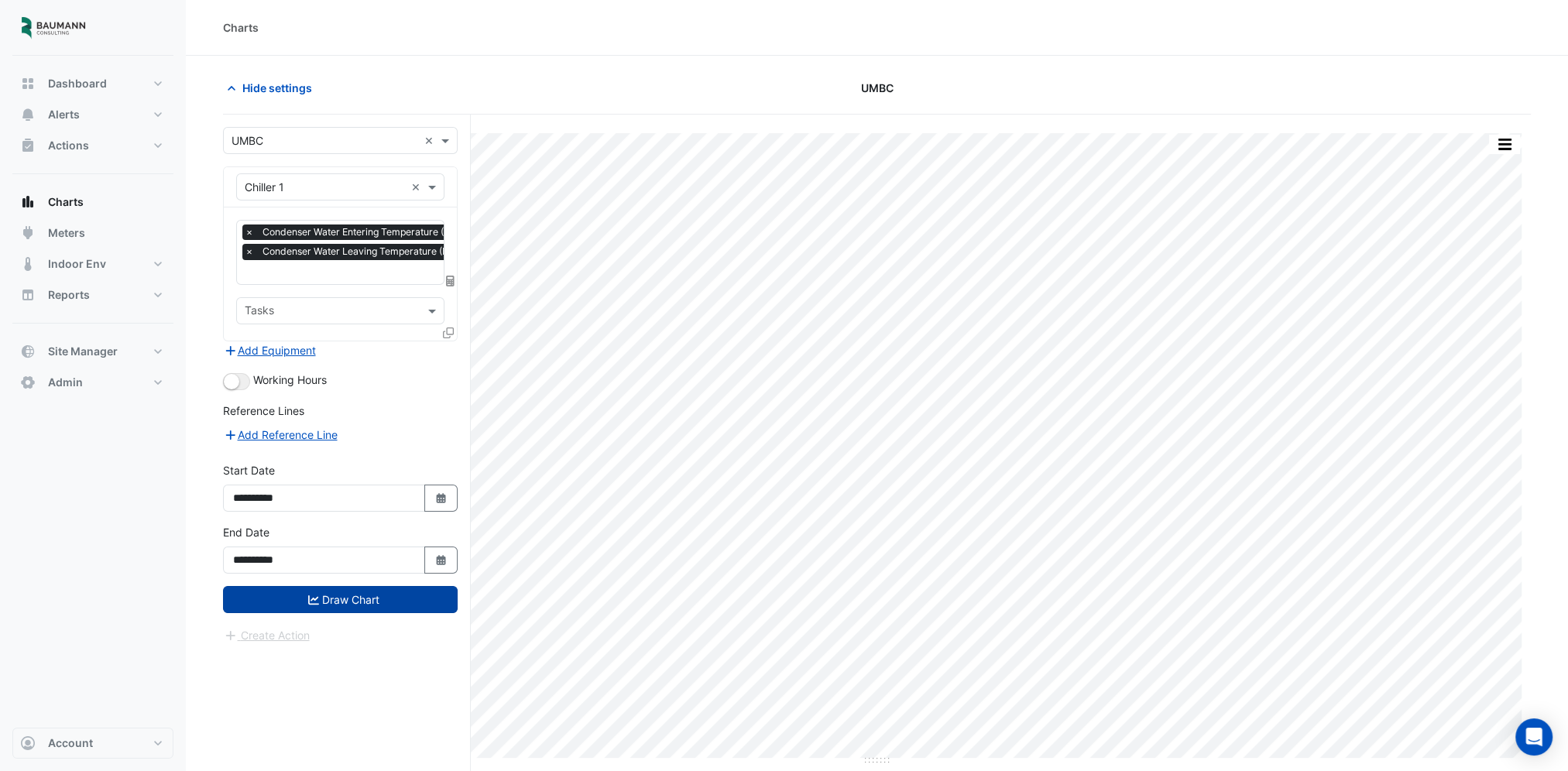
click at [354, 595] on button "Draw Chart" at bounding box center [340, 599] width 234 height 27
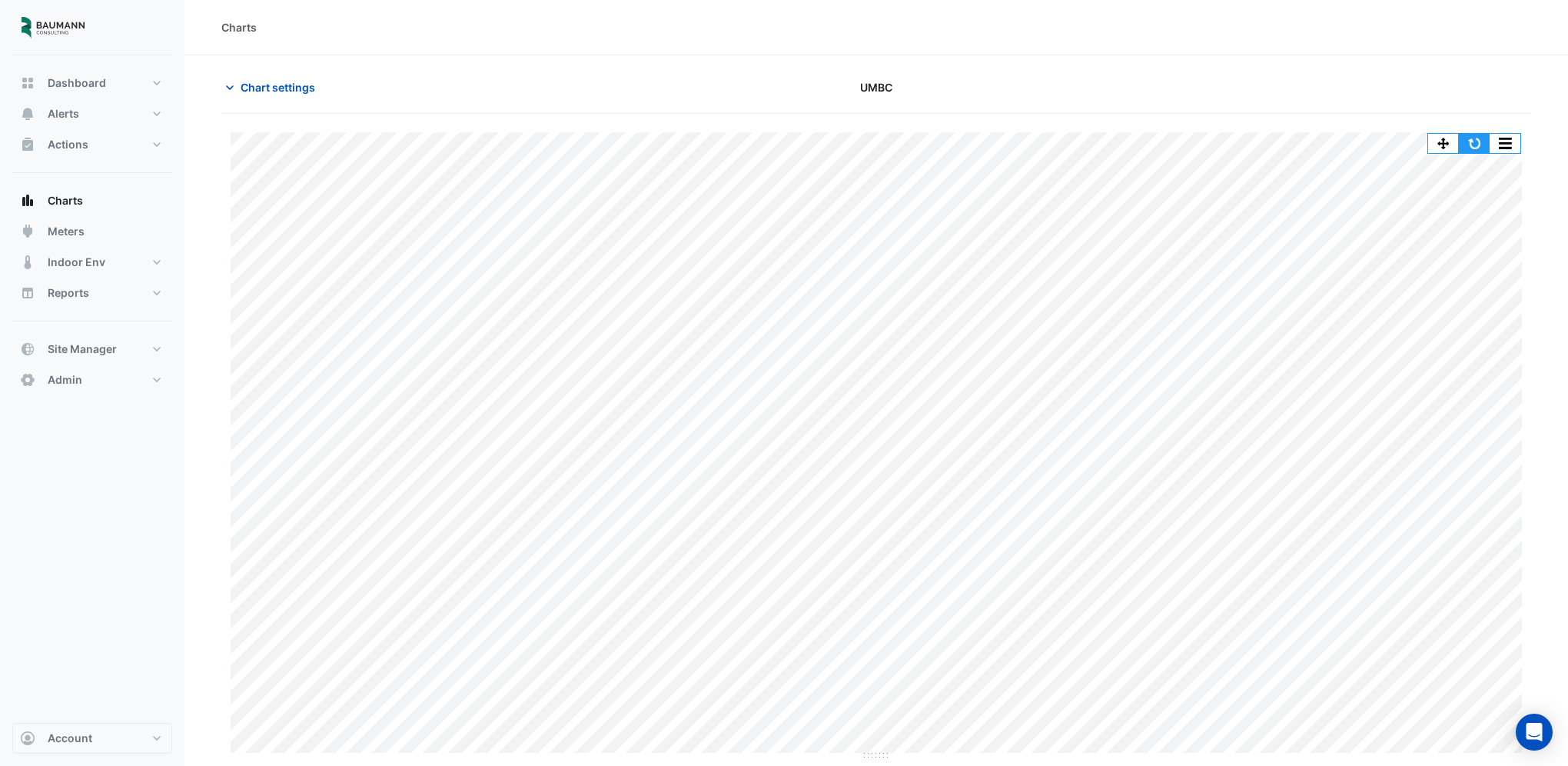
click at [1472, 140] on button "button" at bounding box center [1473, 143] width 31 height 19
click at [73, 347] on span "Site Manager" at bounding box center [81, 349] width 69 height 16
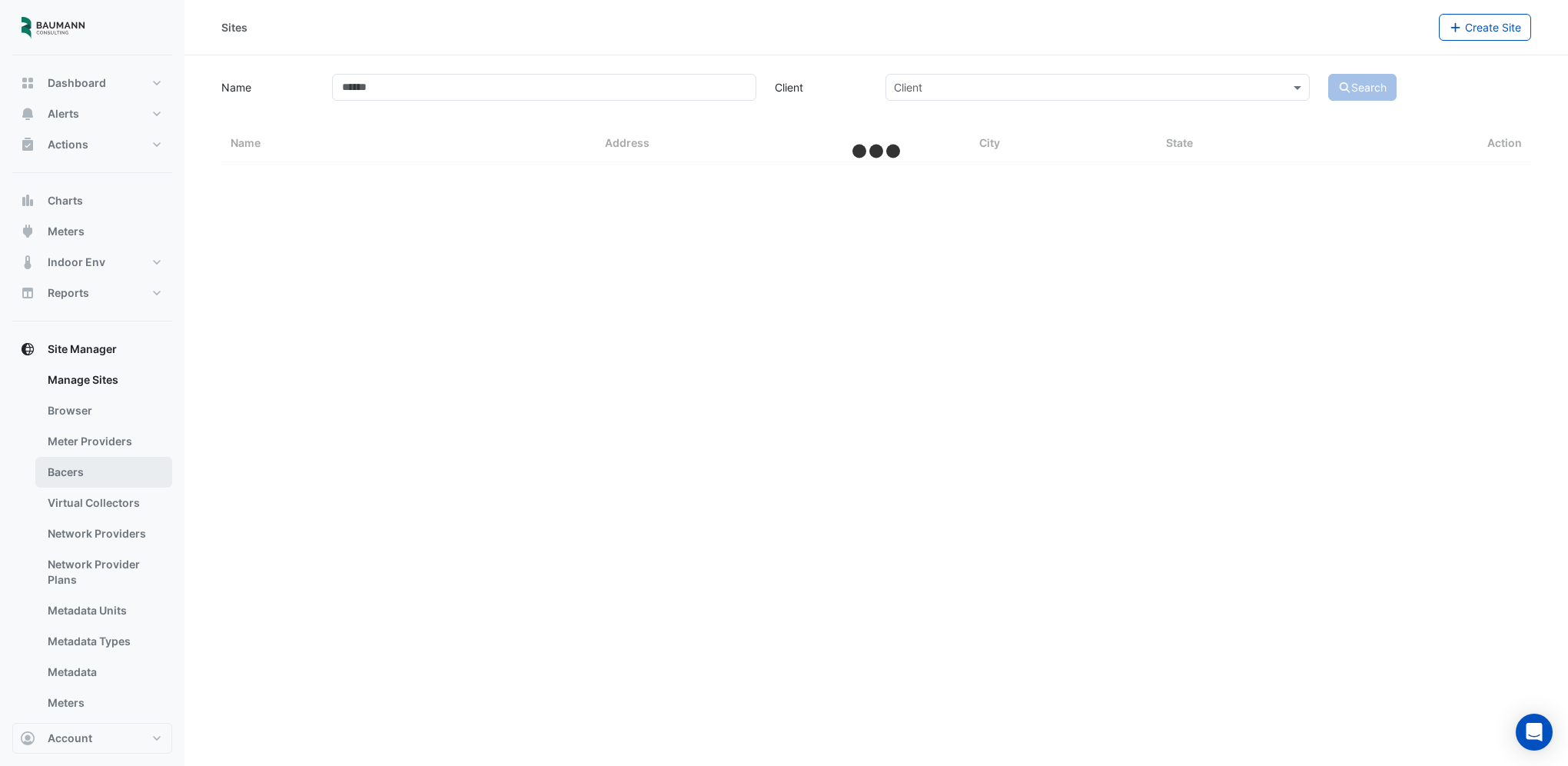
click at [81, 482] on link "Bacers" at bounding box center [104, 472] width 137 height 31
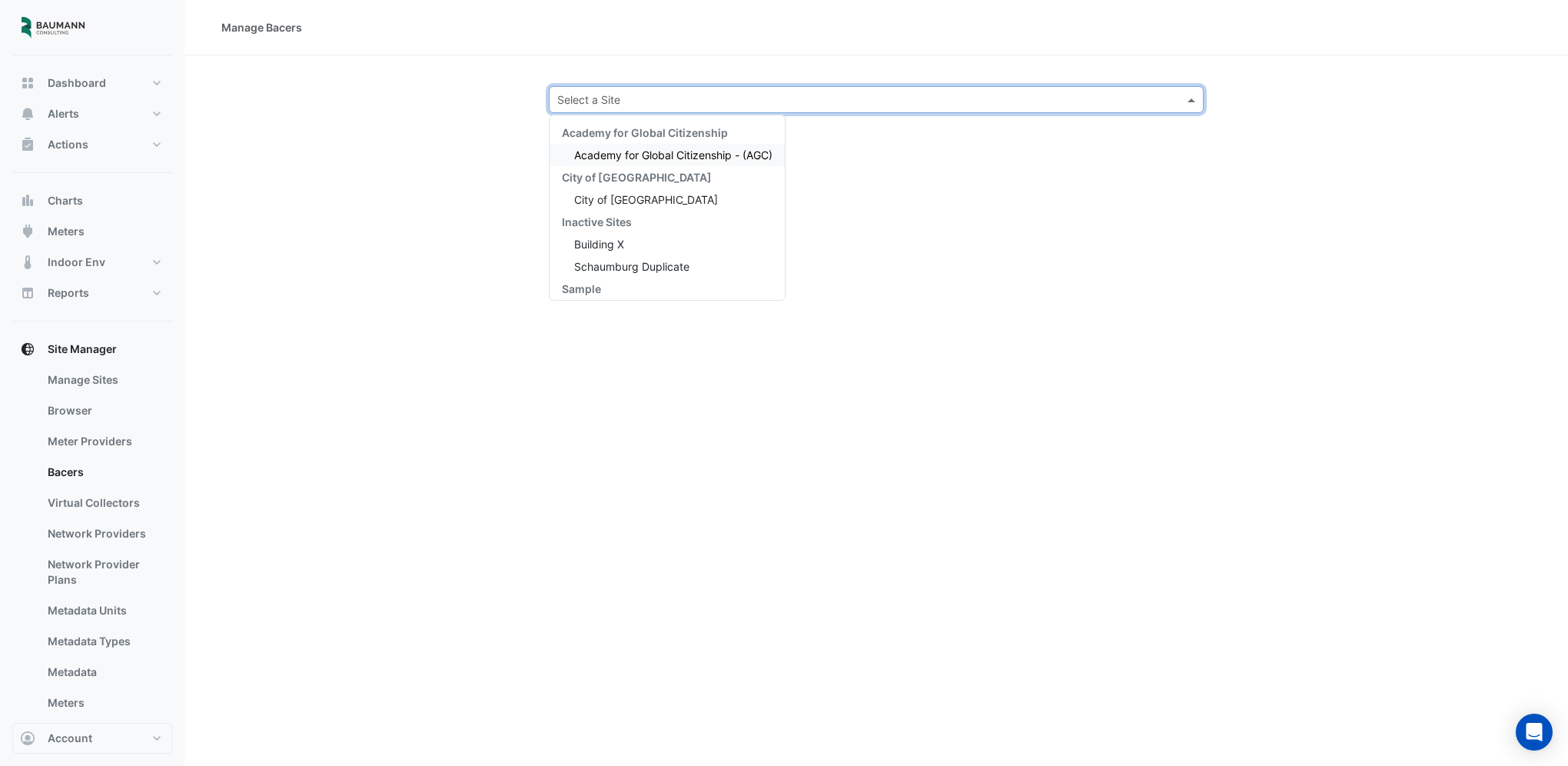
click at [608, 105] on input "text" at bounding box center [860, 100] width 607 height 16
click at [615, 235] on div "UMBC" at bounding box center [667, 238] width 235 height 22
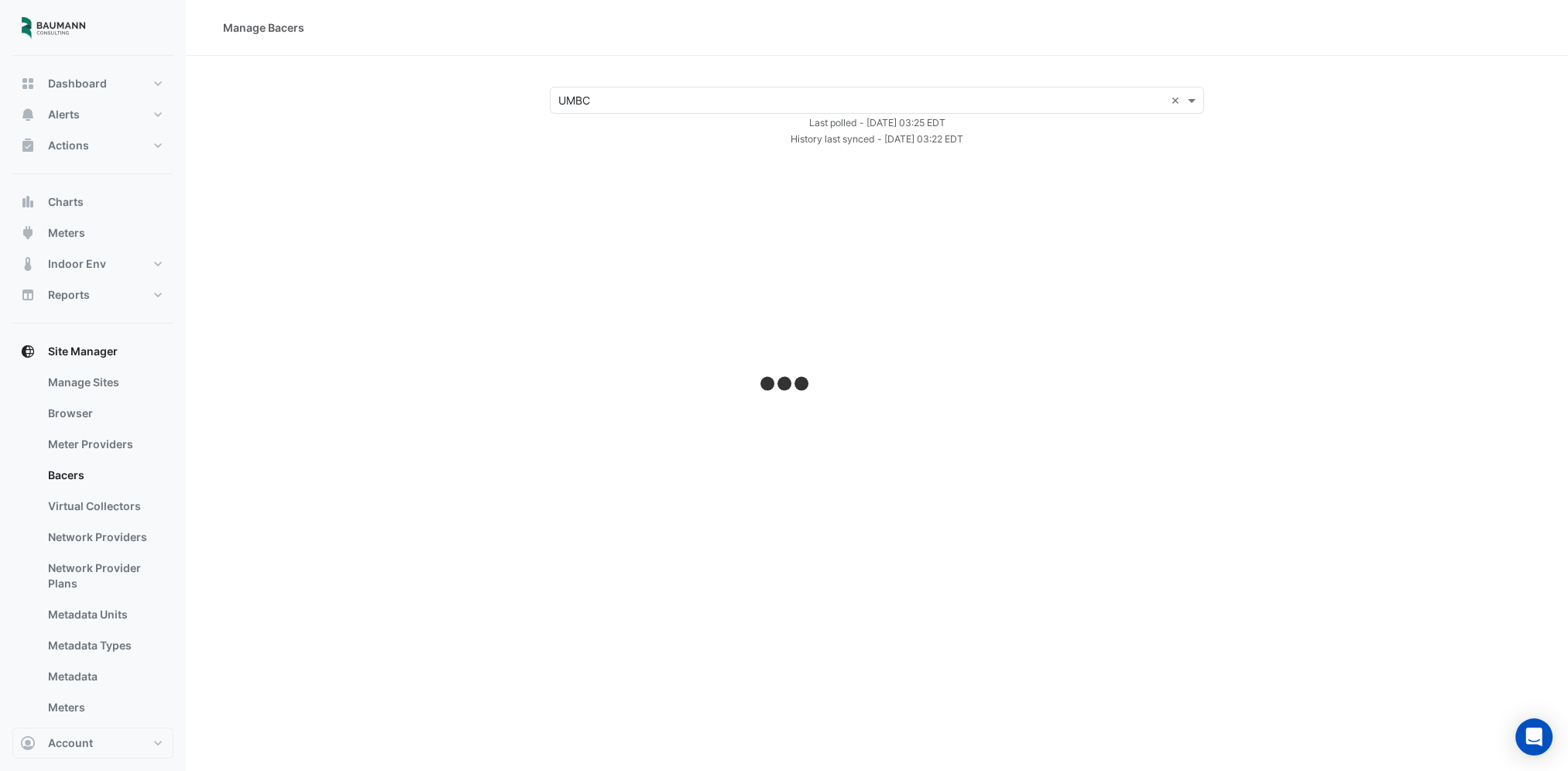
select select "***"
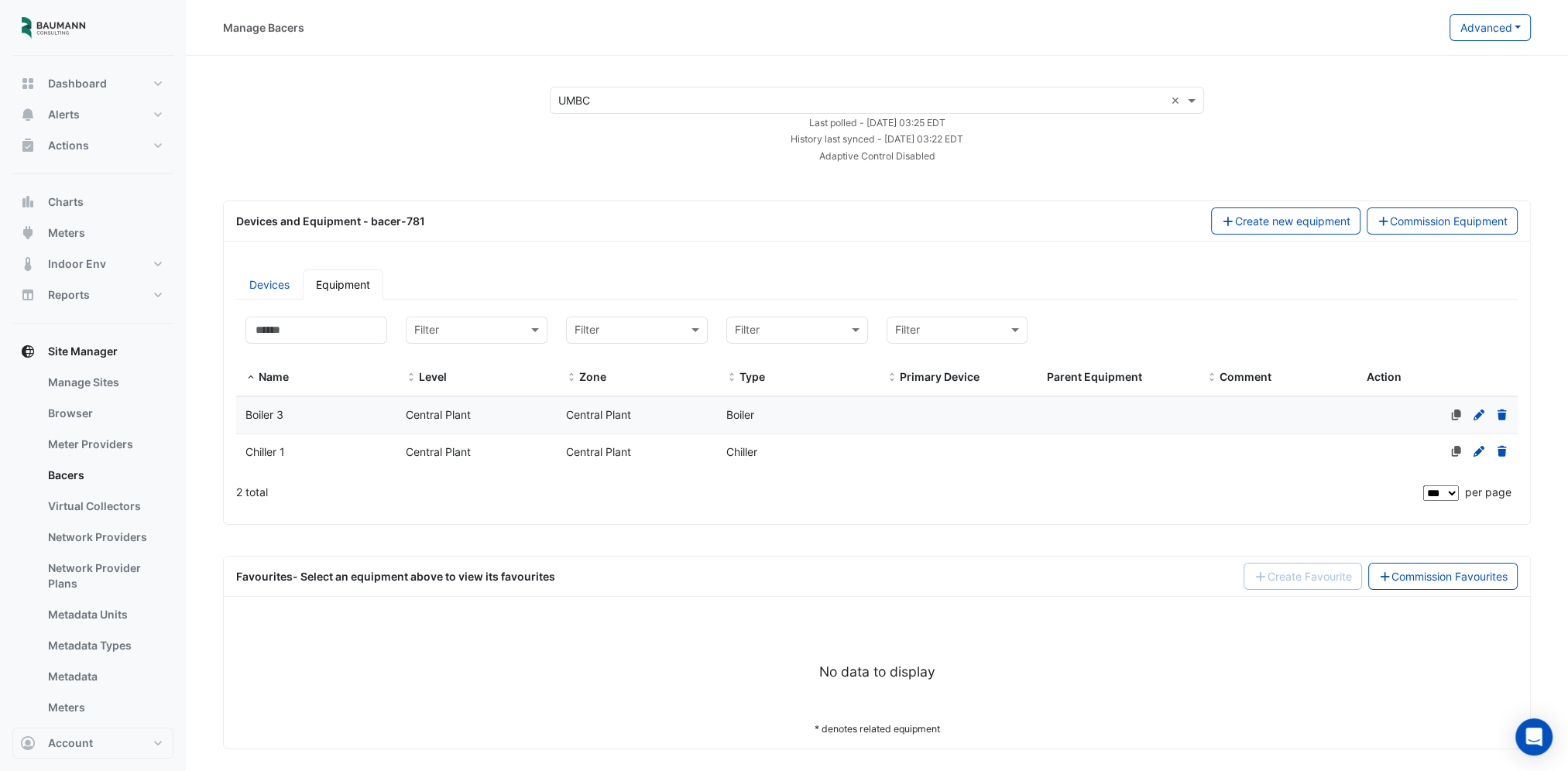
click at [726, 448] on span "Chiller" at bounding box center [741, 452] width 31 height 13
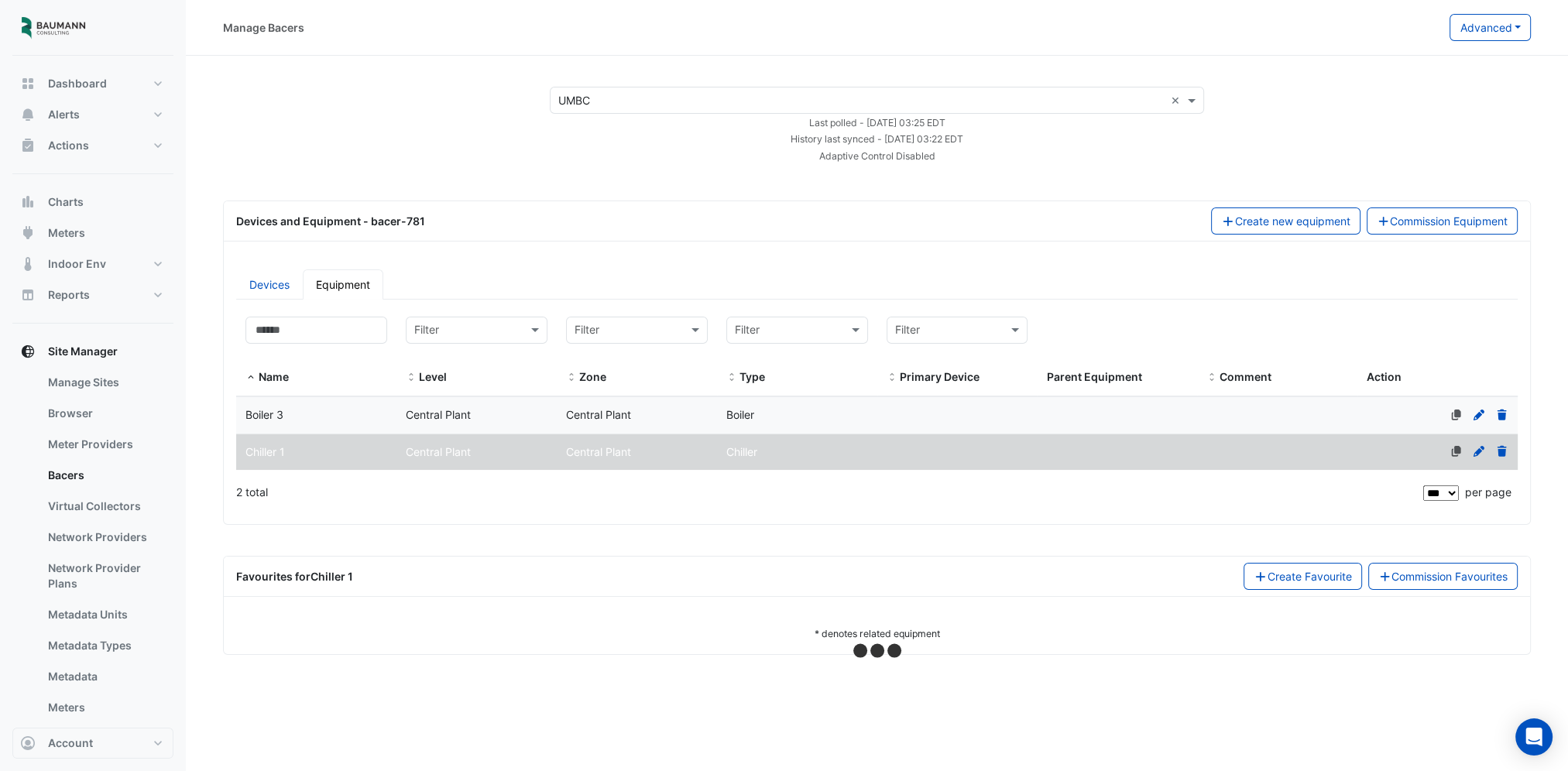
select select "***"
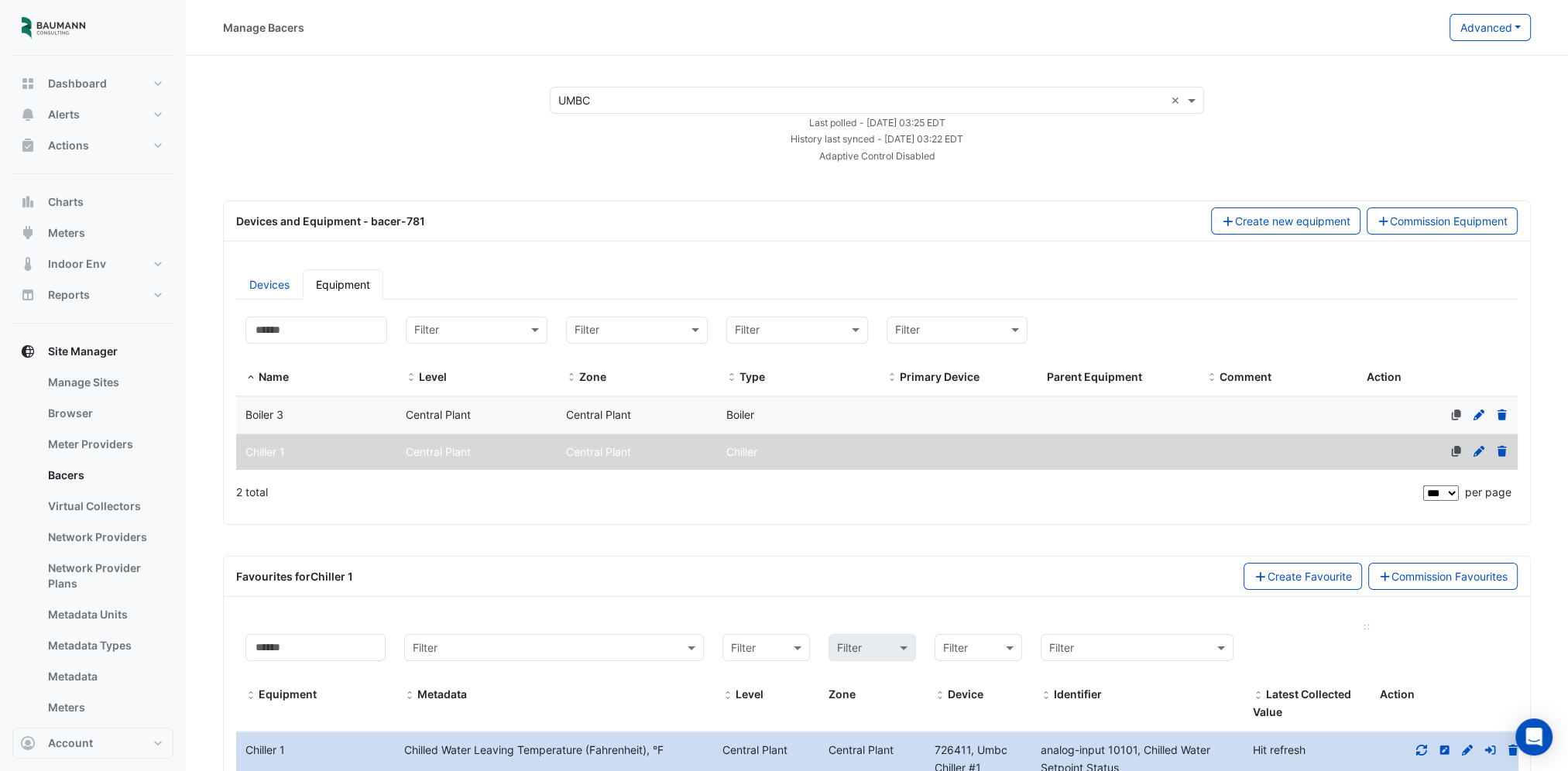
scroll to position [278, 0]
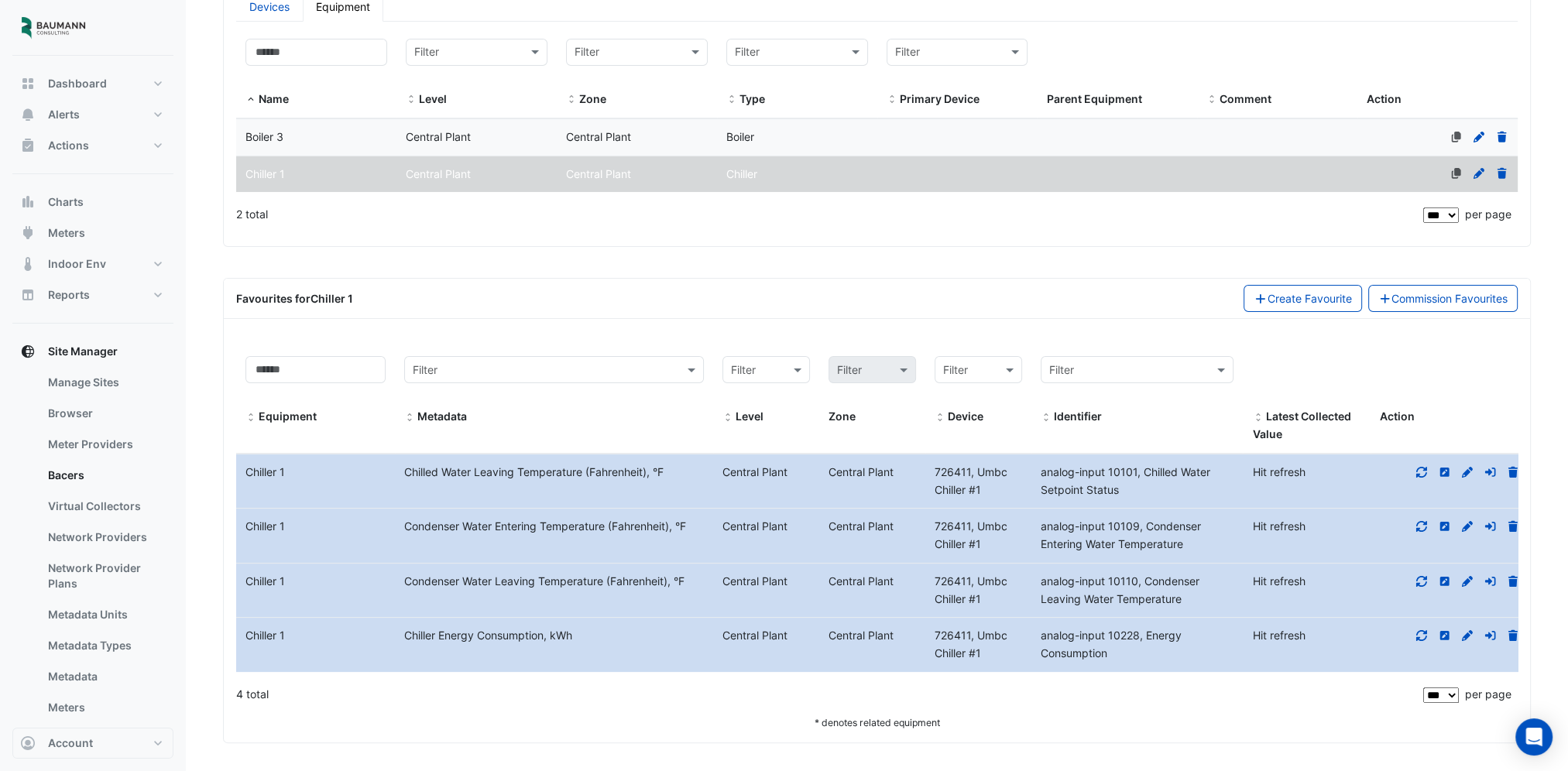
click at [1417, 472] on icon at bounding box center [1421, 472] width 11 height 11
click at [1412, 523] on icon at bounding box center [1410, 526] width 14 height 11
click at [1410, 575] on icon at bounding box center [1410, 580] width 14 height 11
click at [1409, 631] on icon at bounding box center [1410, 635] width 14 height 11
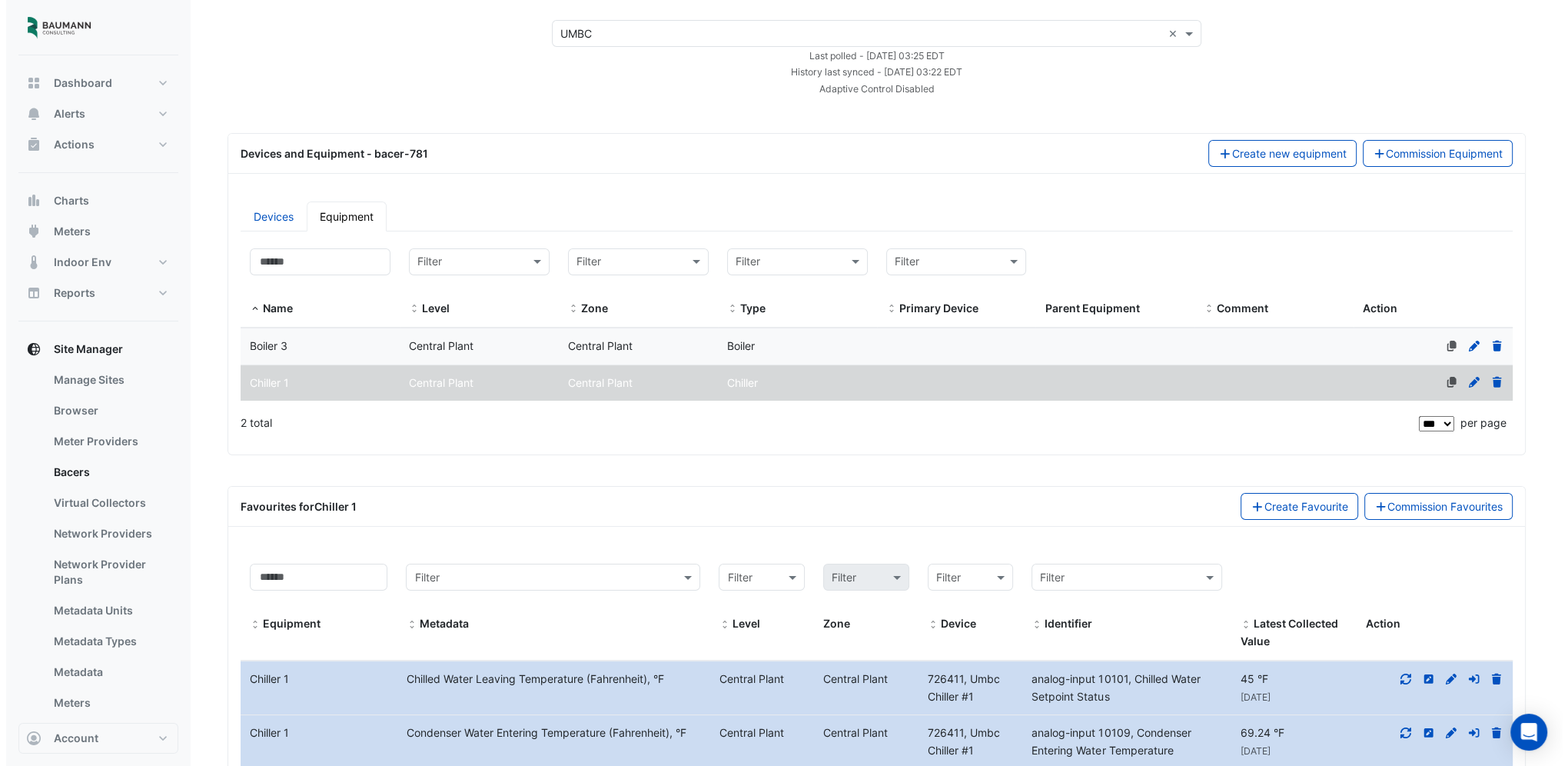
scroll to position [0, 0]
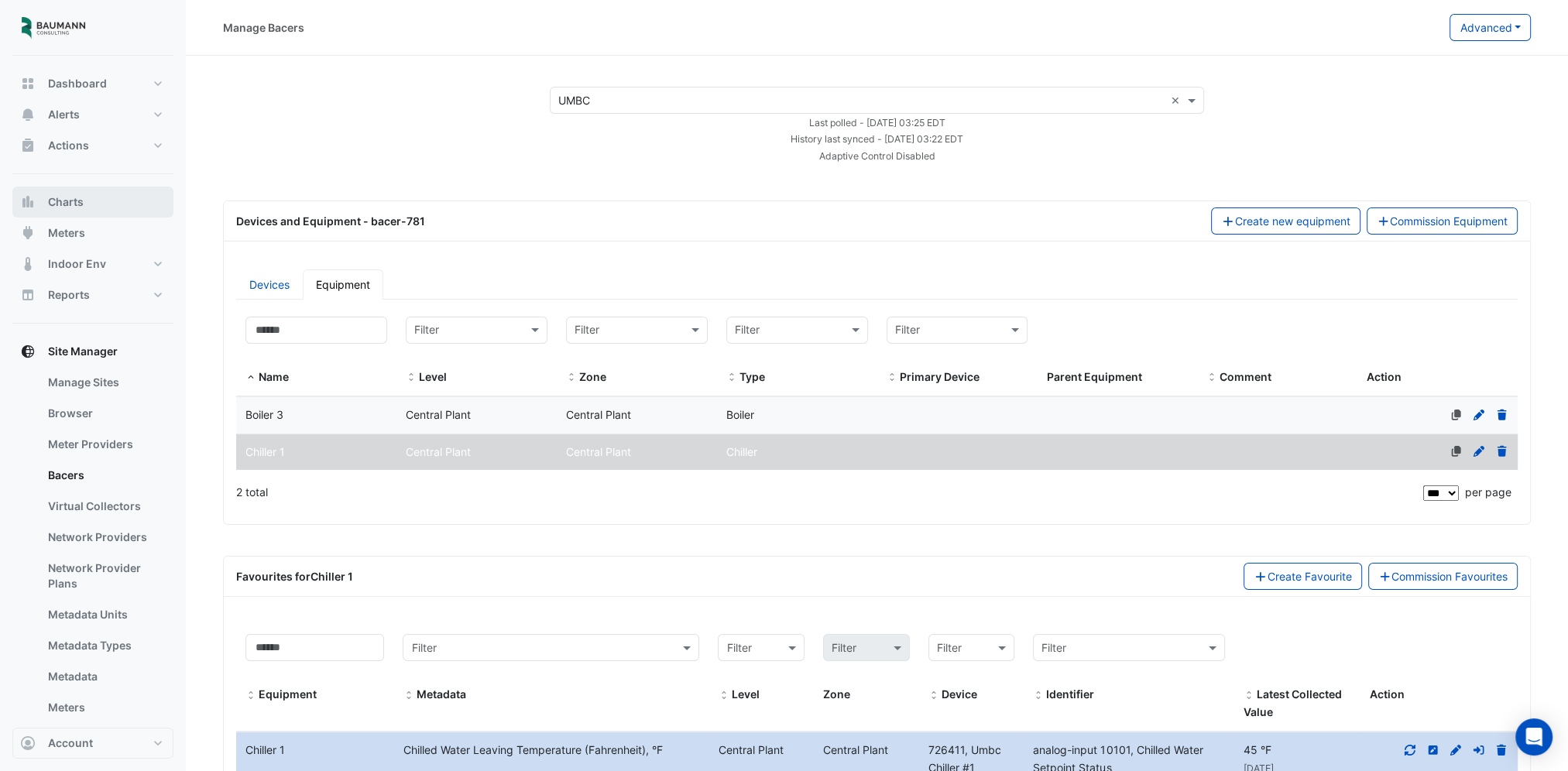
click at [56, 192] on button "Charts" at bounding box center [93, 202] width 161 height 31
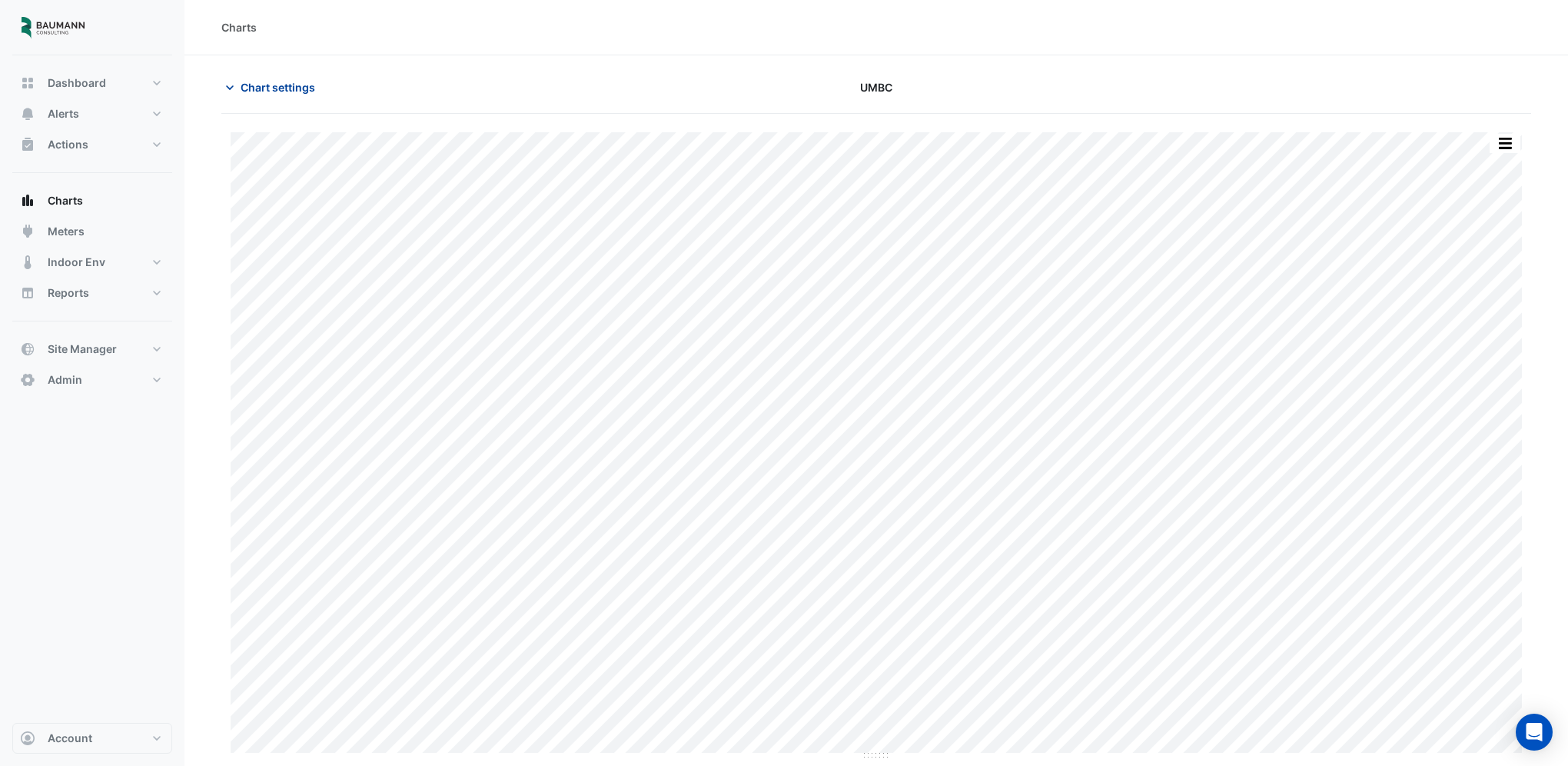
click at [291, 90] on span "Chart settings" at bounding box center [278, 86] width 75 height 16
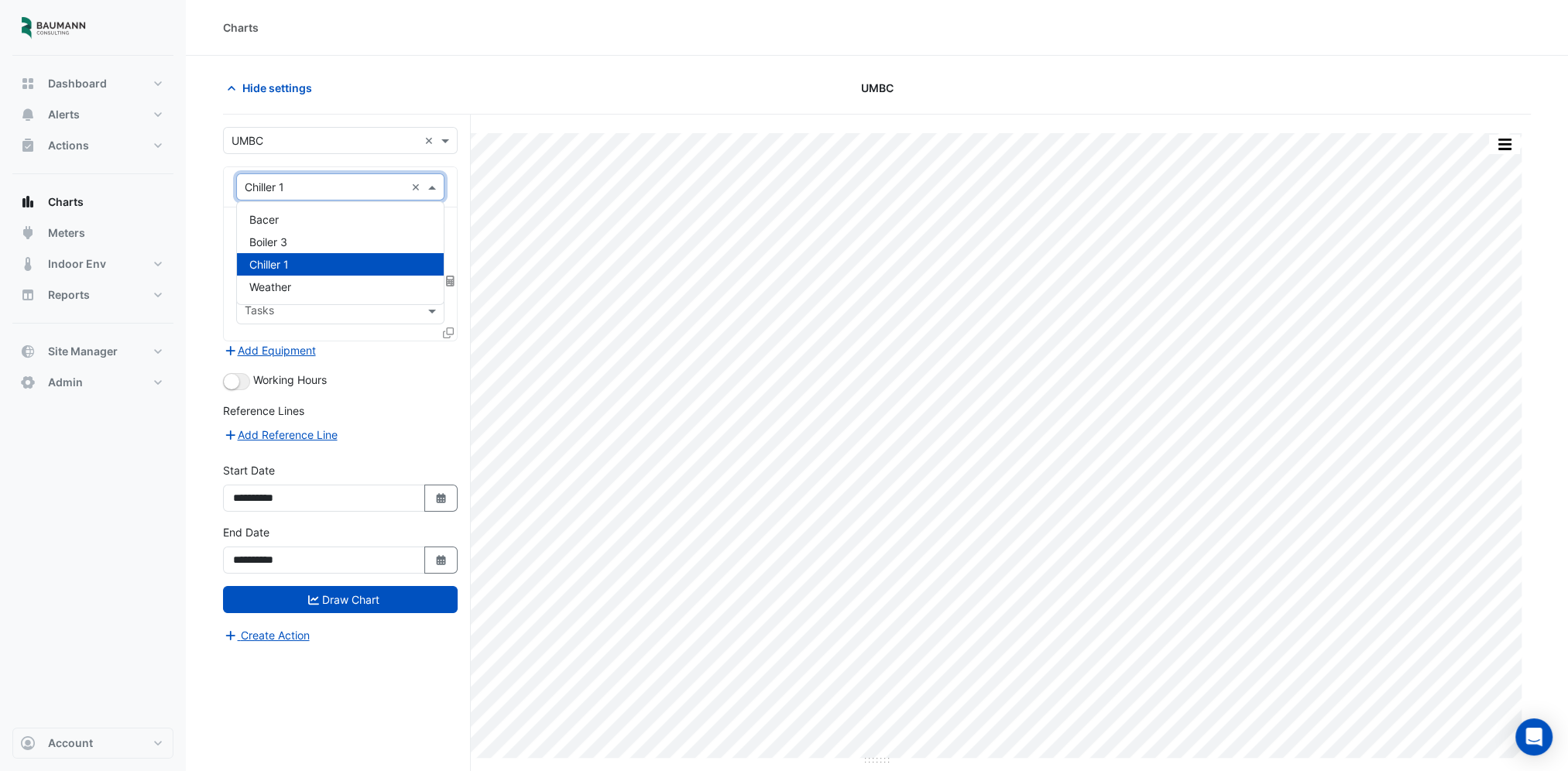
click at [342, 181] on input "text" at bounding box center [325, 187] width 161 height 16
click at [304, 217] on div "Bacer" at bounding box center [341, 219] width 208 height 23
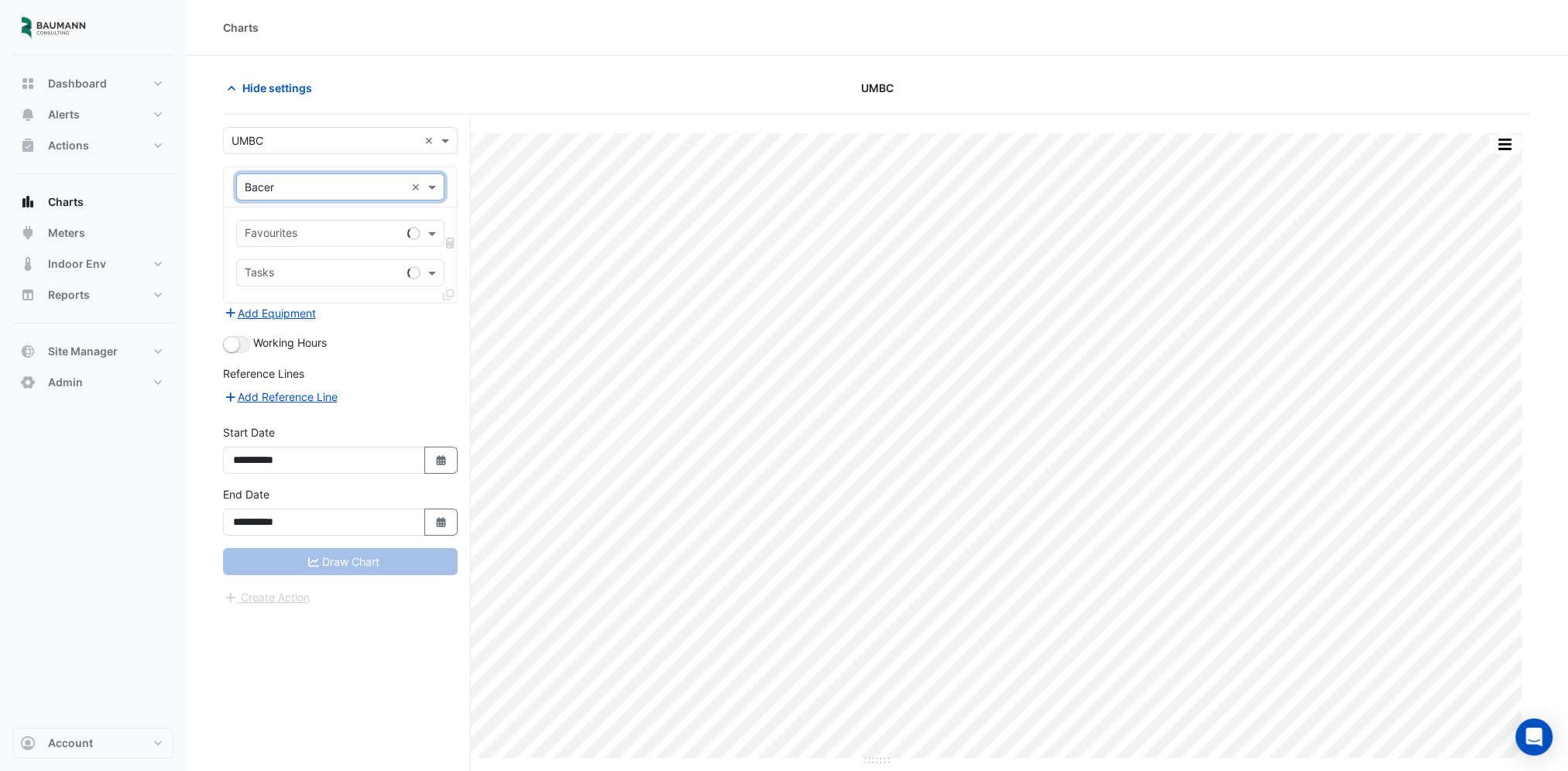
click at [305, 232] on input "text" at bounding box center [322, 234] width 156 height 16
click at [297, 285] on span "Bacer Sync Status" at bounding box center [296, 288] width 94 height 13
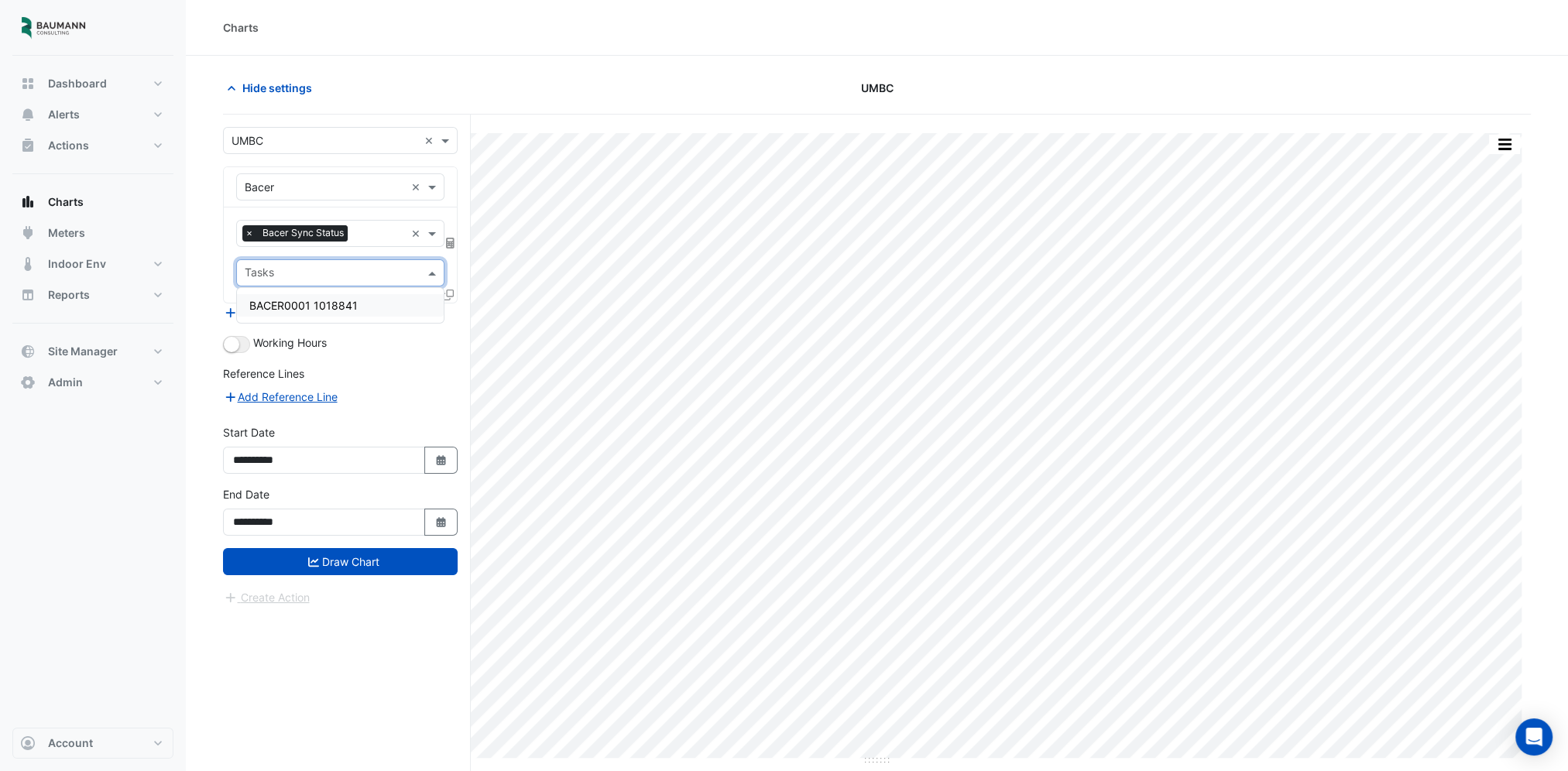
click at [297, 285] on div "Tasks" at bounding box center [340, 273] width 208 height 27
click at [295, 304] on span "BACER0001 1018841" at bounding box center [304, 305] width 109 height 13
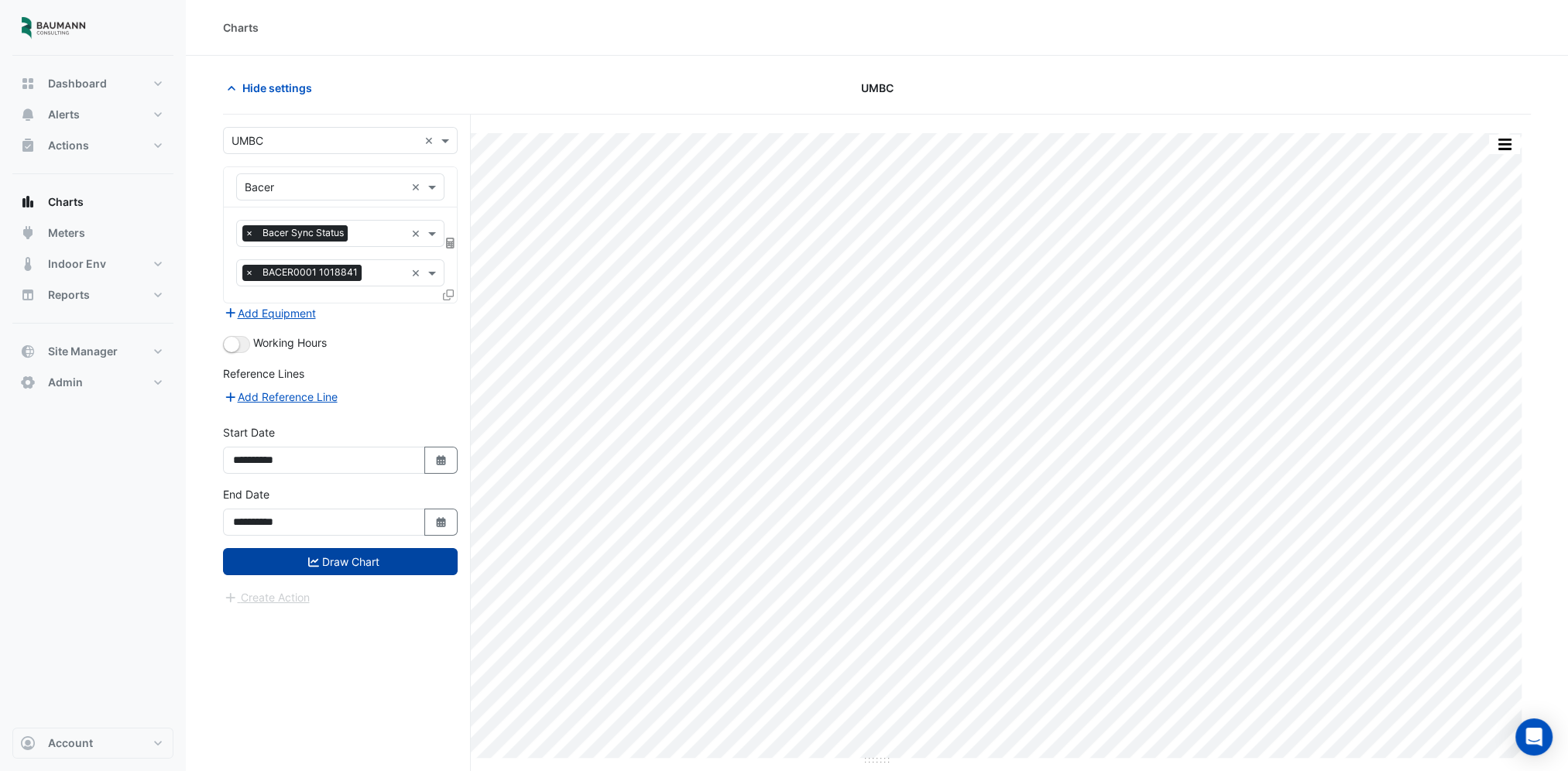
click at [355, 554] on button "Draw Chart" at bounding box center [340, 561] width 234 height 27
